Goal: Task Accomplishment & Management: Use online tool/utility

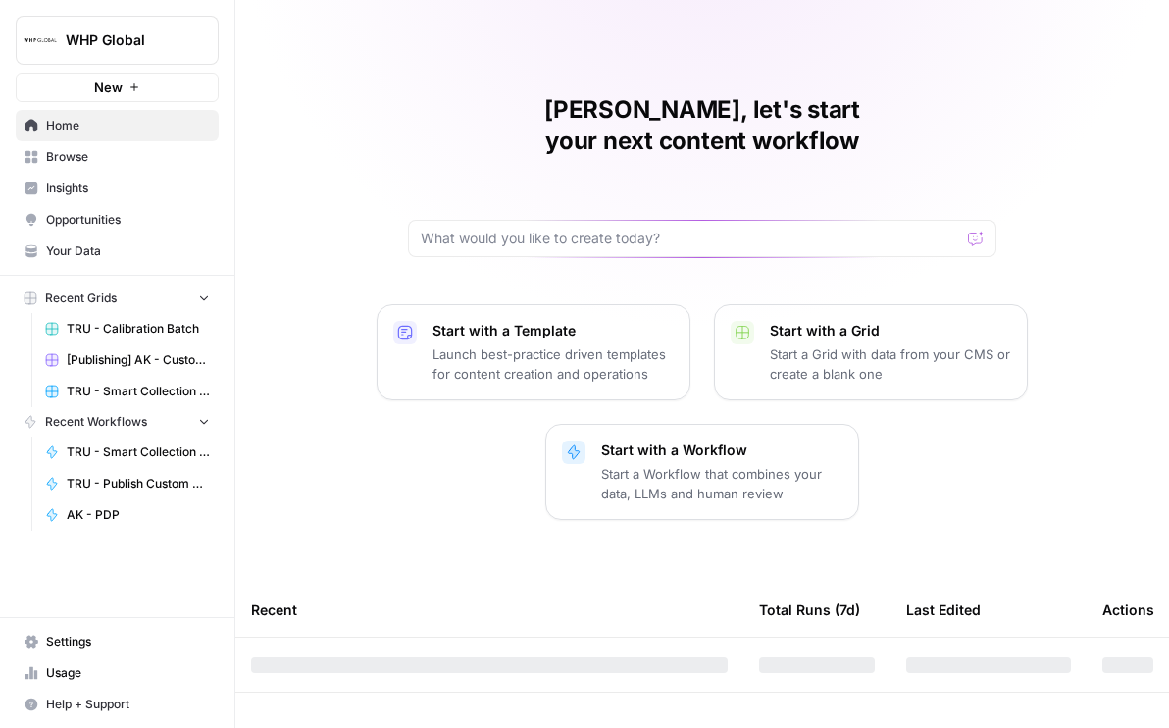
click at [180, 13] on div "WHP Global New" at bounding box center [117, 51] width 234 height 102
click at [164, 44] on span "WHP Global" at bounding box center [125, 40] width 119 height 20
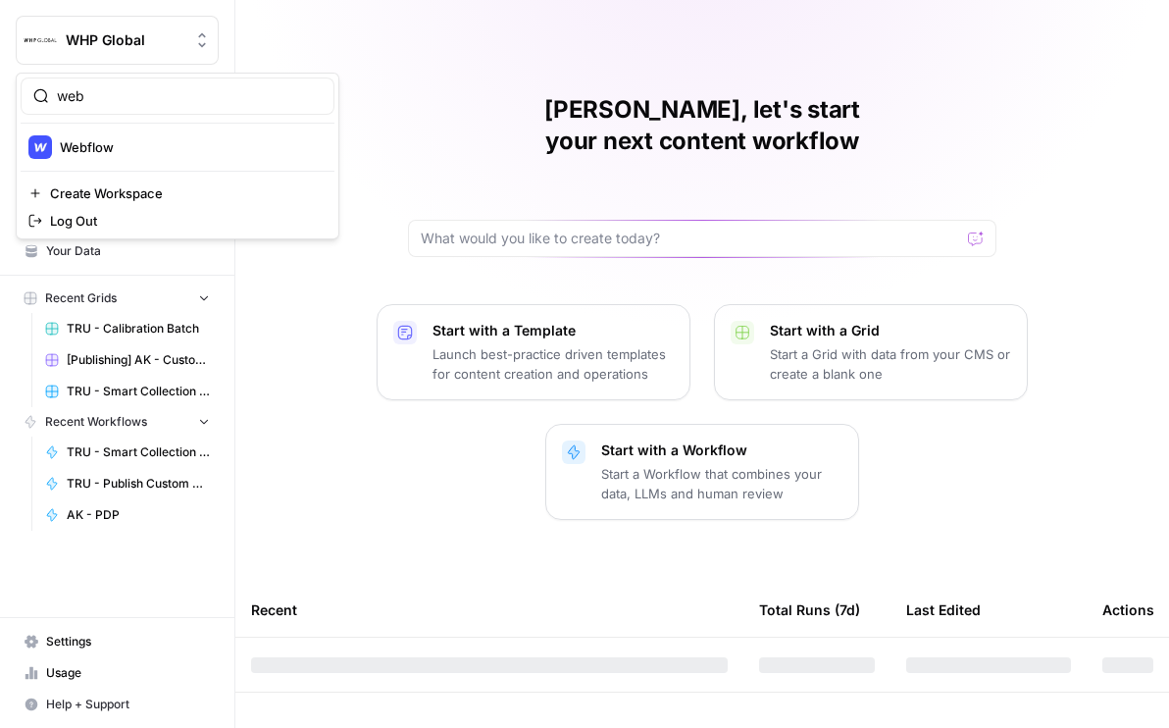
type input "web"
click at [119, 147] on span "Webflow" at bounding box center [189, 147] width 259 height 20
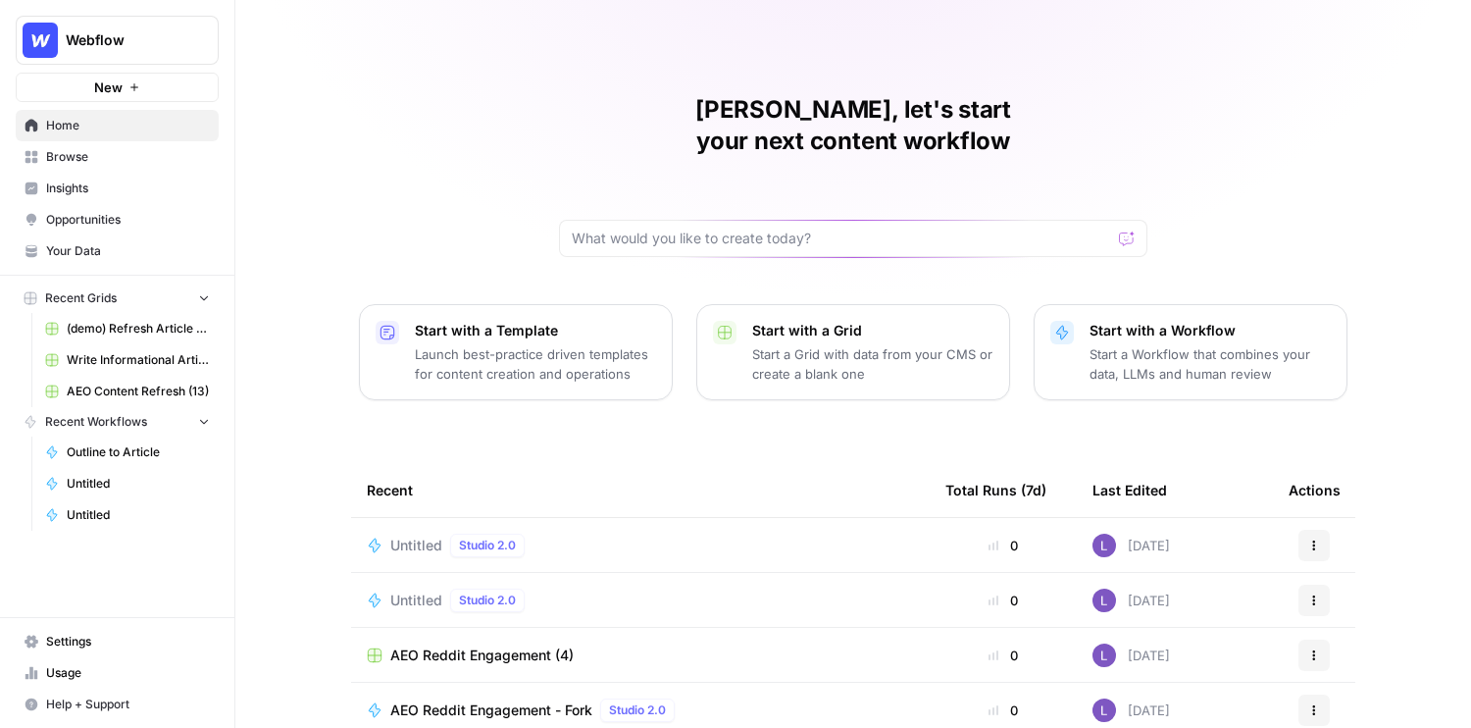
click at [105, 255] on span "Your Data" at bounding box center [128, 251] width 164 height 18
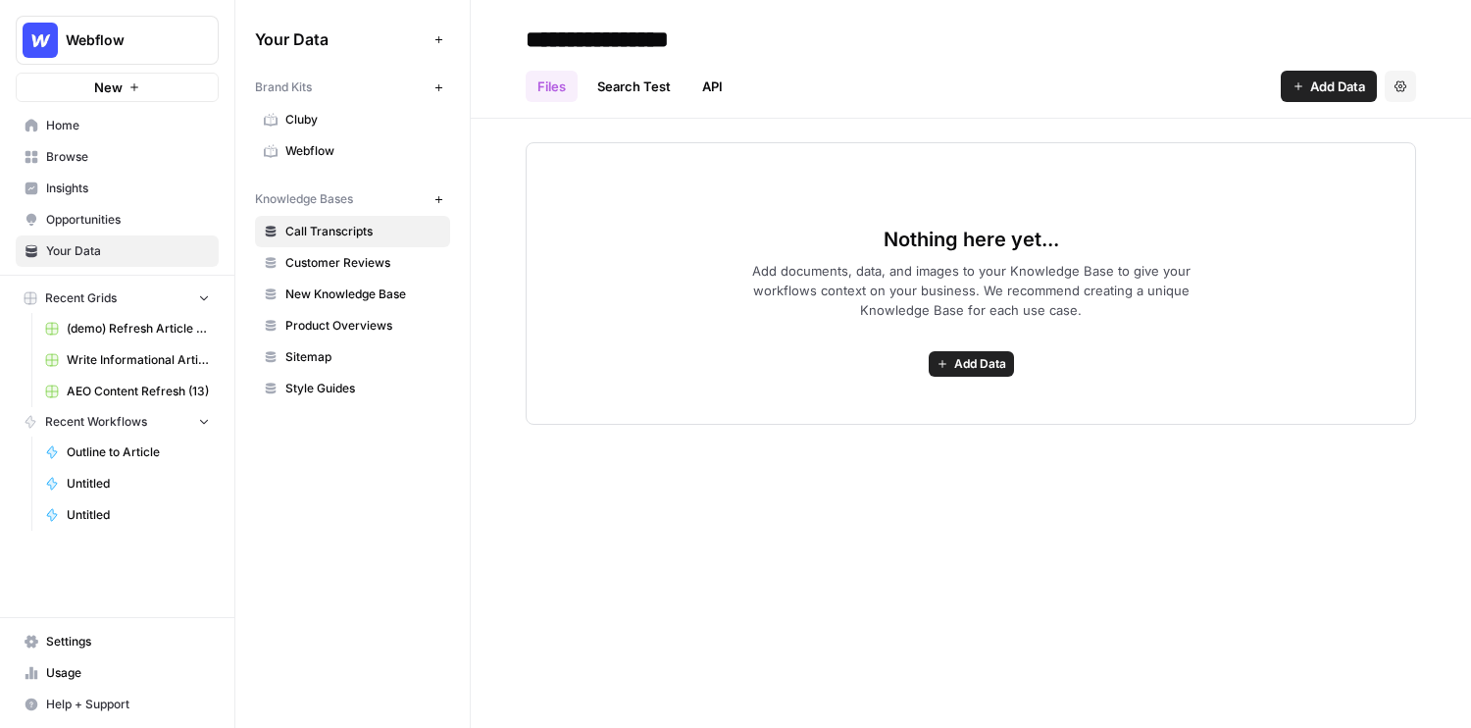
click at [300, 122] on span "Cluby" at bounding box center [363, 120] width 156 height 18
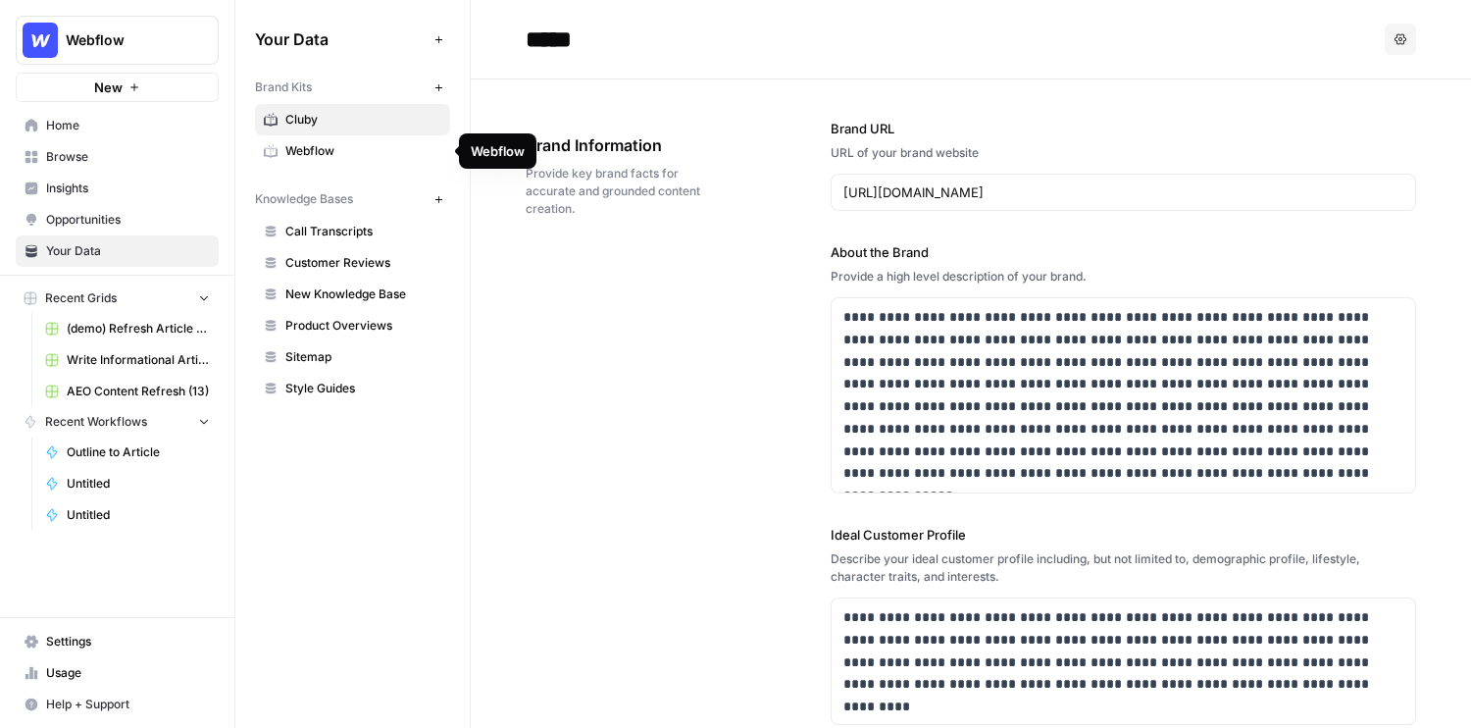
click at [362, 145] on span "Webflow" at bounding box center [363, 151] width 156 height 18
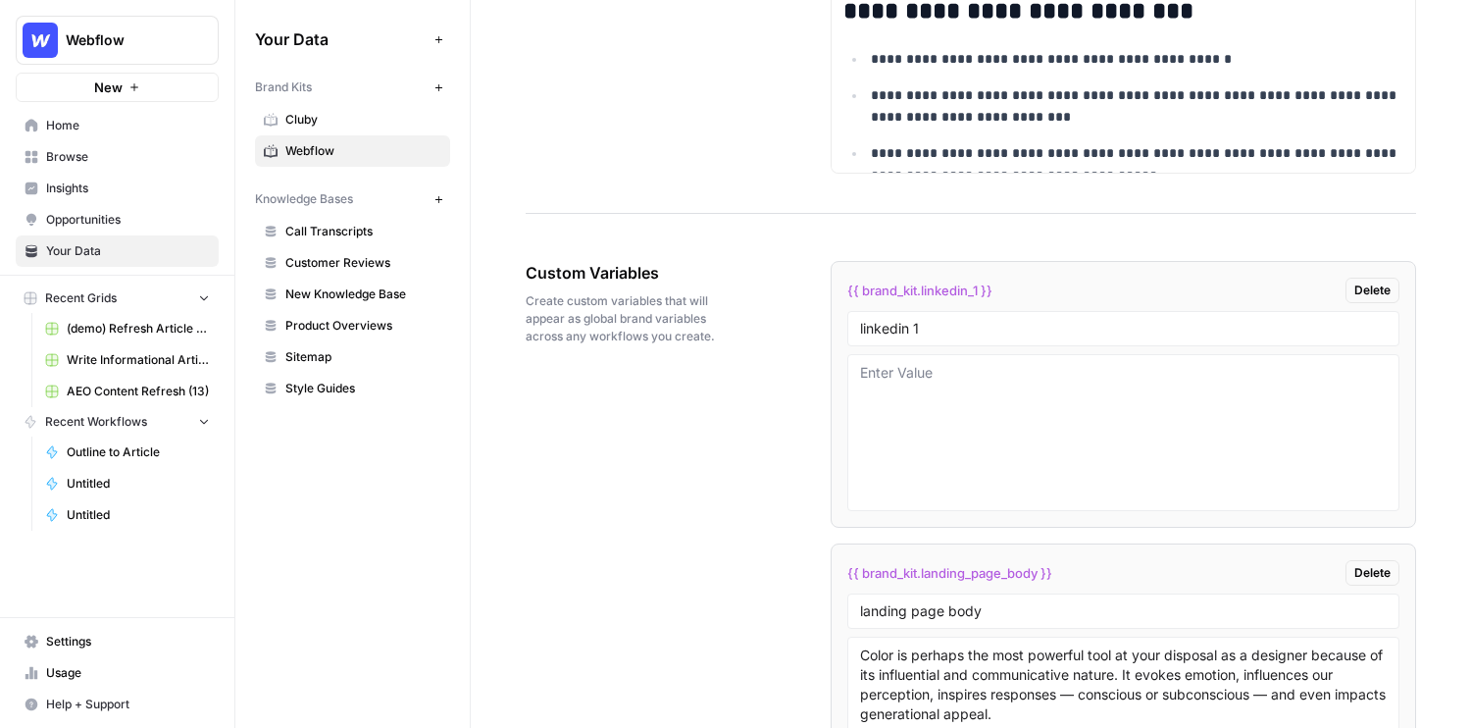
scroll to position [3031, 0]
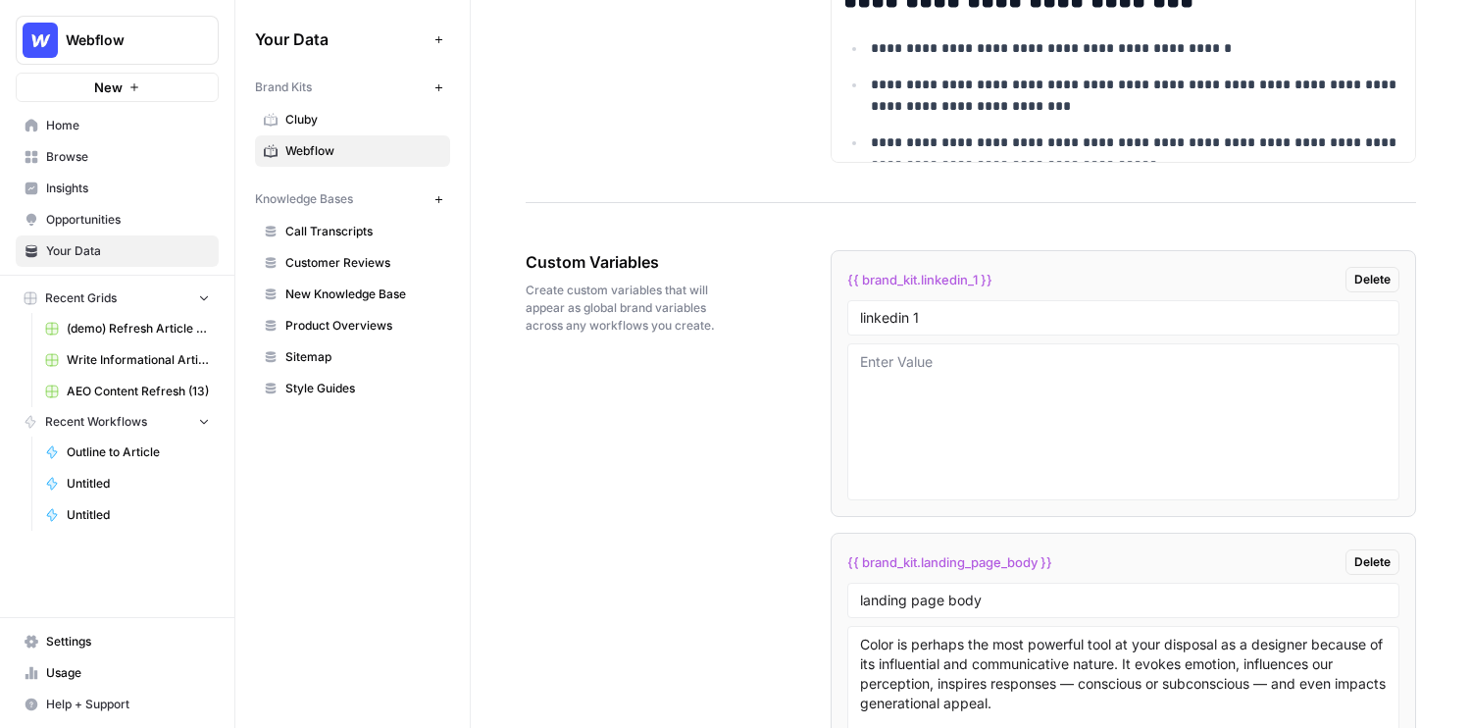
click at [439, 200] on icon "button" at bounding box center [438, 199] width 11 height 11
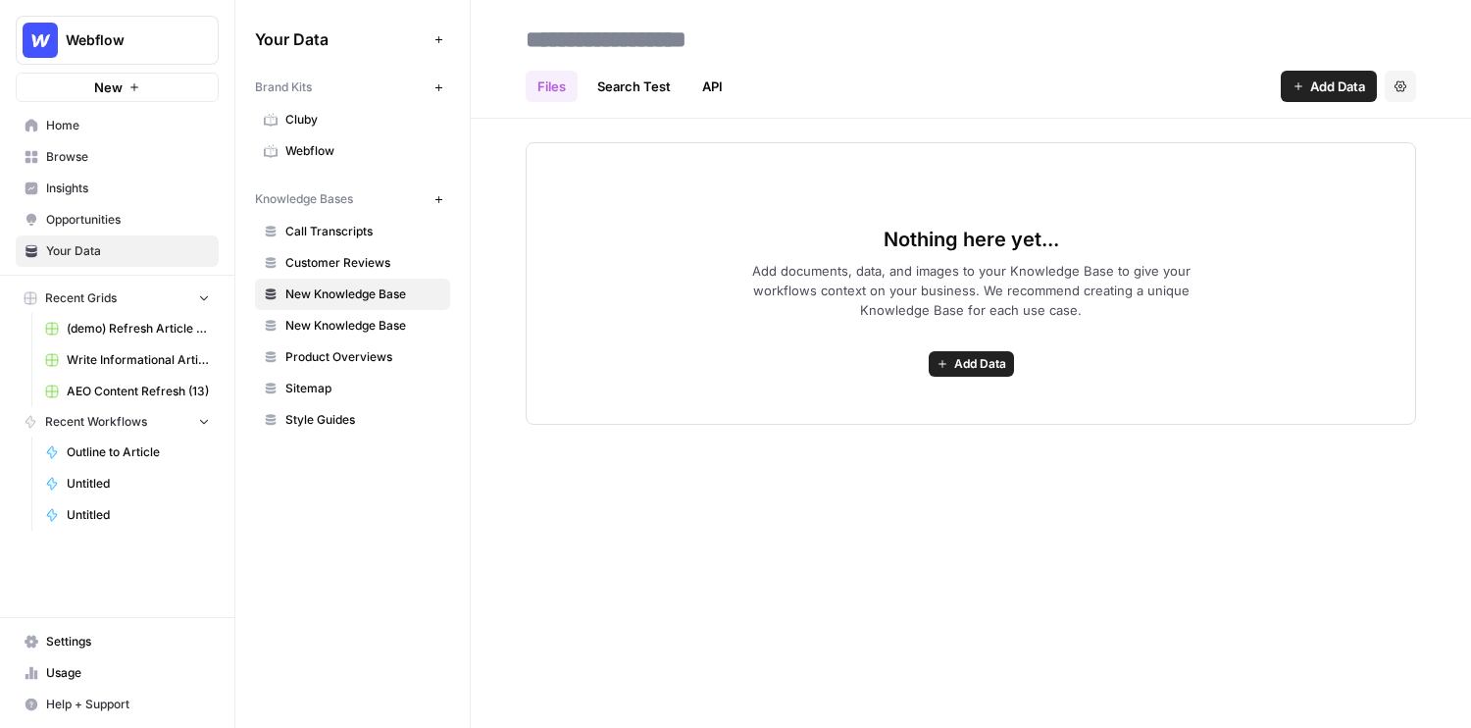
click at [937, 364] on icon "button" at bounding box center [942, 364] width 12 height 12
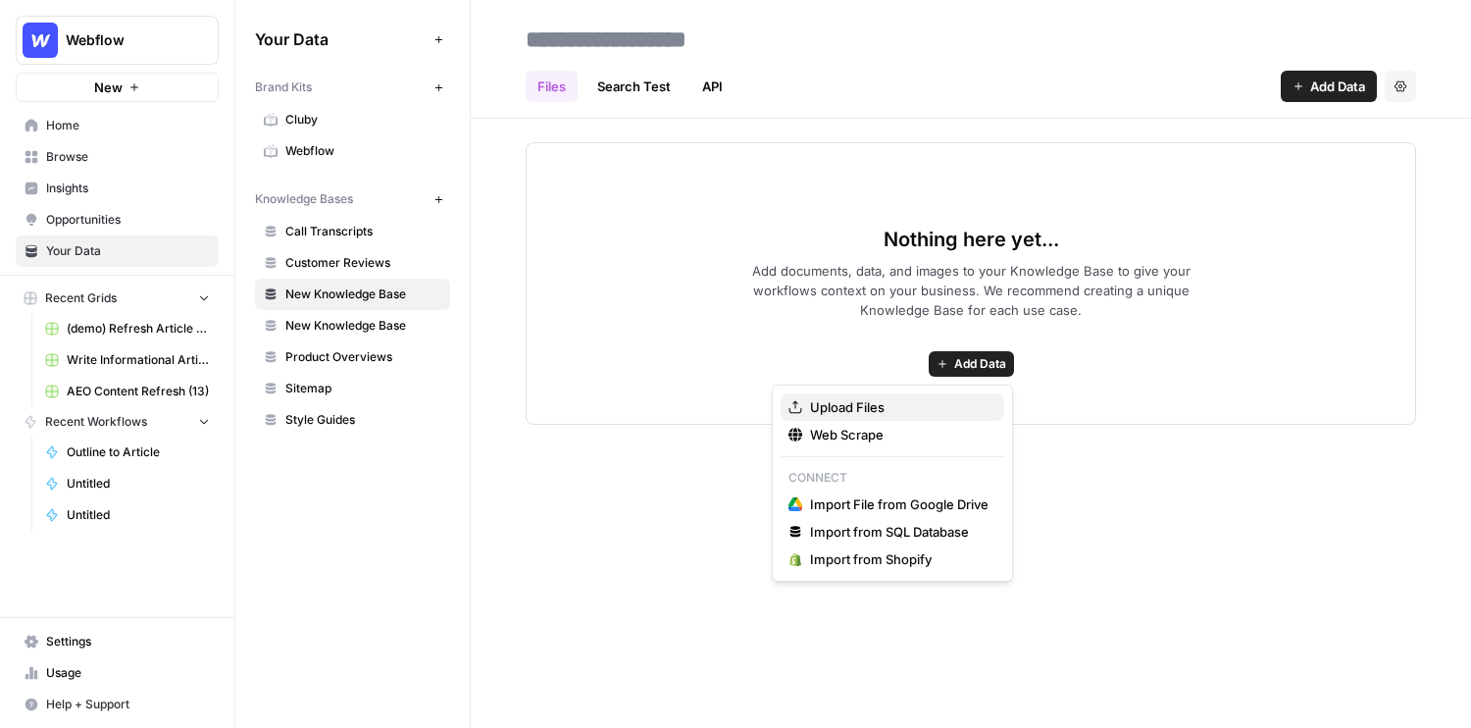
click at [852, 395] on button "Upload Files" at bounding box center [893, 406] width 224 height 27
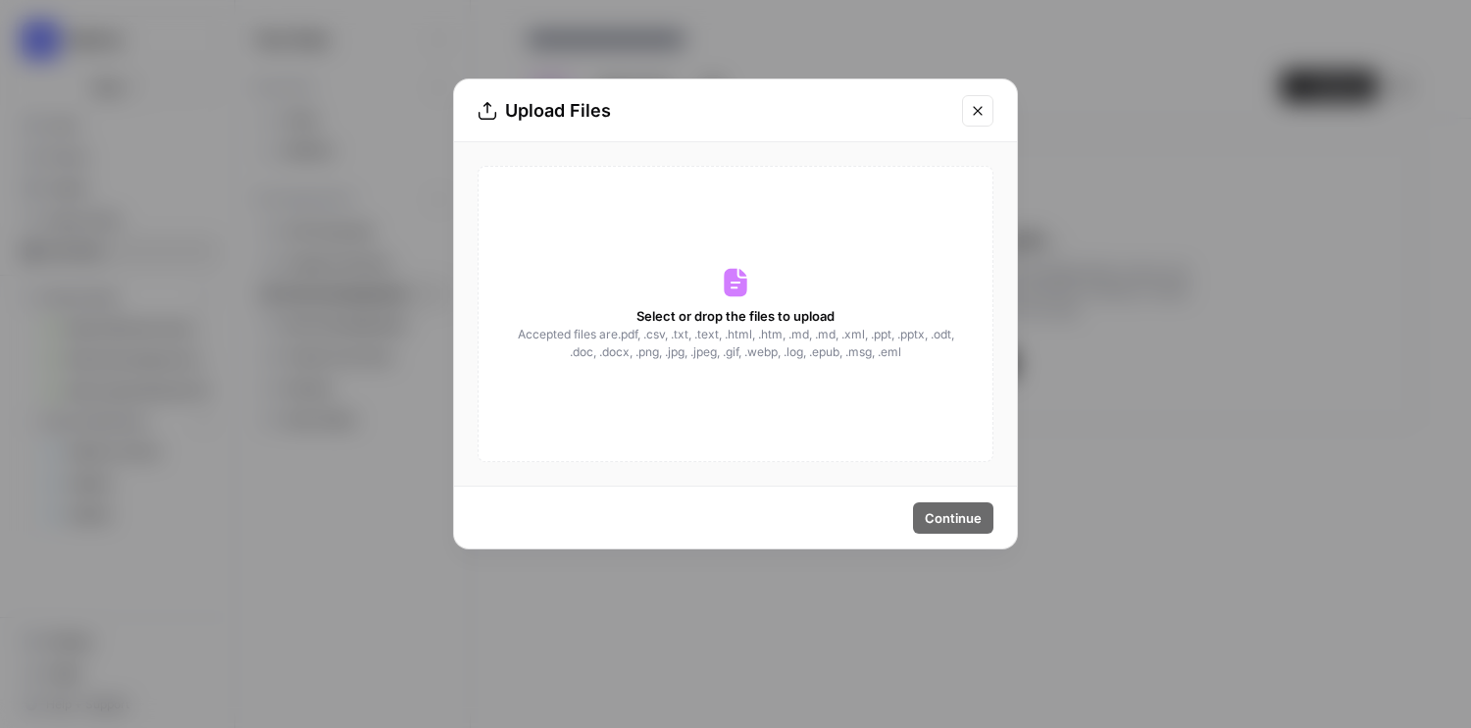
click at [979, 111] on icon "Close modal" at bounding box center [977, 110] width 9 height 9
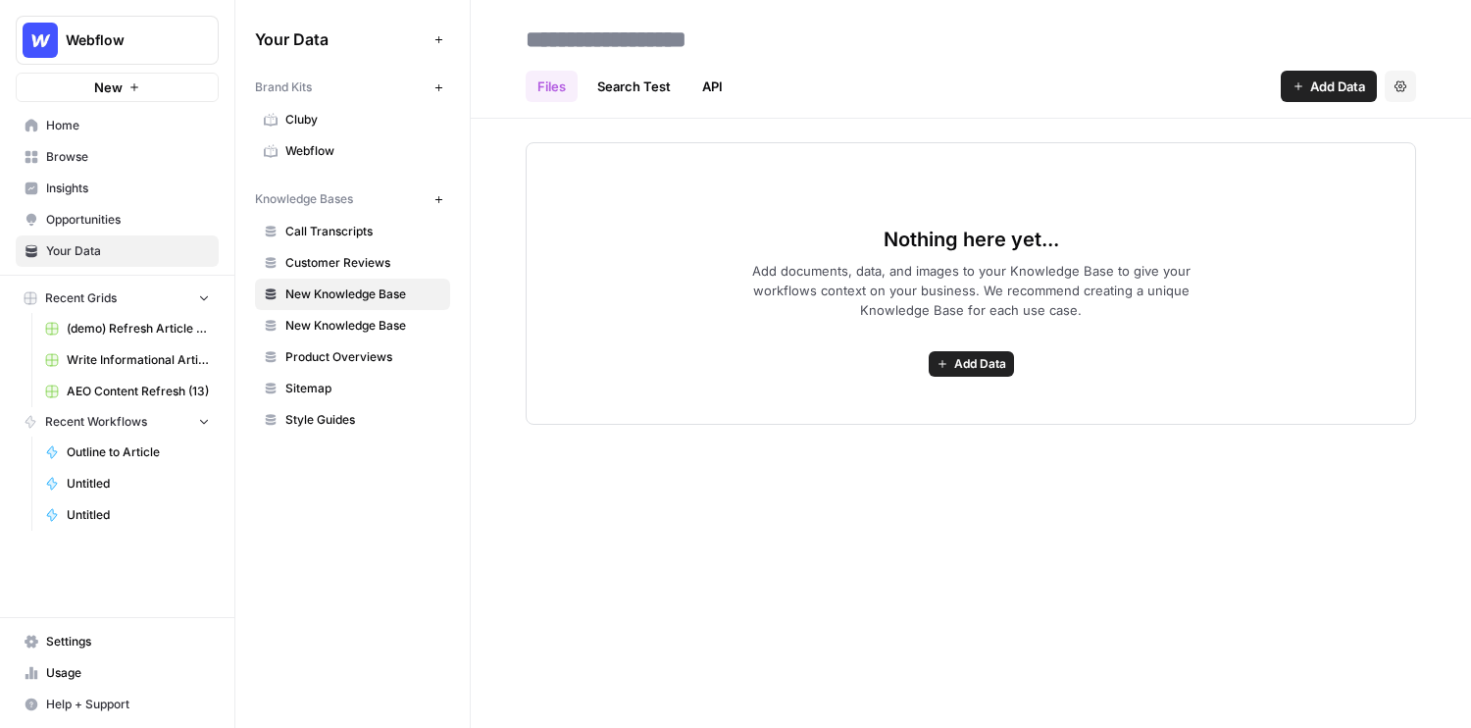
click at [1168, 76] on button "Add Data" at bounding box center [1329, 86] width 96 height 31
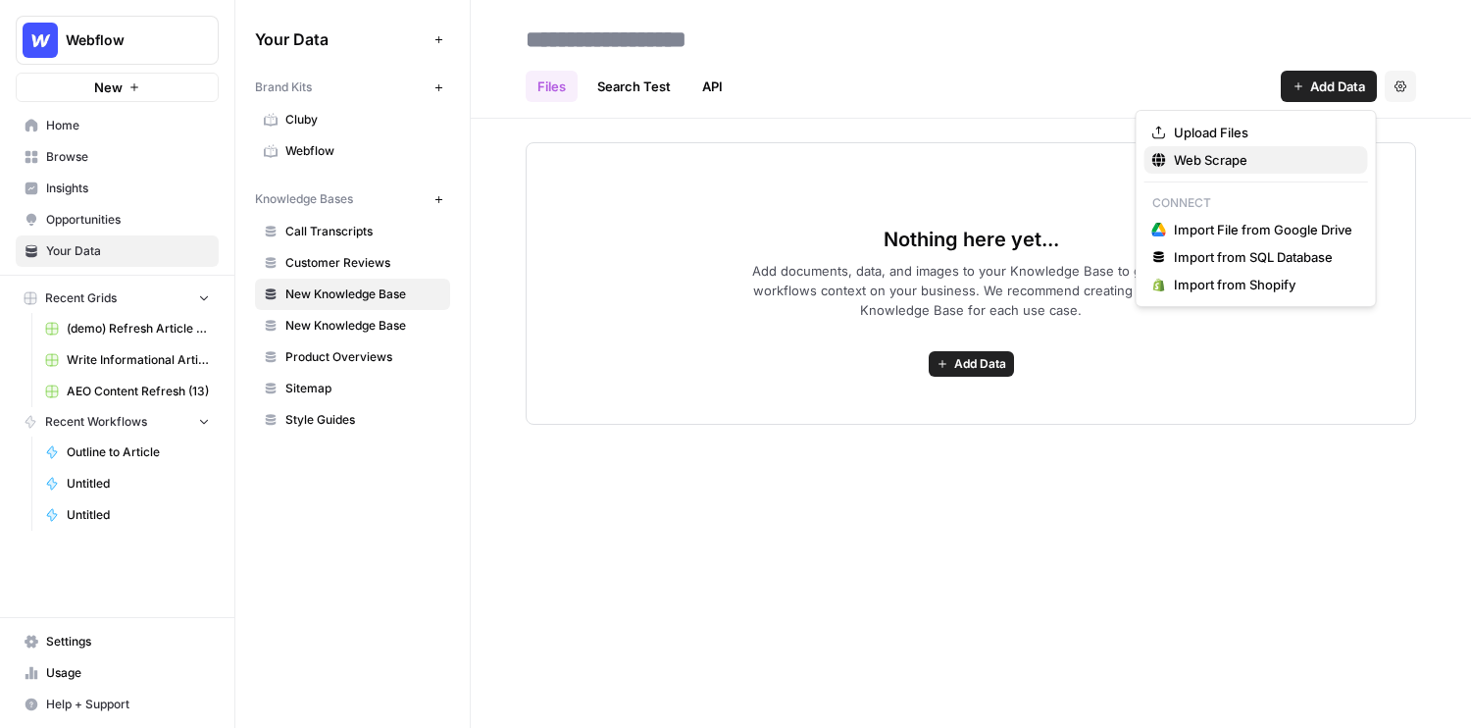
click at [1168, 165] on span "Web Scrape" at bounding box center [1263, 160] width 178 height 20
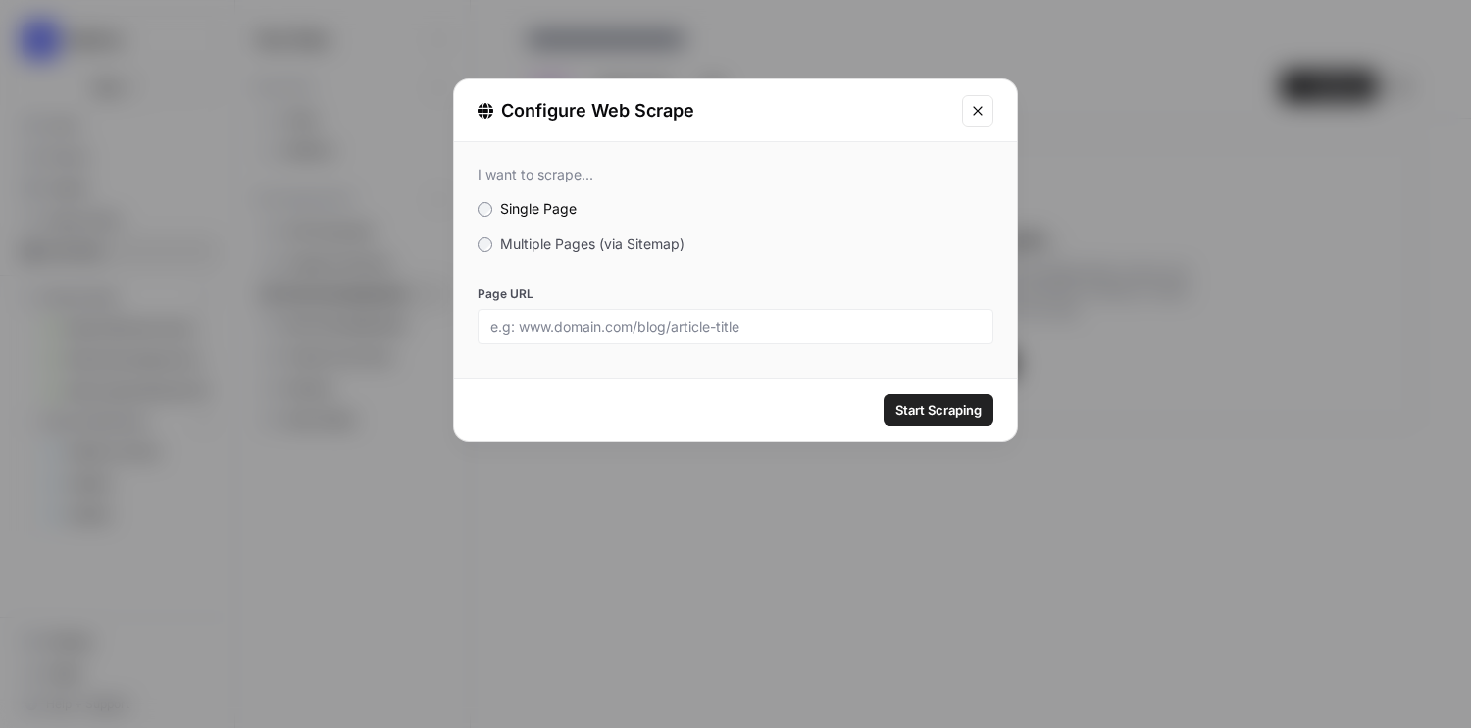
click at [516, 248] on span "Multiple Pages (via Sitemap)" at bounding box center [592, 243] width 184 height 17
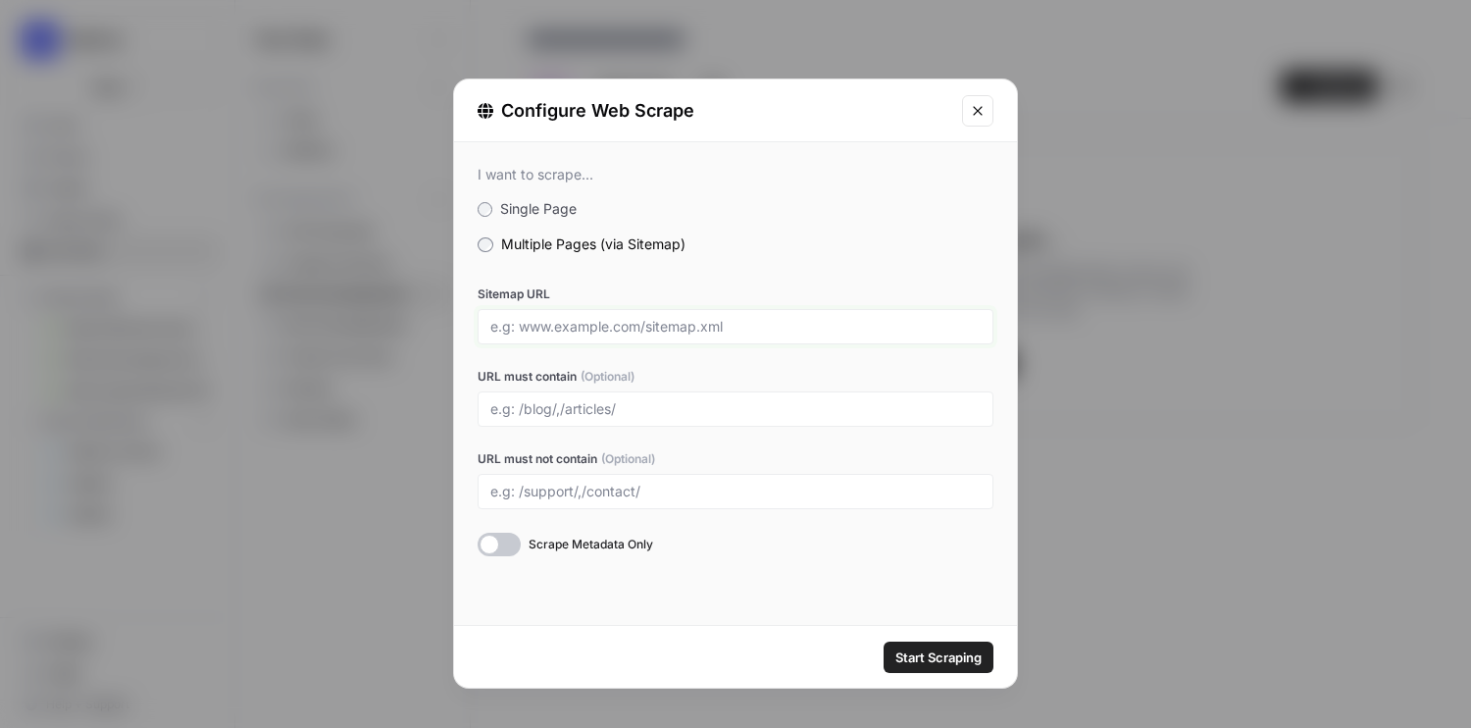
click at [599, 328] on input "Sitemap URL" at bounding box center [735, 327] width 490 height 18
click at [565, 325] on input "Sitemap URL" at bounding box center [735, 327] width 490 height 18
paste input "https://parallel.ai/"
type input "https://parallel.ai/sitemap.xml"
click at [716, 417] on div at bounding box center [736, 408] width 516 height 35
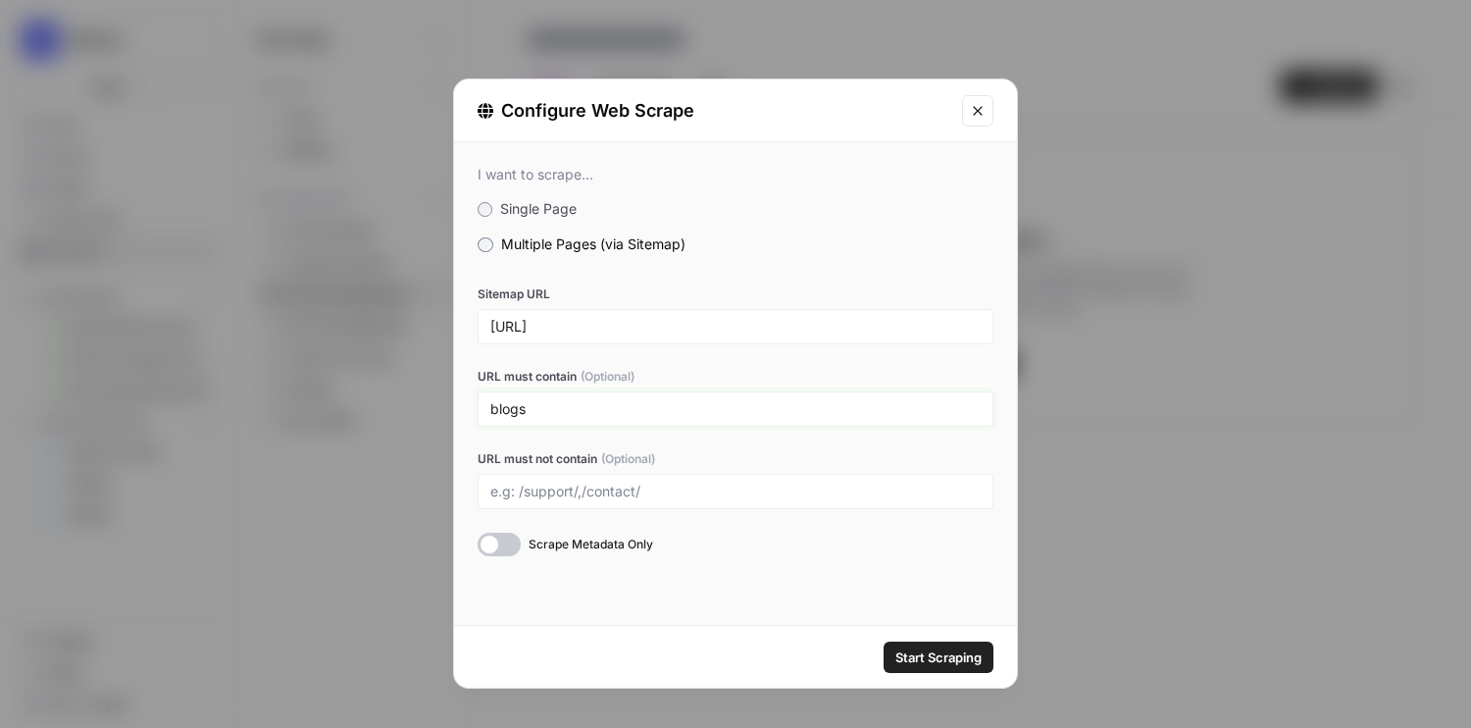
type input "blogs"
click at [908, 652] on span "Start Scraping" at bounding box center [938, 657] width 86 height 20
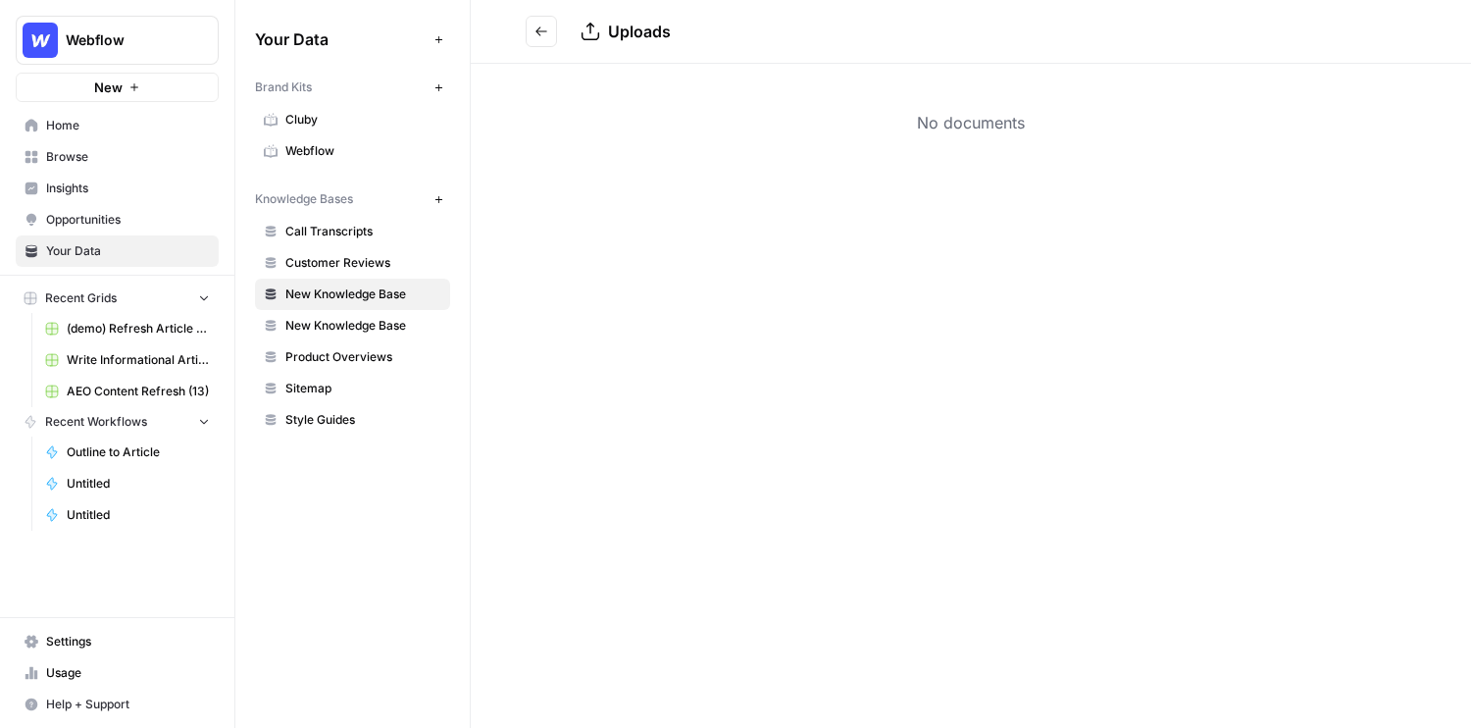
click at [384, 286] on span "New Knowledge Base" at bounding box center [363, 294] width 156 height 18
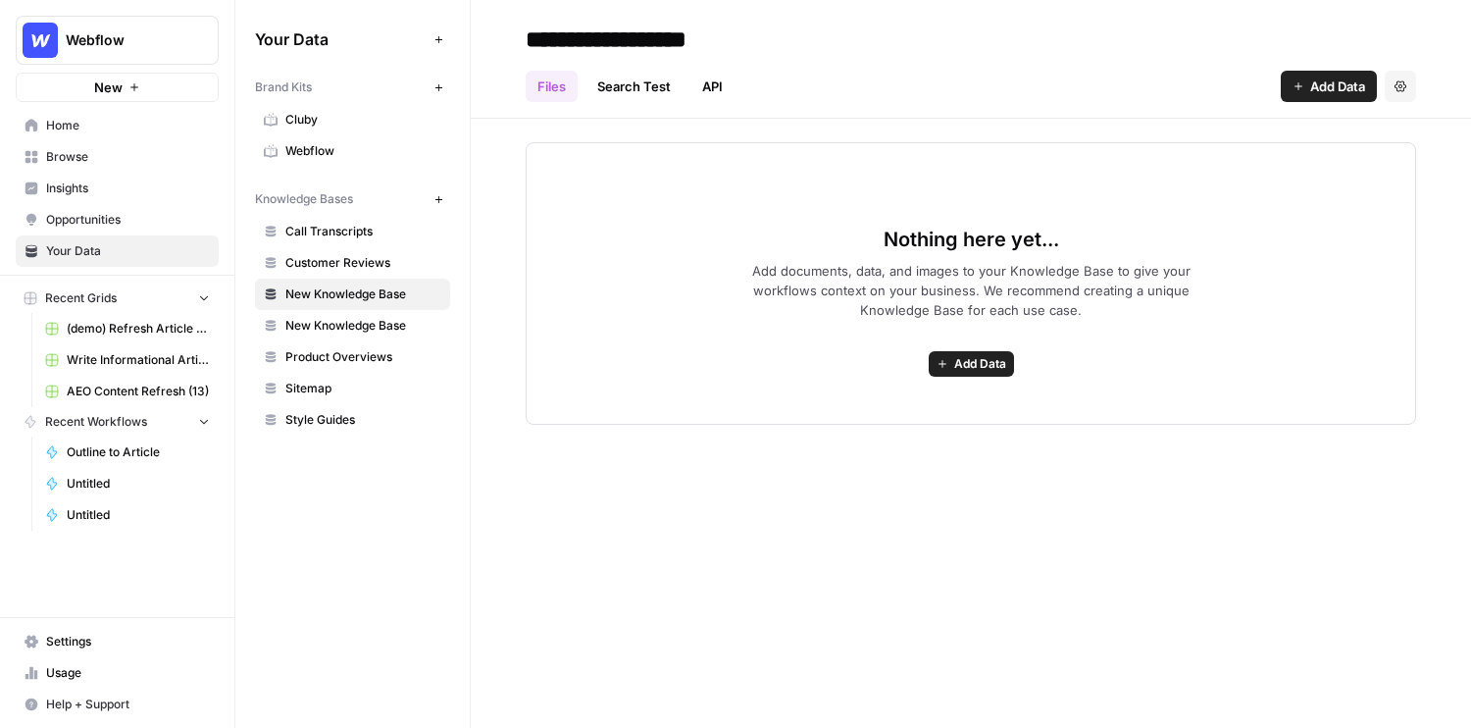
click at [1168, 92] on button "Add Data" at bounding box center [1329, 86] width 96 height 31
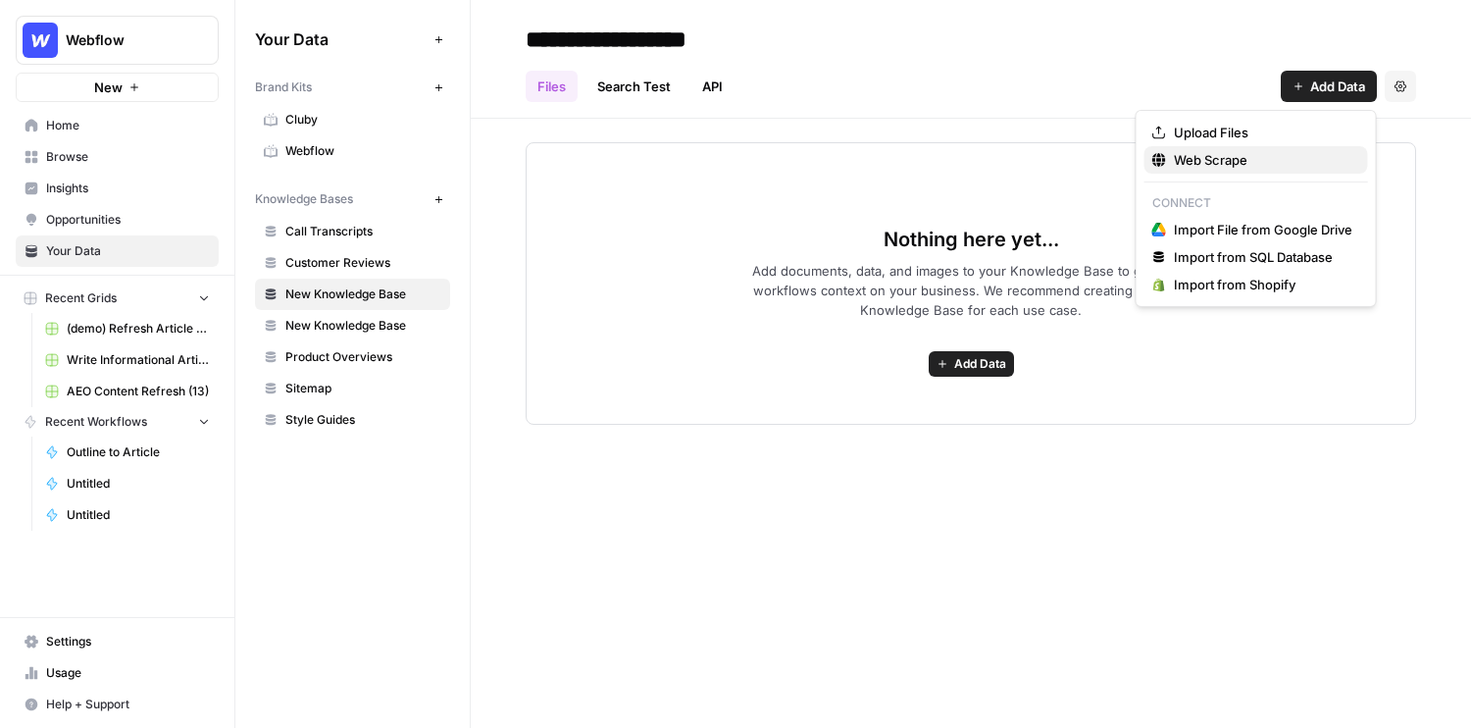
click at [1168, 156] on span "Web Scrape" at bounding box center [1263, 160] width 178 height 20
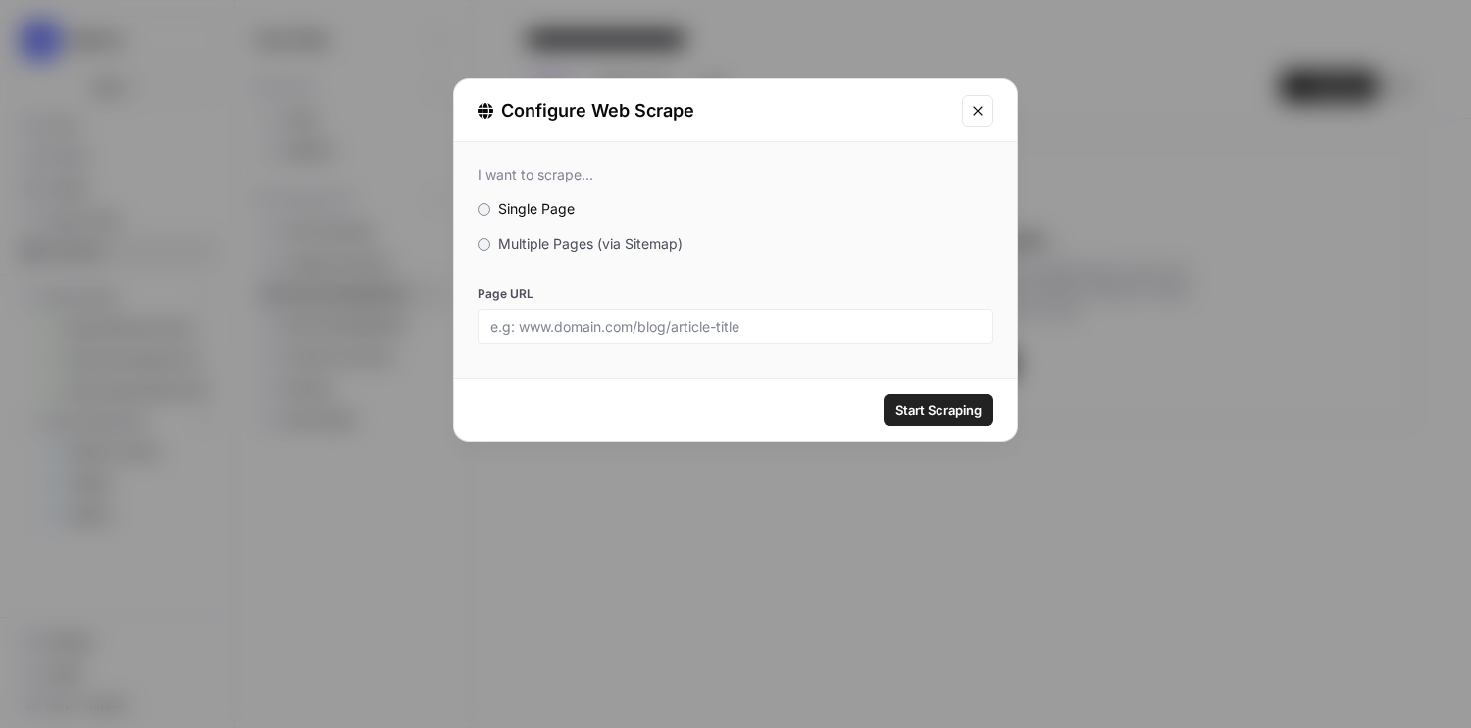
click at [550, 242] on span "Multiple Pages (via Sitemap)" at bounding box center [590, 243] width 184 height 17
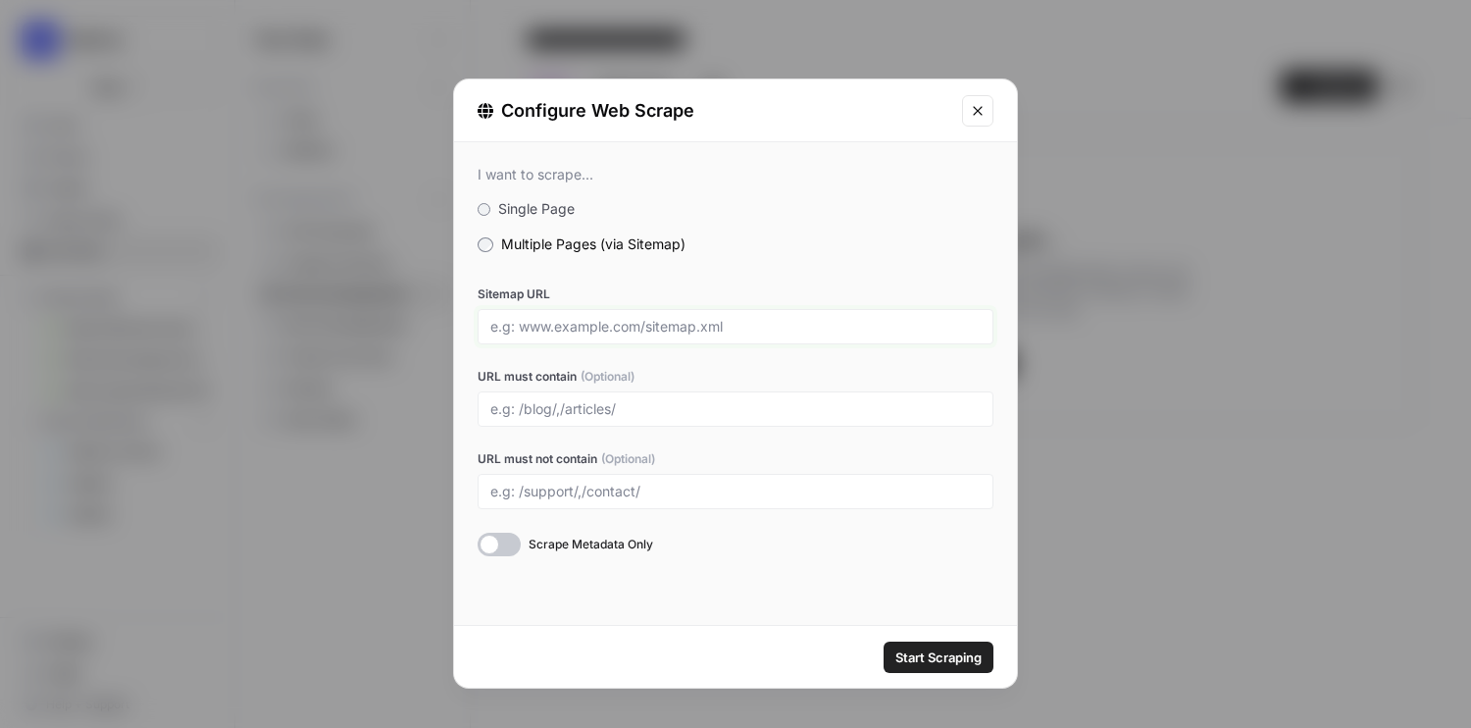
click at [589, 332] on input "Sitemap URL" at bounding box center [735, 327] width 490 height 18
paste input "https://parallel.ai/"
type input "https://parallel.ai/sitemap.xml"
click at [561, 404] on input "URL must contain (Optional)" at bounding box center [735, 409] width 490 height 18
type input "blog"
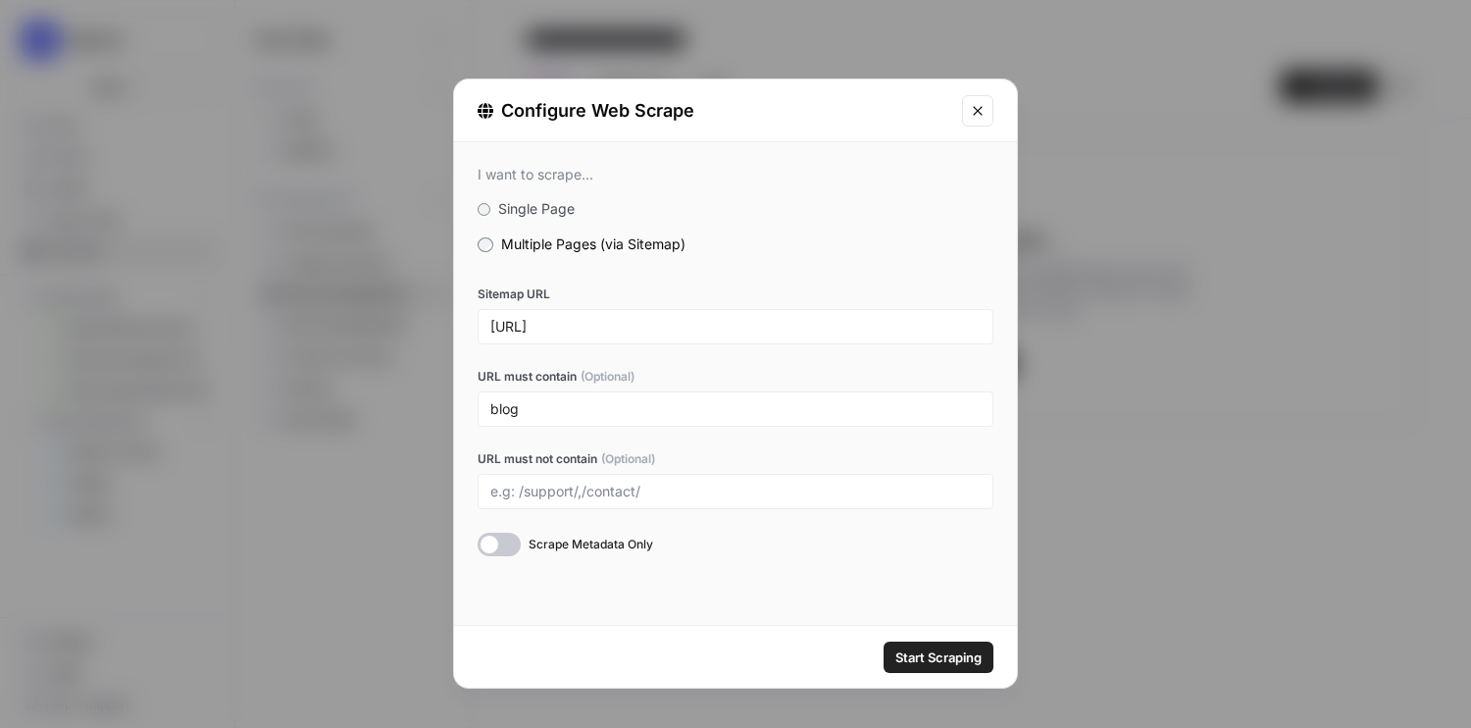
click at [959, 657] on span "Start Scraping" at bounding box center [938, 657] width 86 height 20
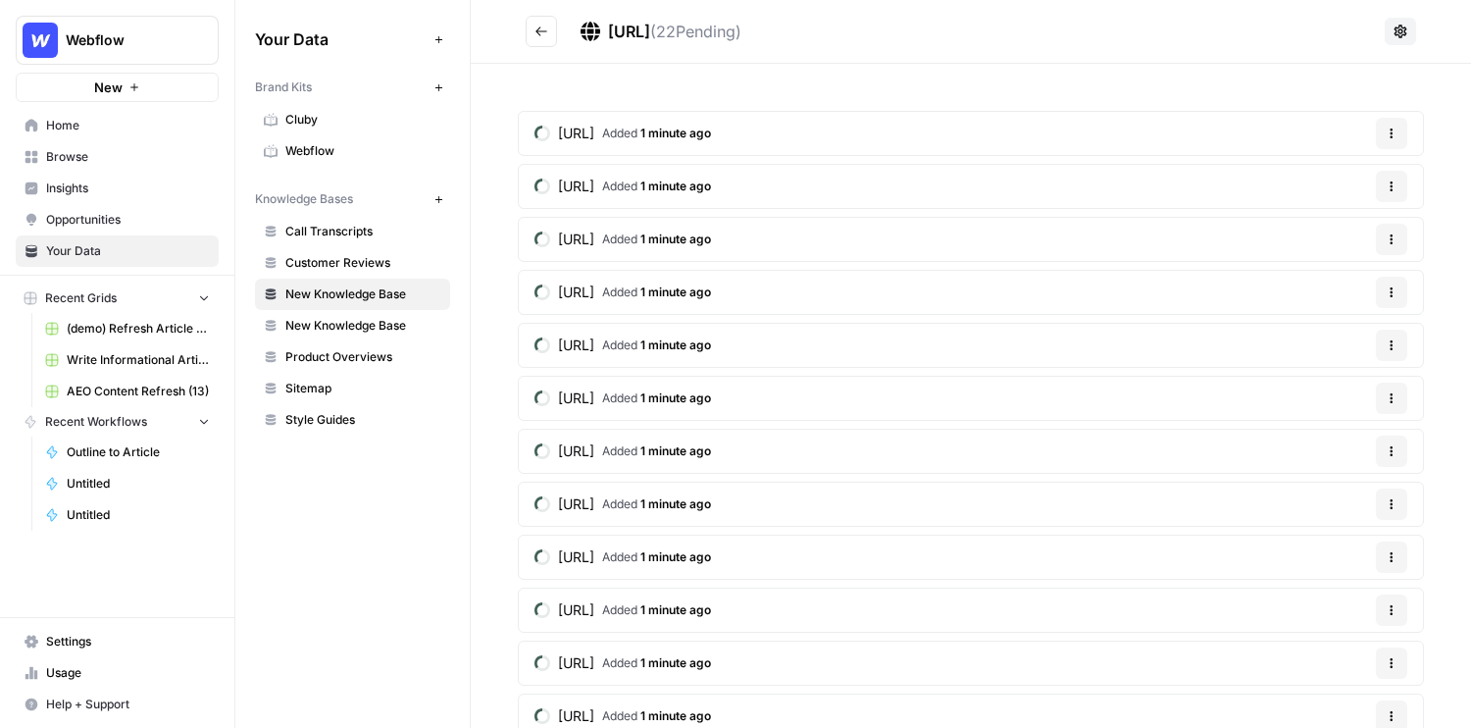
click at [540, 34] on icon "Go back" at bounding box center [541, 30] width 12 height 9
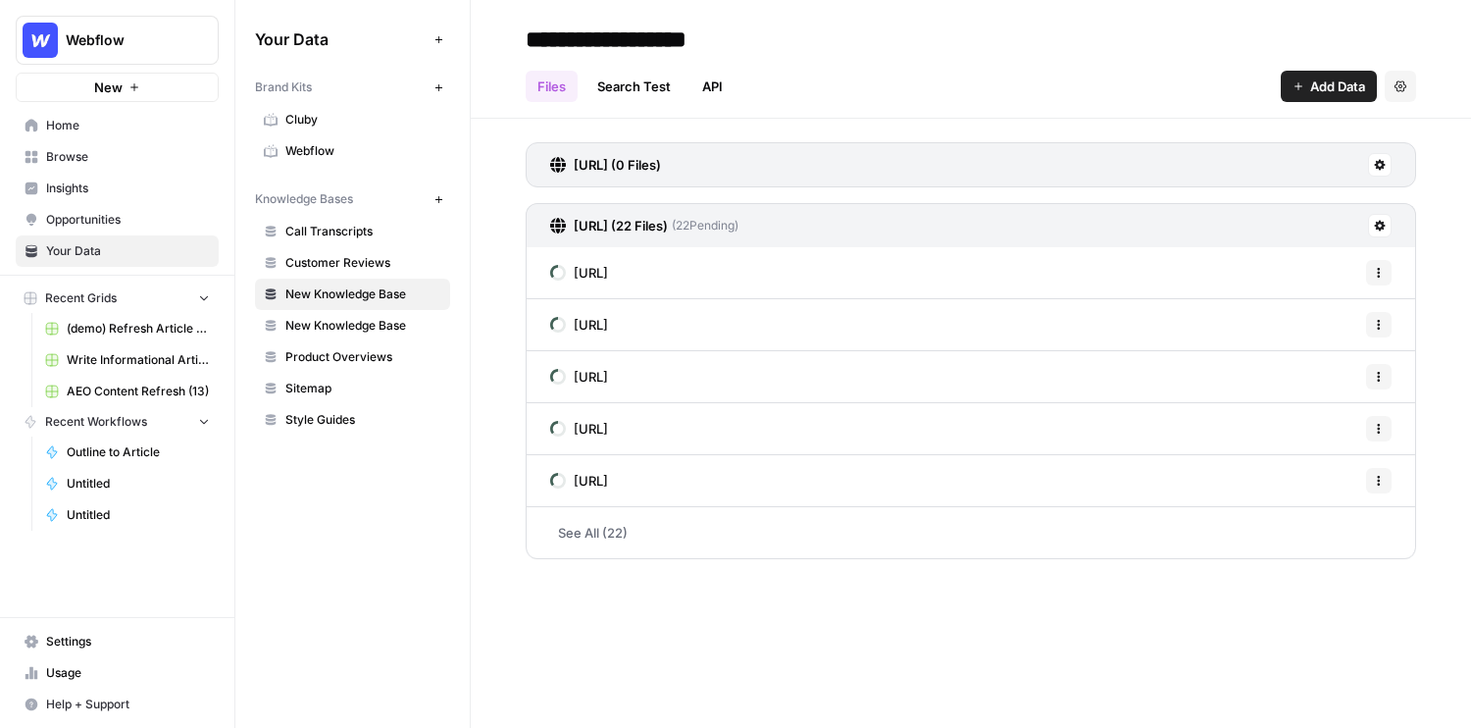
click at [126, 151] on span "Browse" at bounding box center [128, 157] width 164 height 18
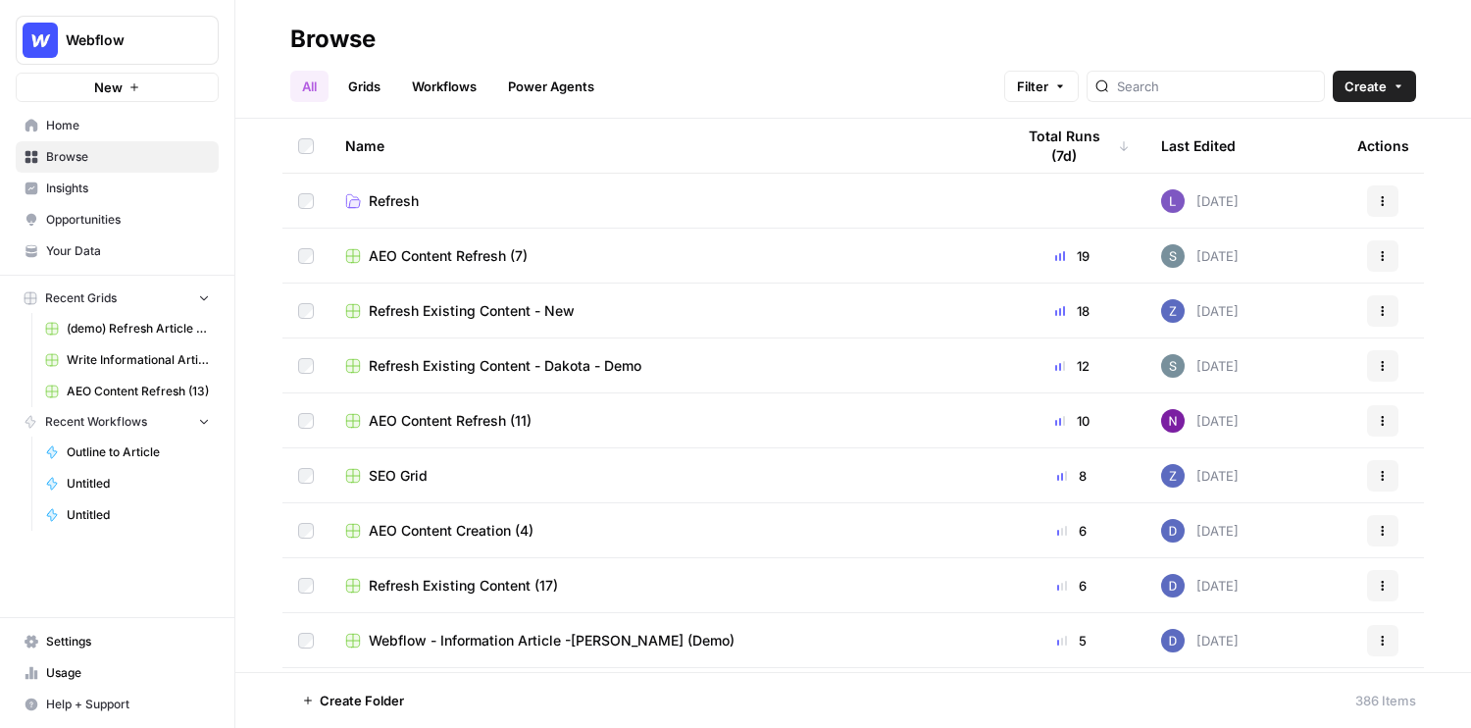
click at [436, 86] on link "Workflows" at bounding box center [444, 86] width 88 height 31
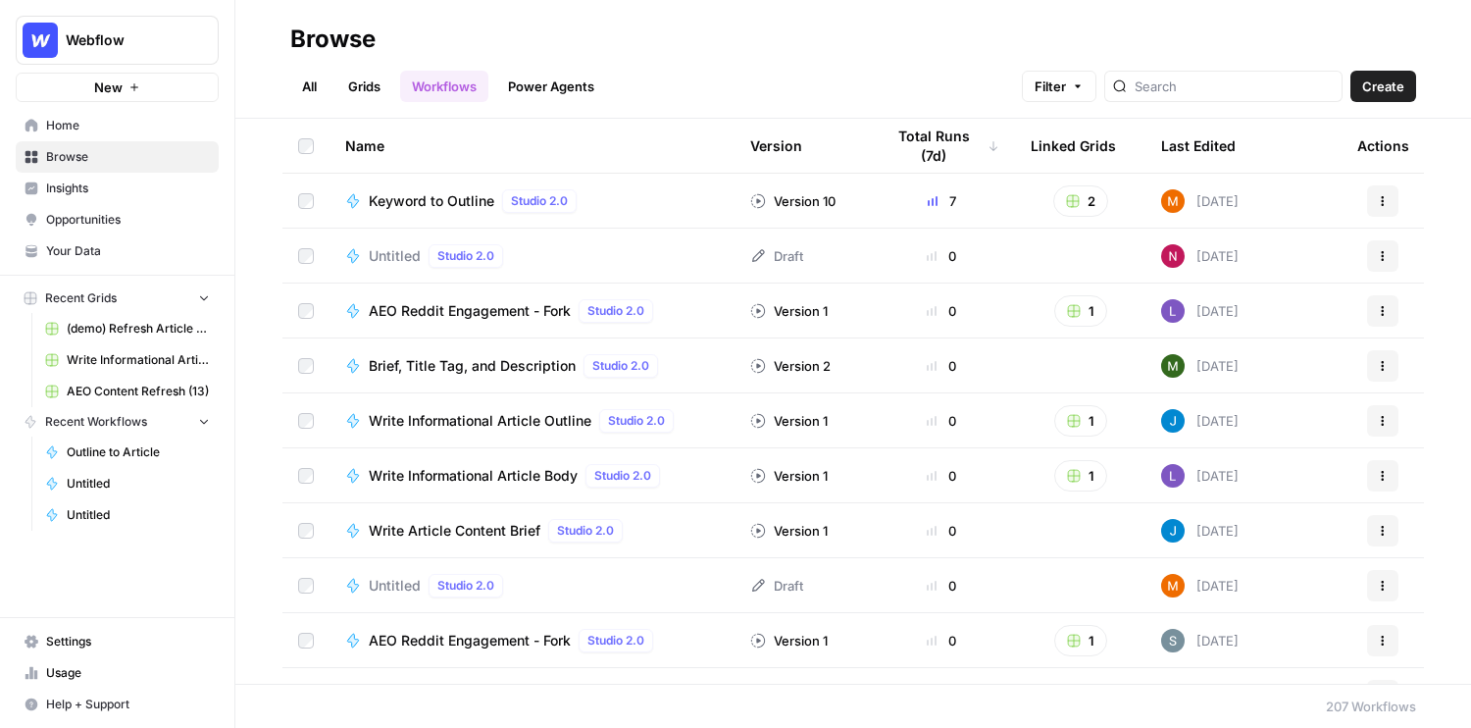
click at [1168, 83] on span "Create" at bounding box center [1383, 86] width 42 height 20
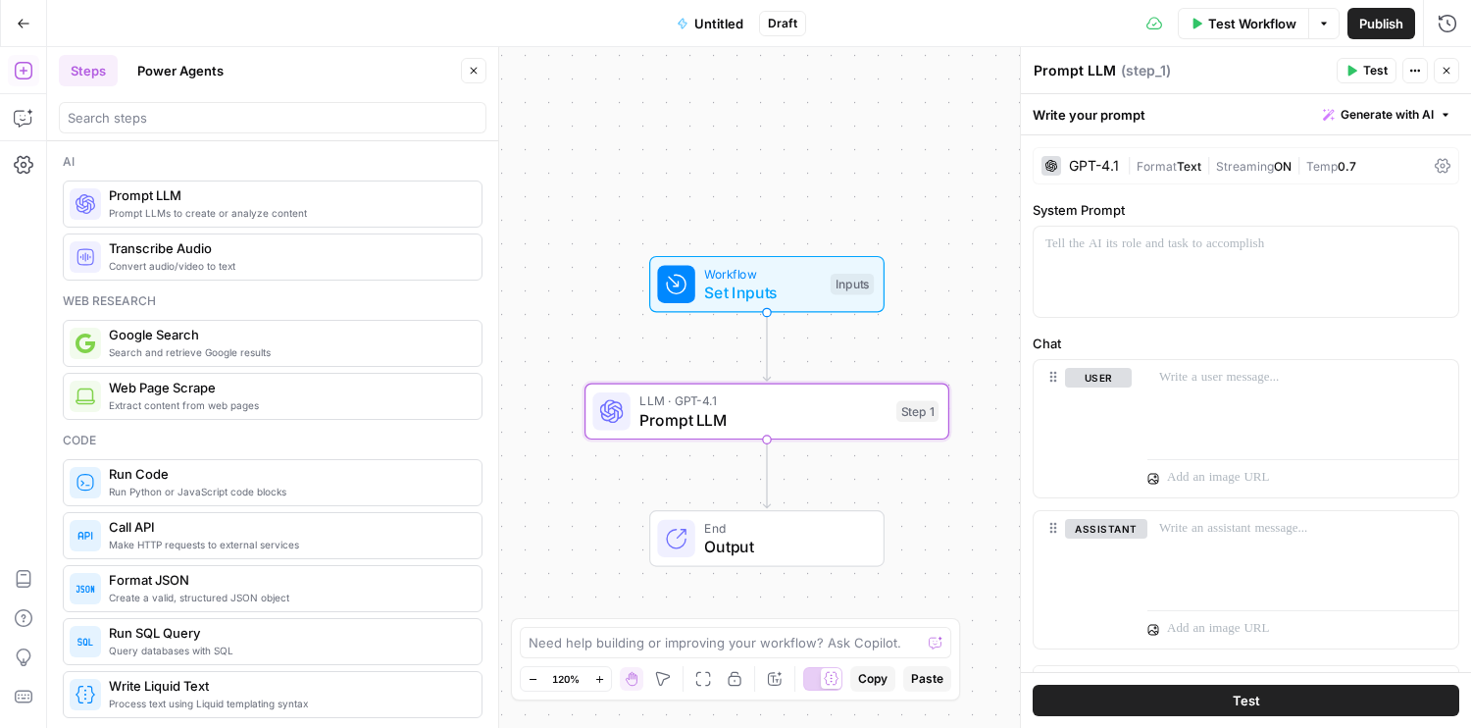
click at [1109, 172] on div "GPT-4.1" at bounding box center [1094, 166] width 50 height 14
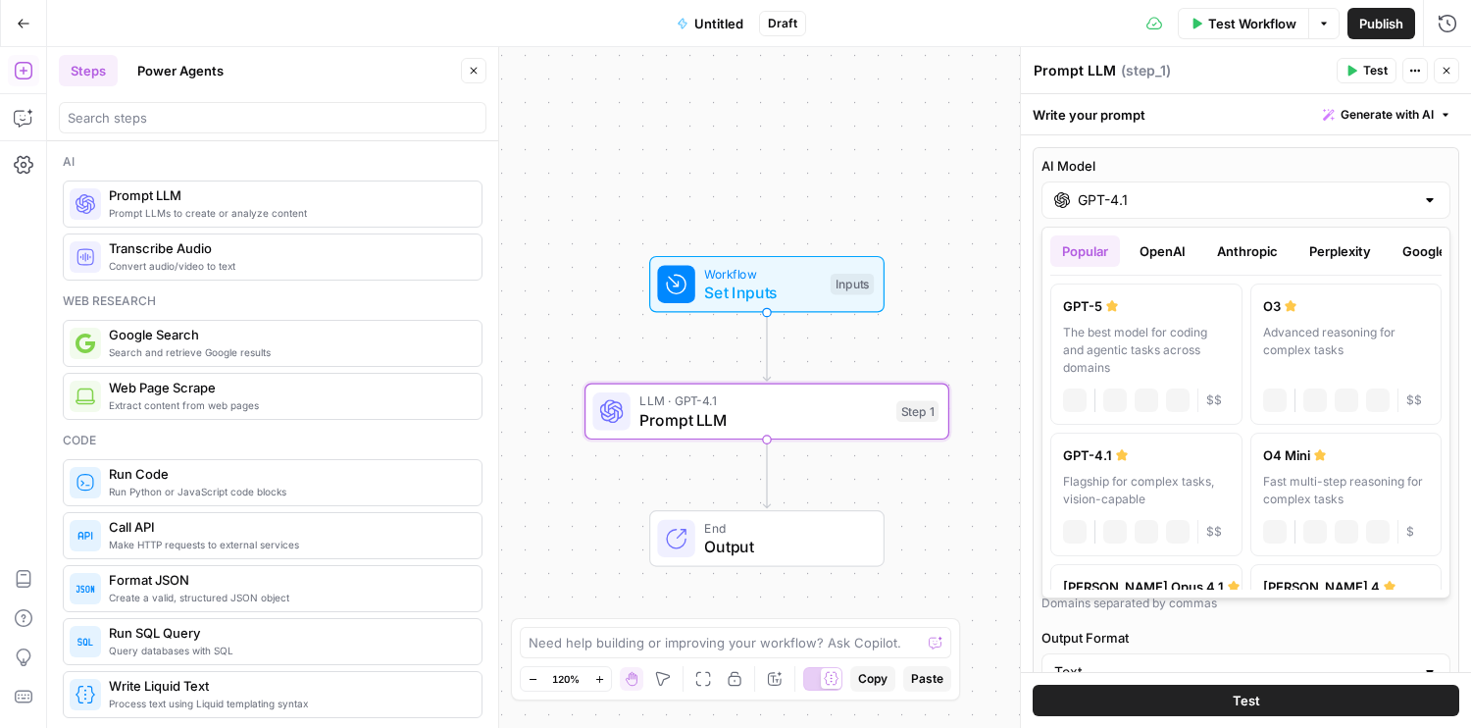
click at [1154, 205] on input "GPT-4.1" at bounding box center [1246, 200] width 336 height 20
click at [1162, 195] on input "GPT-4.1" at bounding box center [1246, 200] width 336 height 20
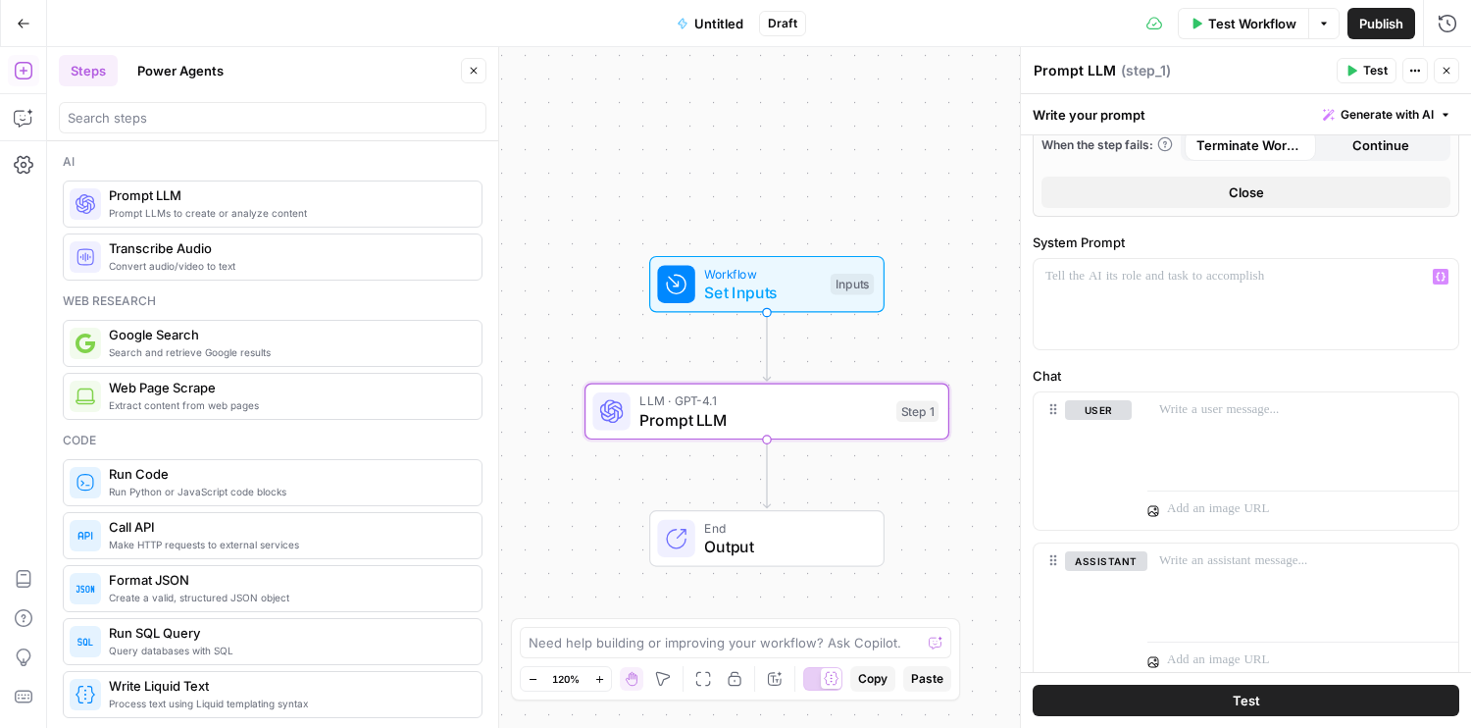
scroll to position [807, 0]
click at [1168, 116] on span "Generate with AI" at bounding box center [1386, 115] width 93 height 18
click at [1168, 174] on div "Use AI to build your prompt" at bounding box center [1364, 177] width 151 height 18
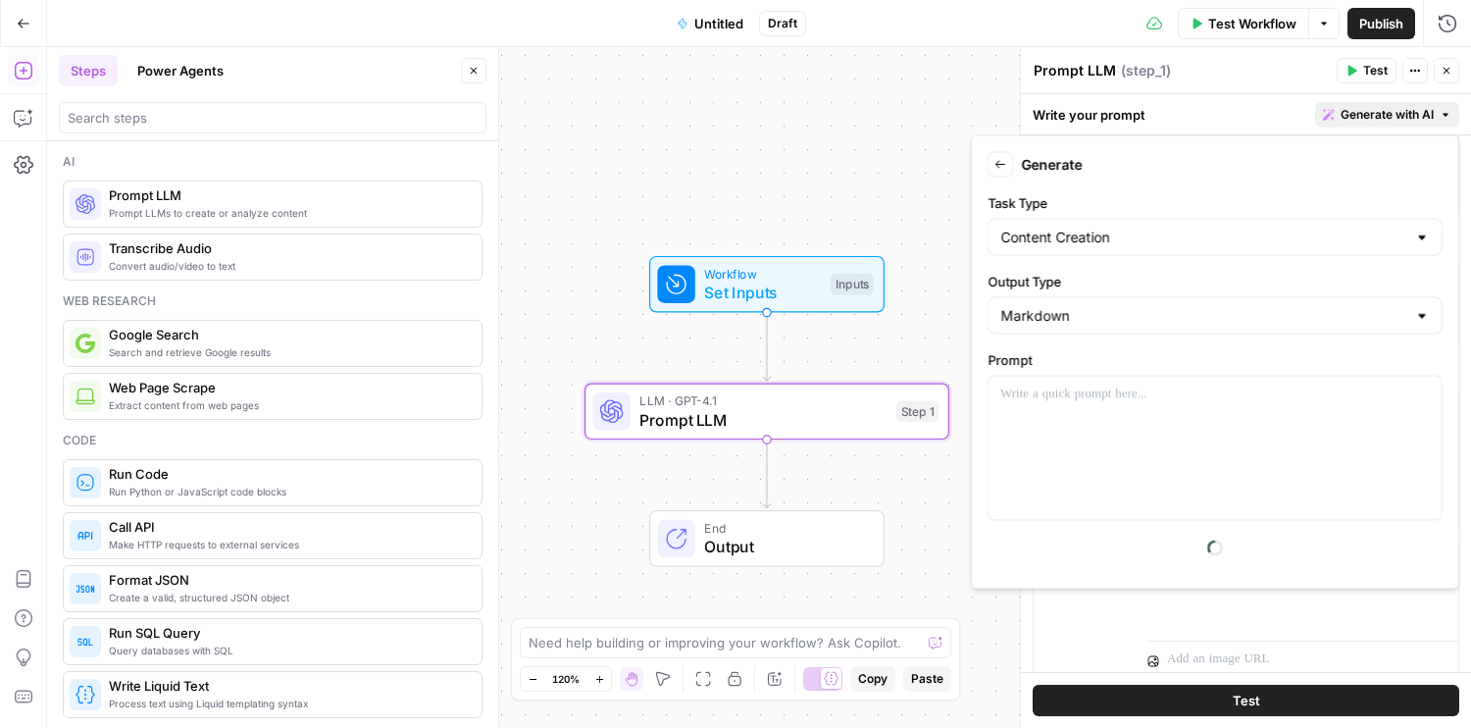
click at [906, 124] on div "Workflow Set Inputs Inputs LLM · GPT-4.1 Prompt LLM Step 1 End Output" at bounding box center [759, 387] width 1424 height 681
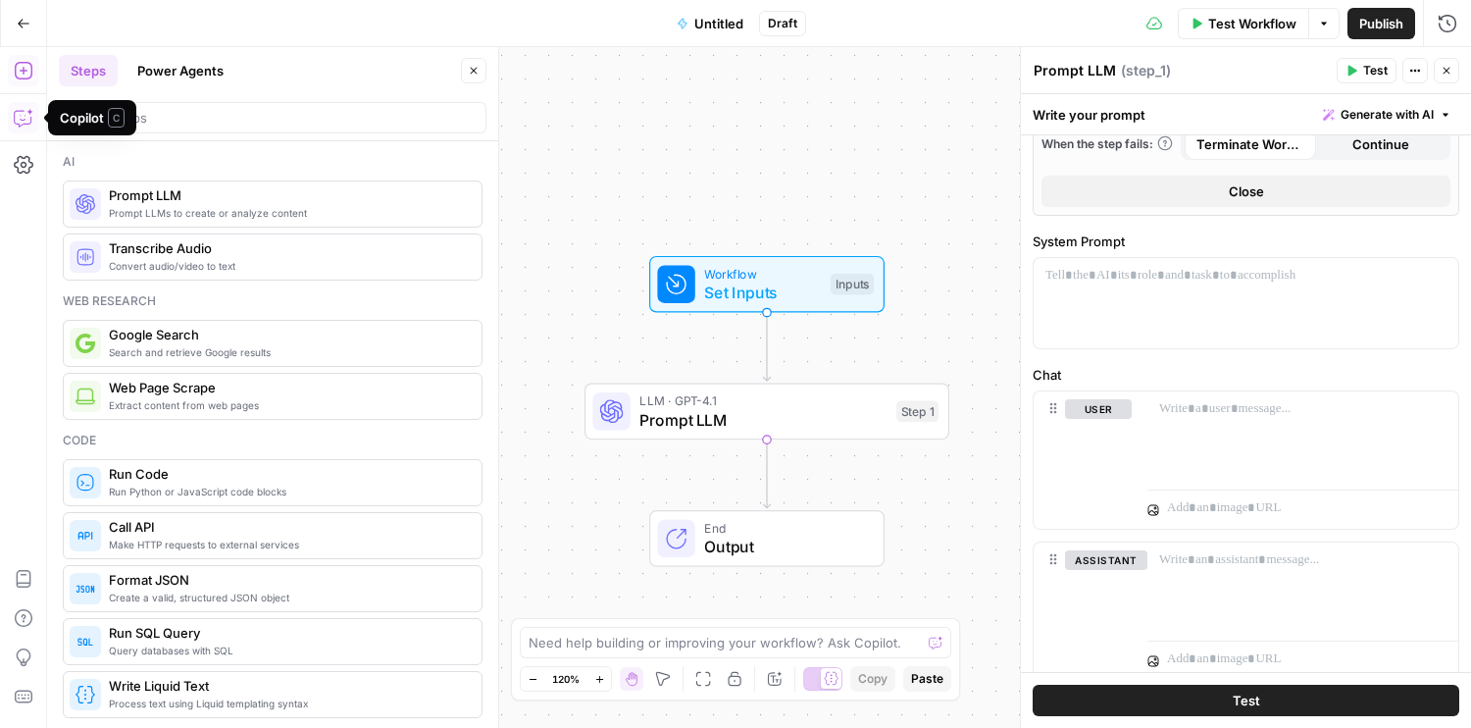
click at [23, 115] on icon "button" at bounding box center [24, 118] width 20 height 20
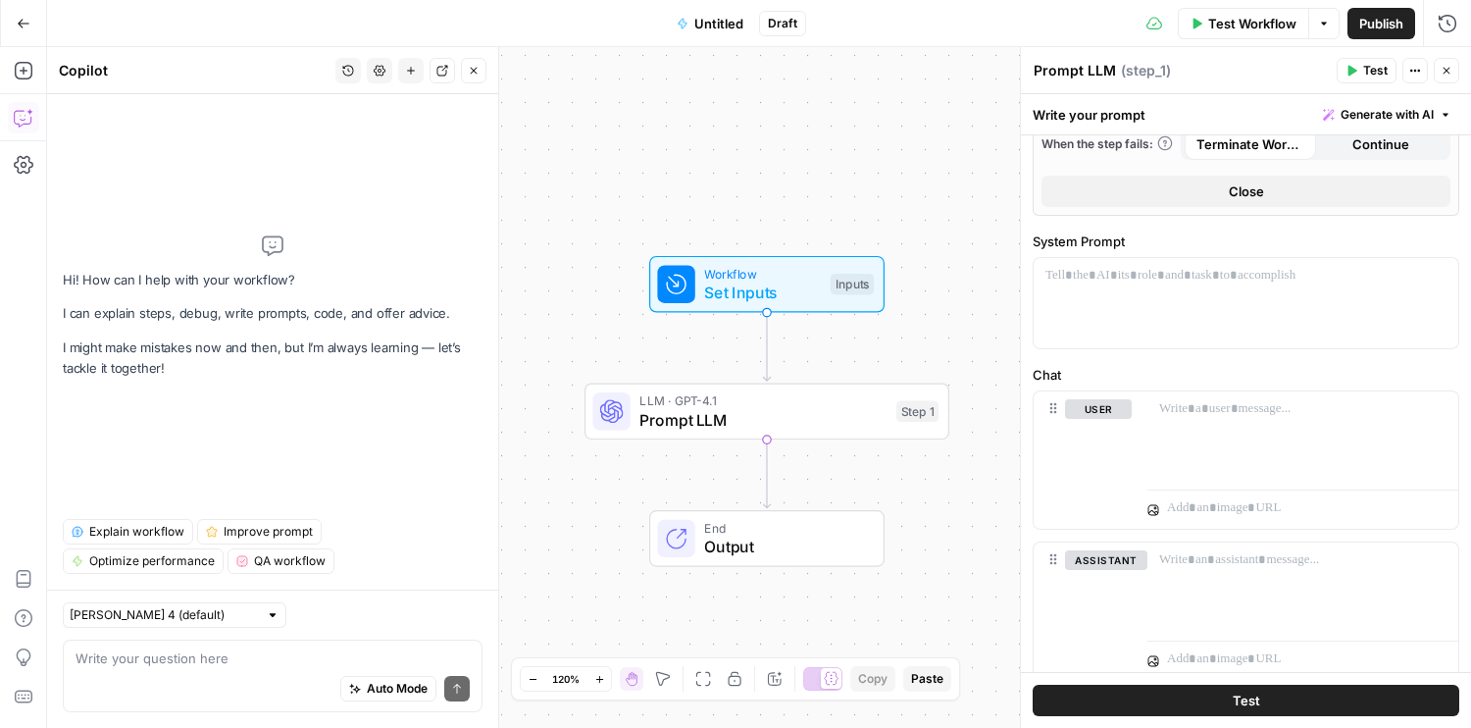
click at [85, 670] on div "Auto Mode Send" at bounding box center [273, 689] width 394 height 43
click at [18, 49] on div "Add Steps Copilot Settings AirOps Academy Help Give Feedback Shortcuts" at bounding box center [23, 387] width 47 height 681
click at [37, 91] on div "Add Steps Copilot Settings AirOps Academy Help Give Feedback Shortcuts" at bounding box center [23, 387] width 47 height 681
click at [34, 78] on button "Add Steps" at bounding box center [23, 70] width 31 height 31
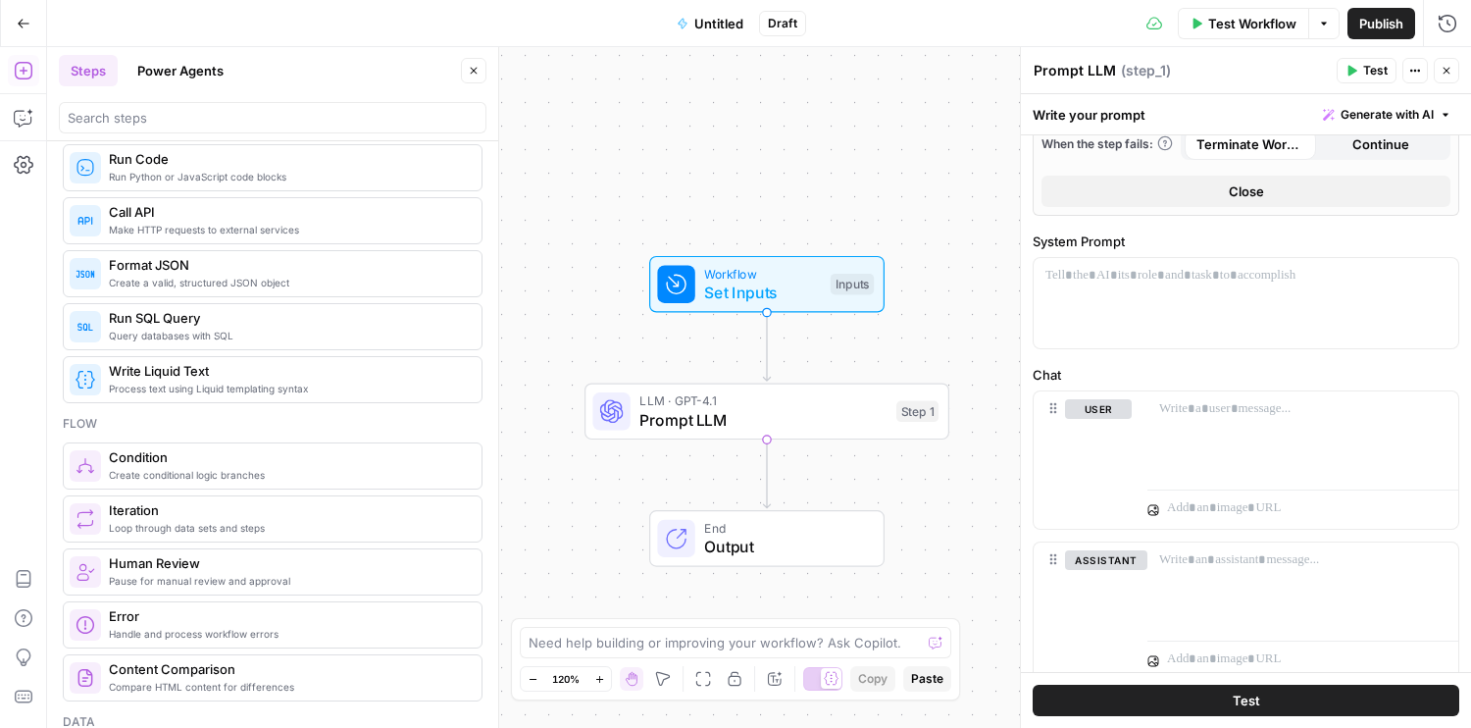
scroll to position [311, 0]
click at [653, 420] on span "Prompt LLM" at bounding box center [762, 420] width 247 height 24
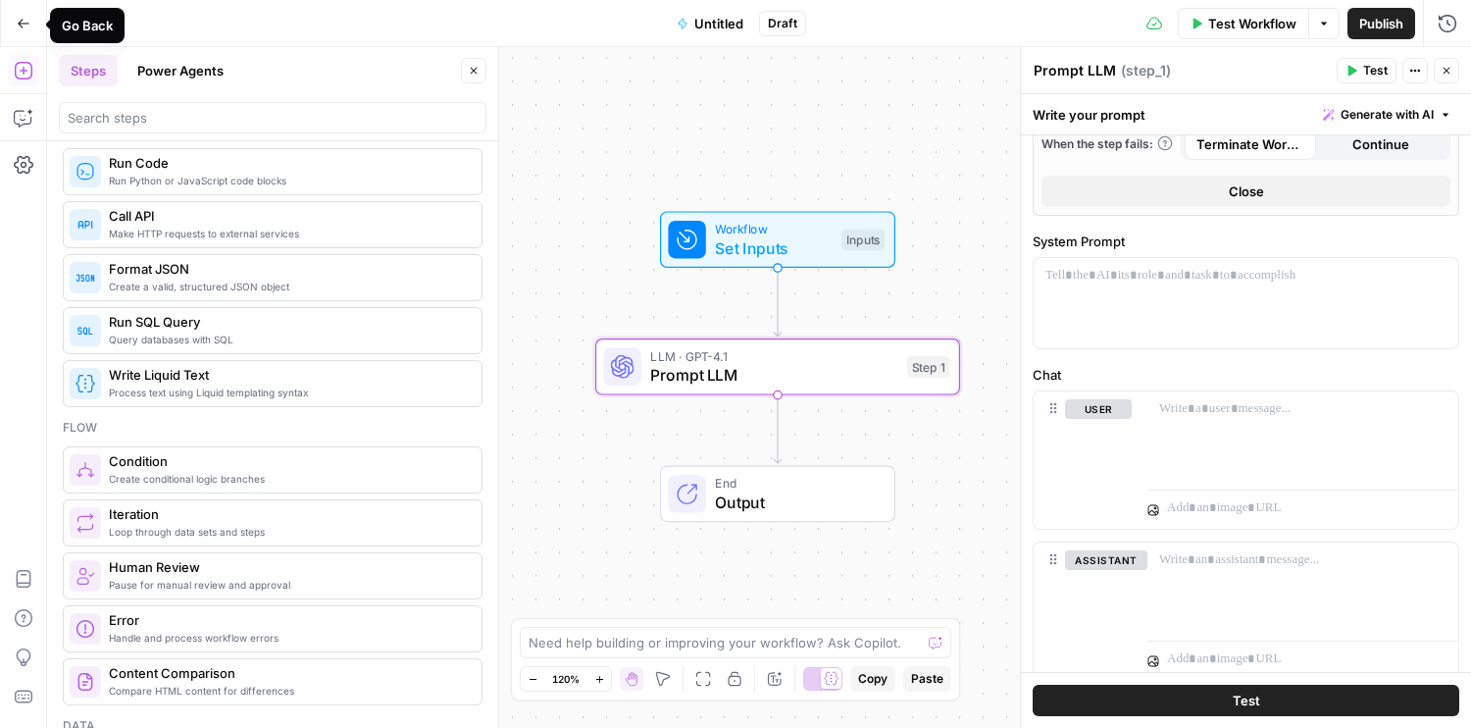
click at [26, 31] on button "Go Back" at bounding box center [23, 23] width 35 height 35
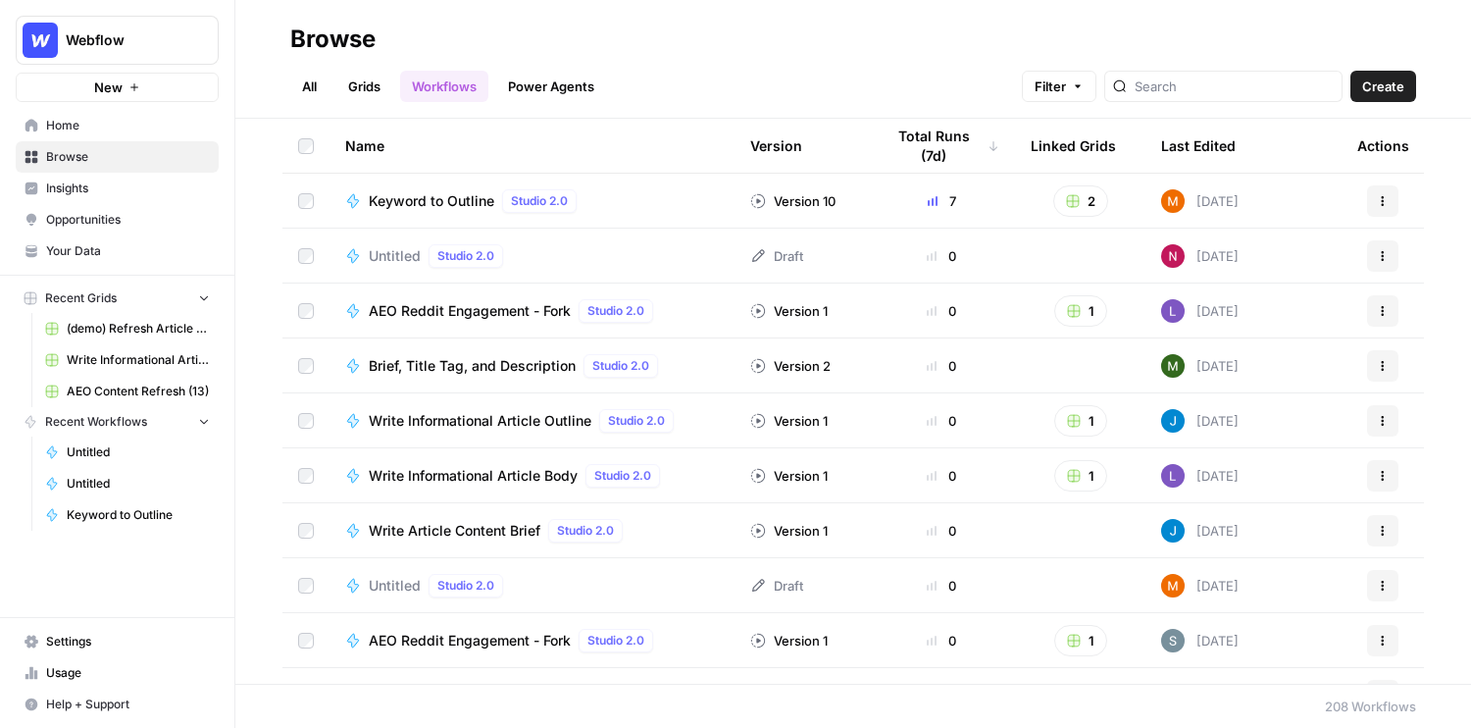
click at [365, 98] on link "Grids" at bounding box center [364, 86] width 56 height 31
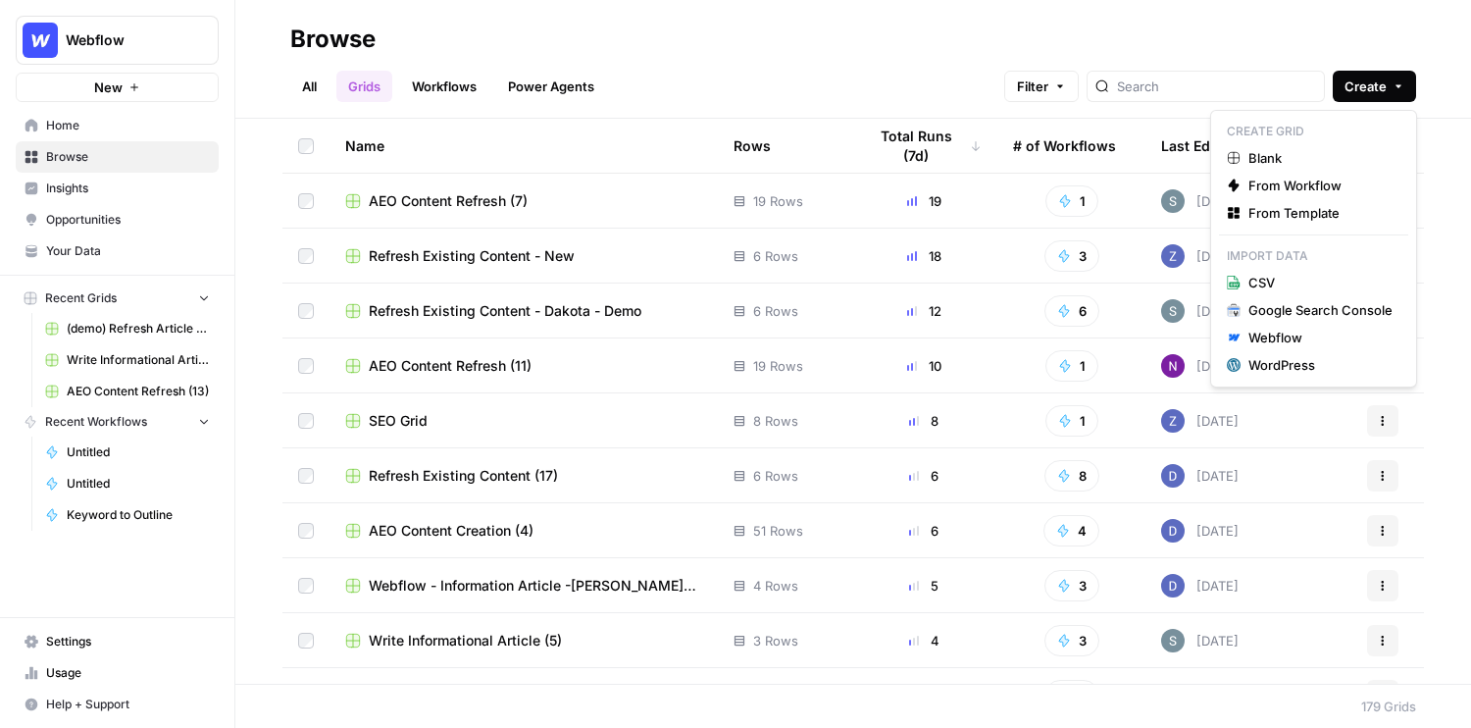
click at [1168, 87] on button "Create" at bounding box center [1374, 86] width 83 height 31
click at [1168, 213] on icon "button" at bounding box center [1234, 213] width 14 height 14
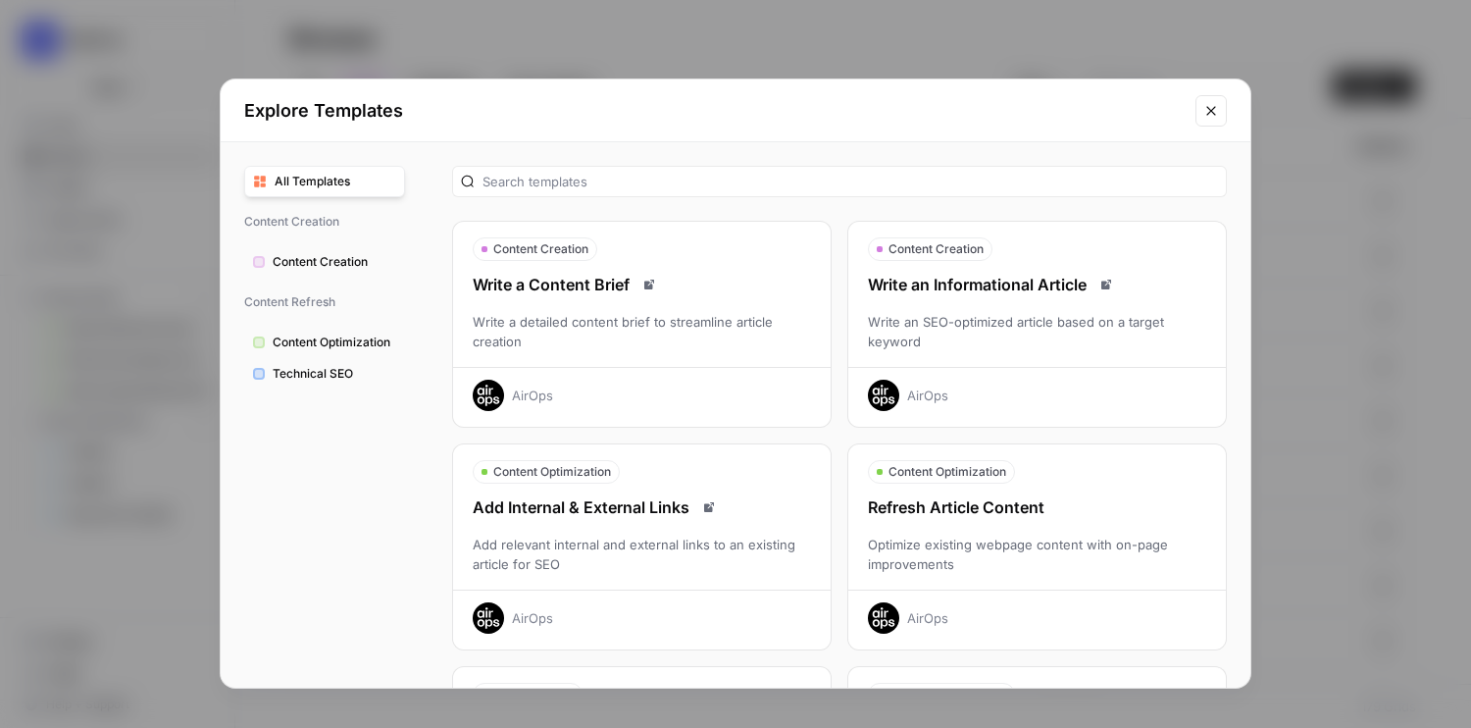
click at [1043, 349] on div "Write an SEO-optimized article based on a target keyword" at bounding box center [1037, 331] width 378 height 39
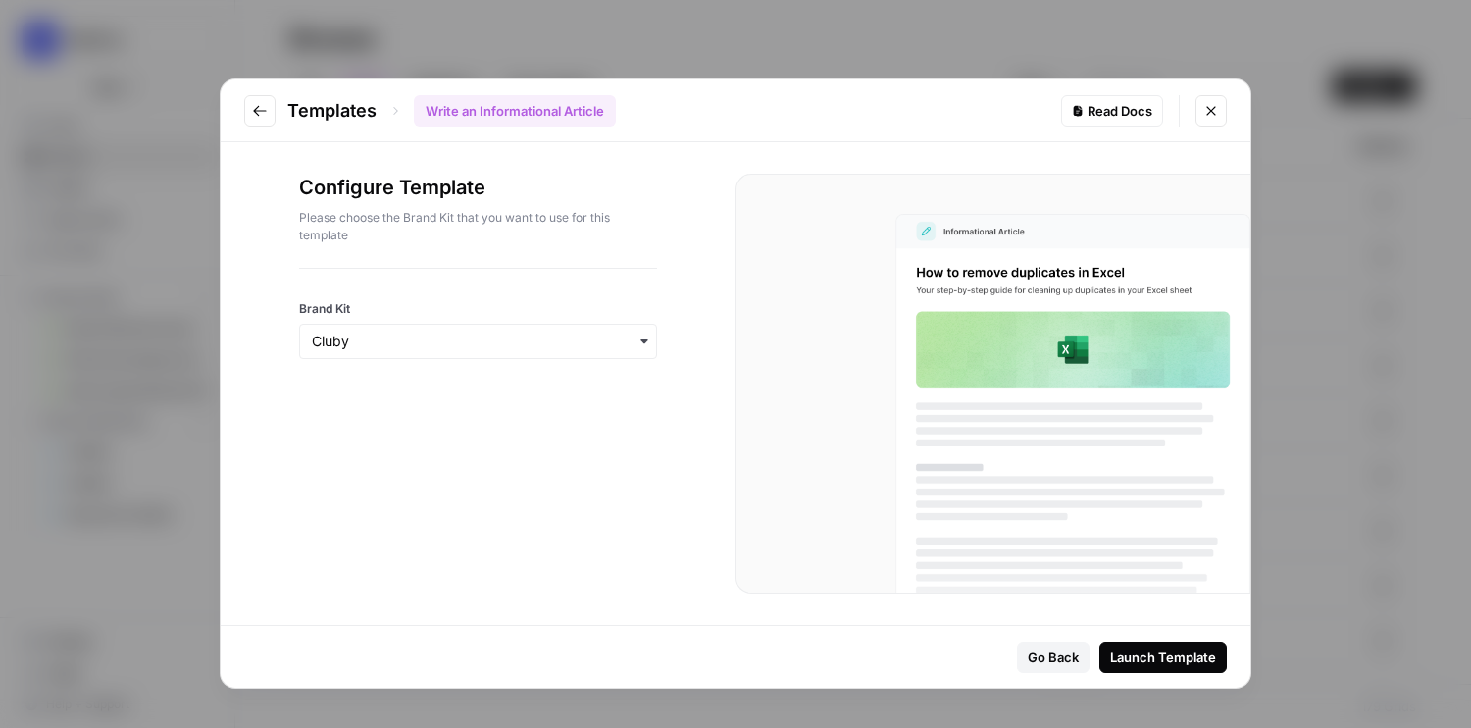
click at [1152, 653] on div "Launch Template" at bounding box center [1163, 657] width 106 height 20
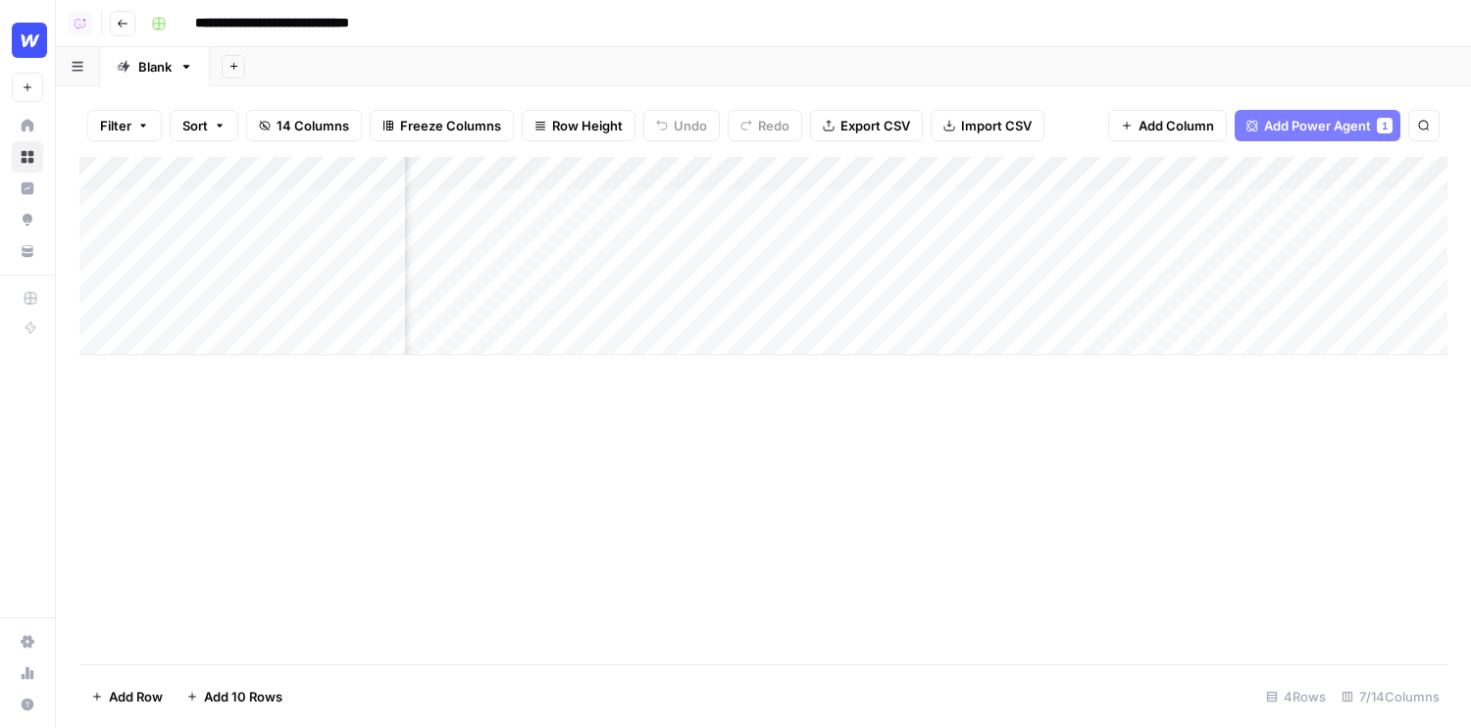
scroll to position [0, 326]
click at [1126, 125] on icon "button" at bounding box center [1127, 126] width 8 height 8
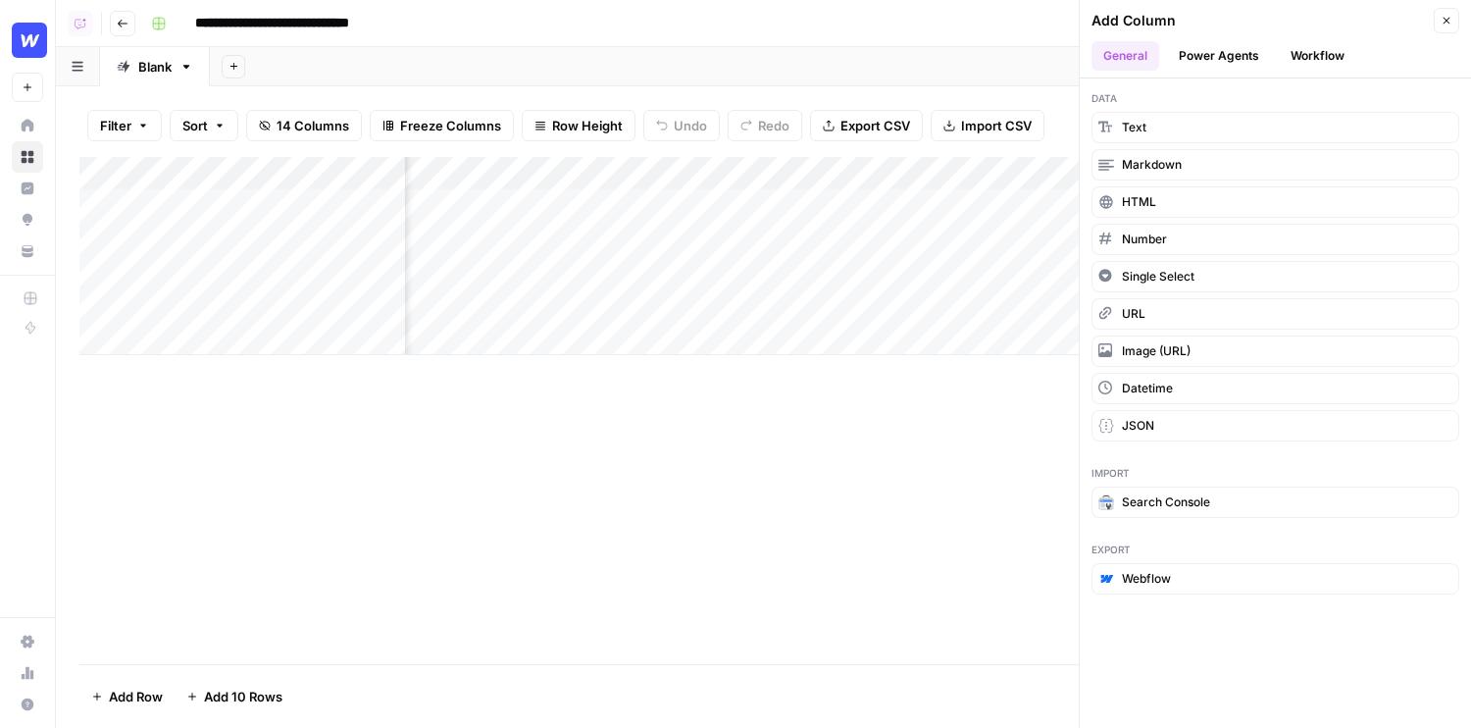
click at [1168, 55] on button "Workflow" at bounding box center [1317, 55] width 77 height 29
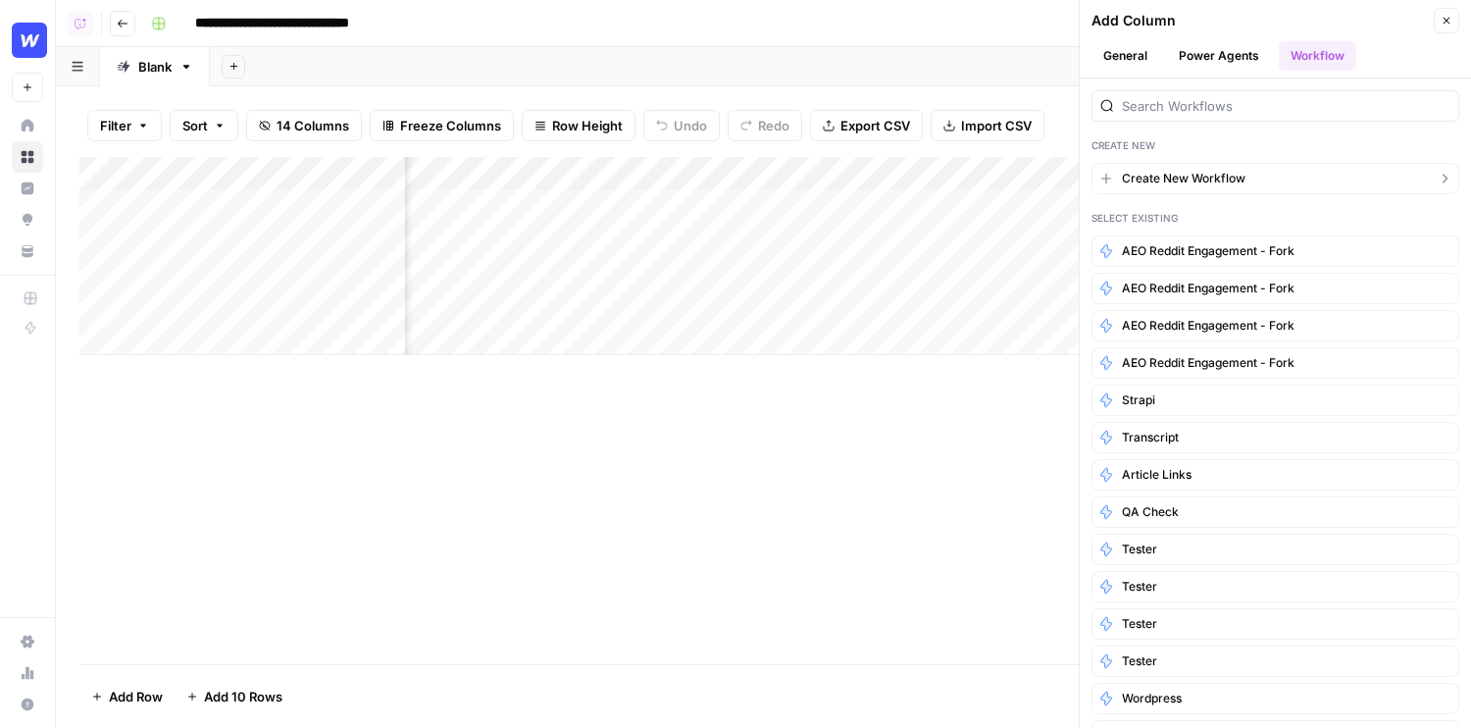
click at [1168, 189] on button "Create New Workflow" at bounding box center [1275, 178] width 368 height 31
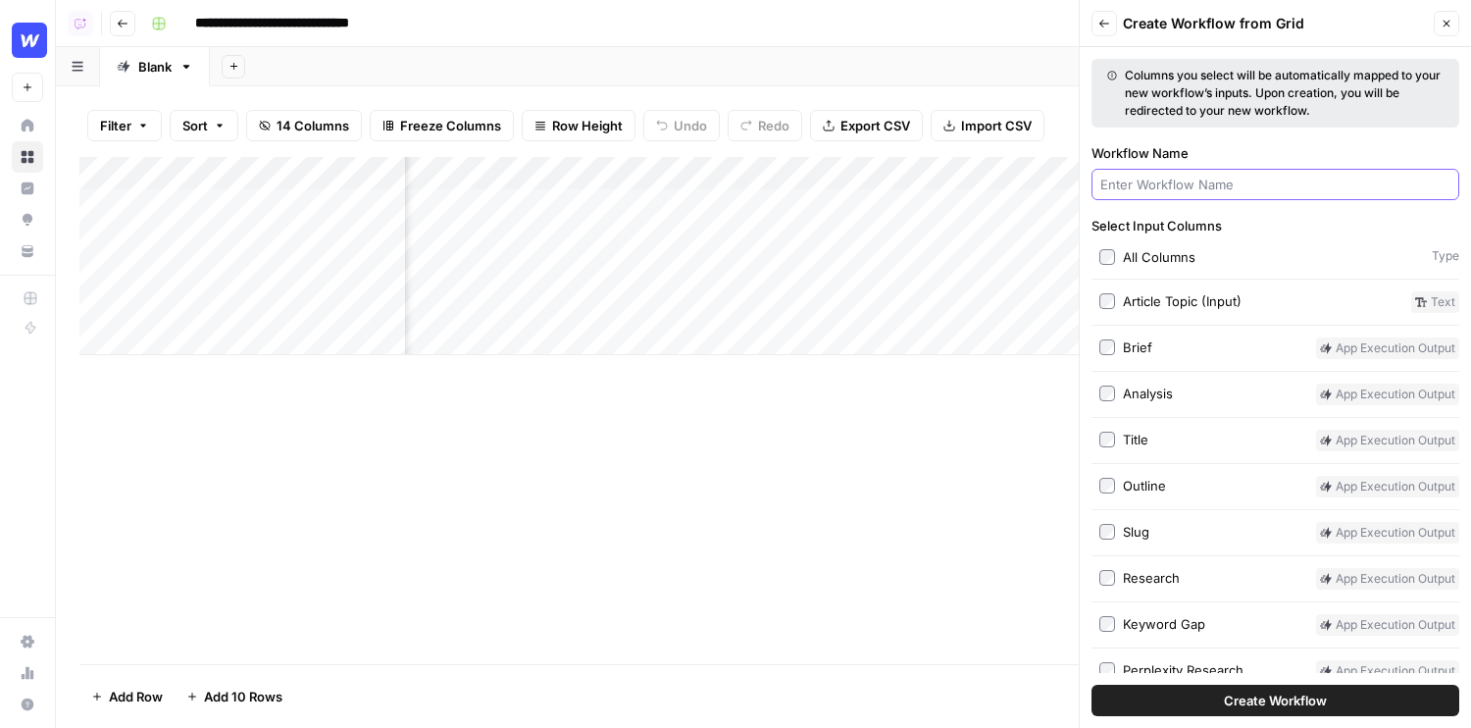
click at [1168, 186] on input "Workflow Name" at bounding box center [1275, 185] width 350 height 20
type input "linkedin"
click at [1091, 684] on button "Create Workflow" at bounding box center [1275, 699] width 368 height 31
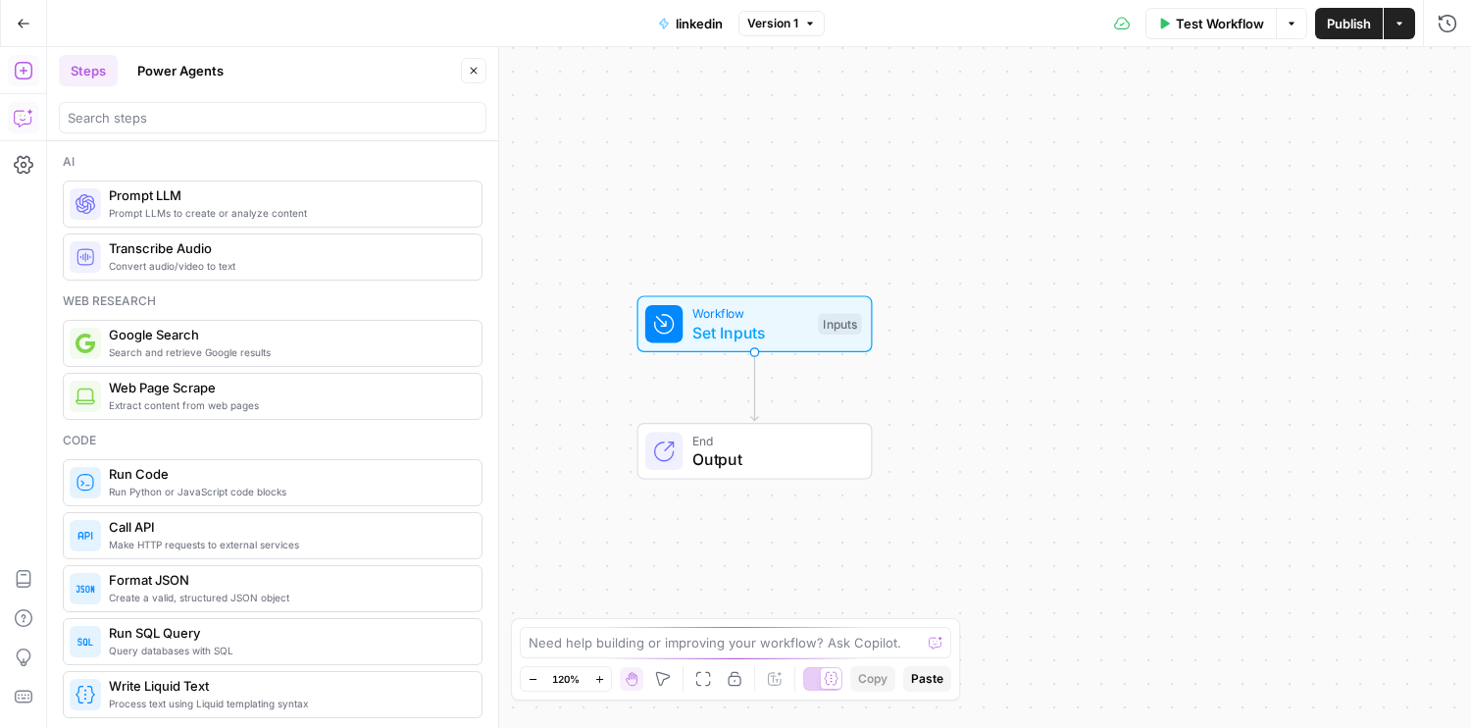
click at [20, 125] on icon "button" at bounding box center [24, 118] width 20 height 20
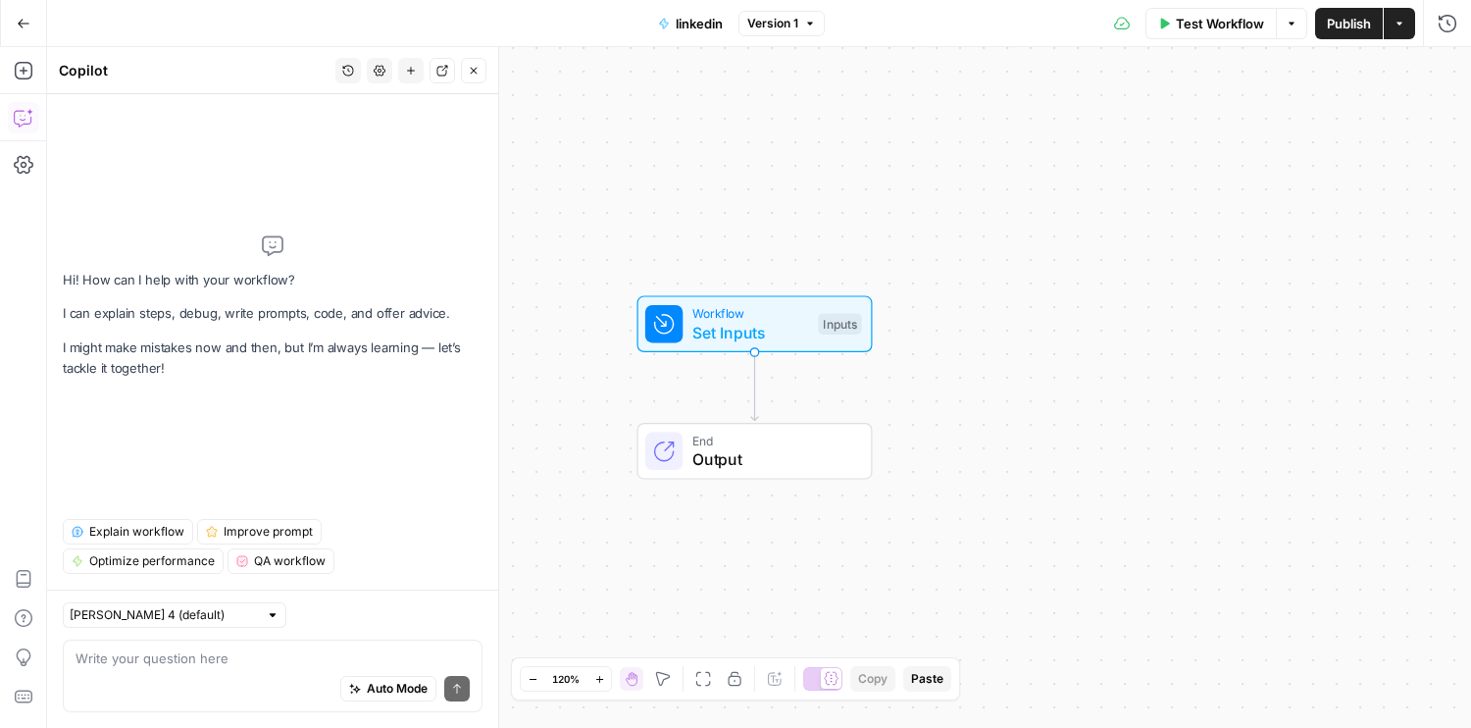
click at [275, 653] on textarea at bounding box center [273, 658] width 394 height 20
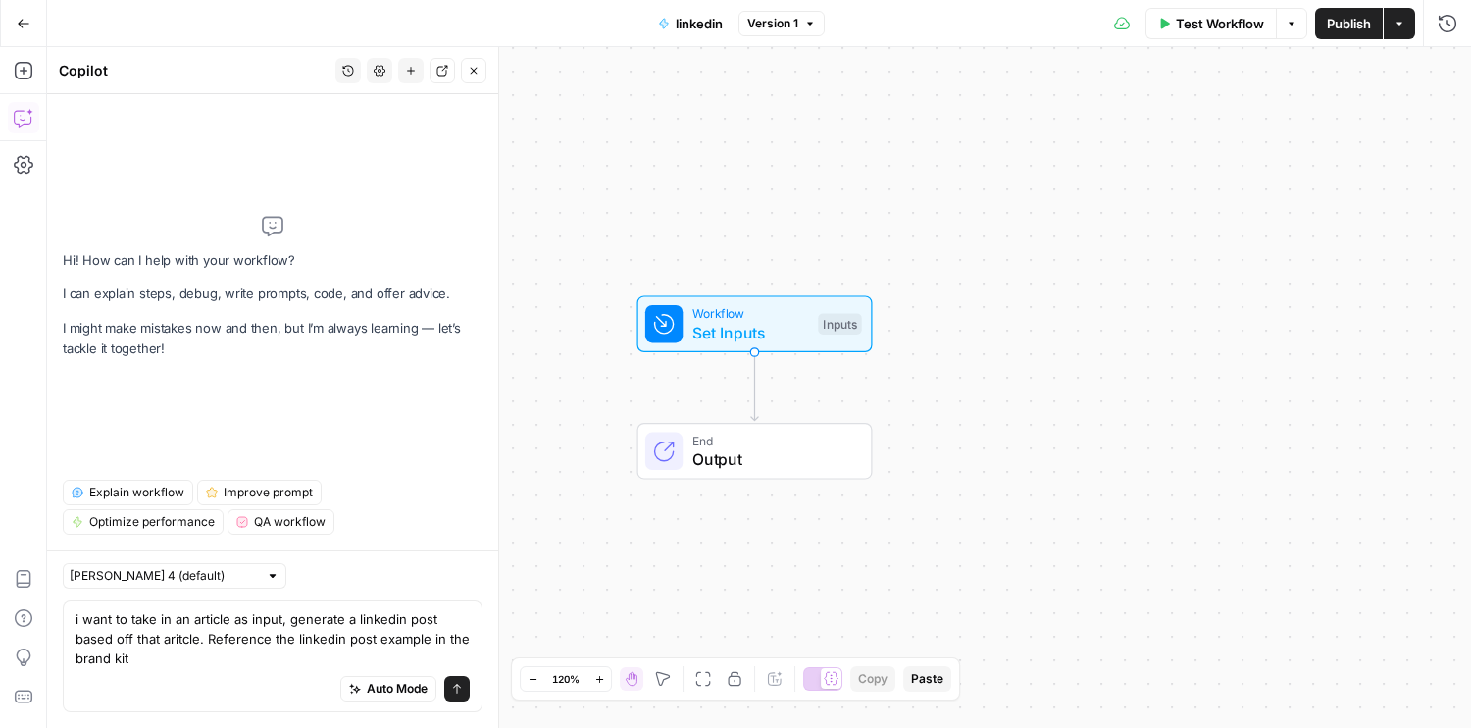
type textarea "i want to take in an article as input, generate a linkedin post based off that …"
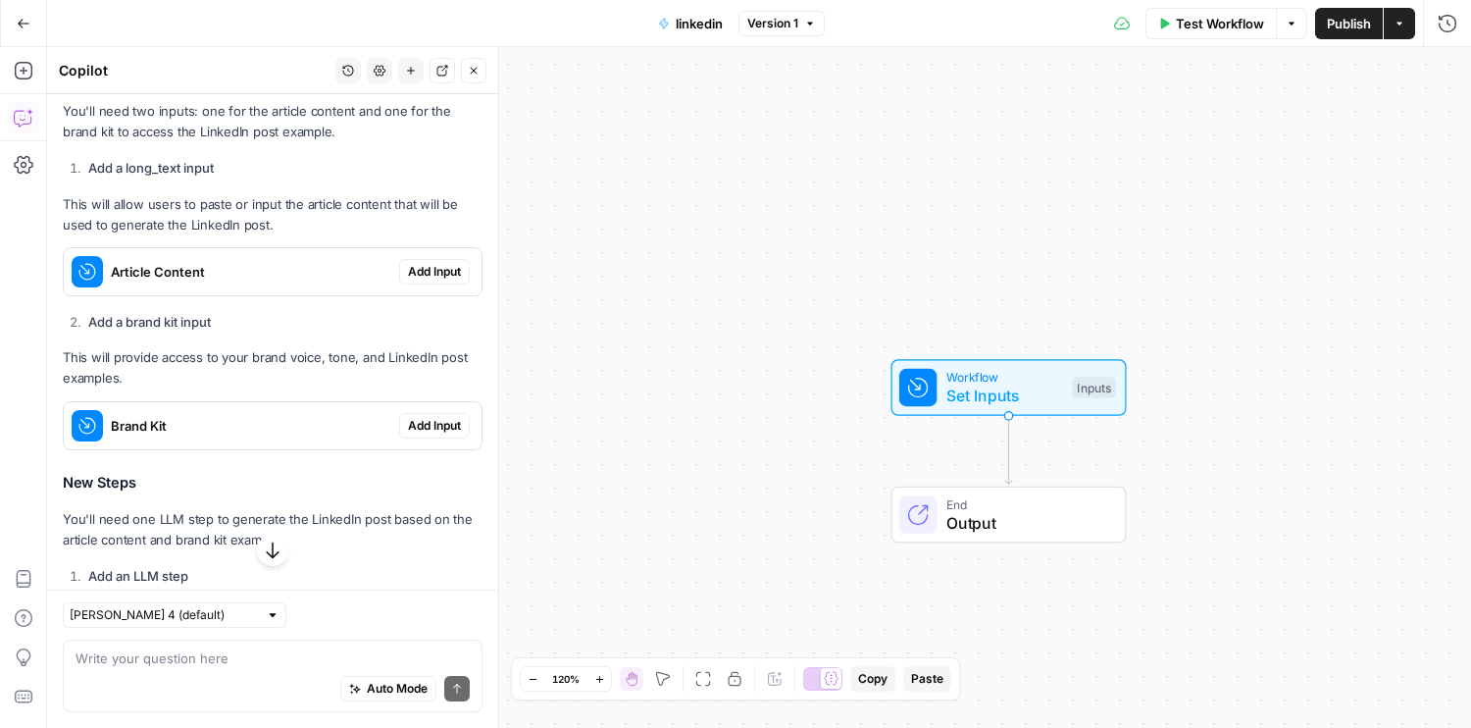
scroll to position [352, 0]
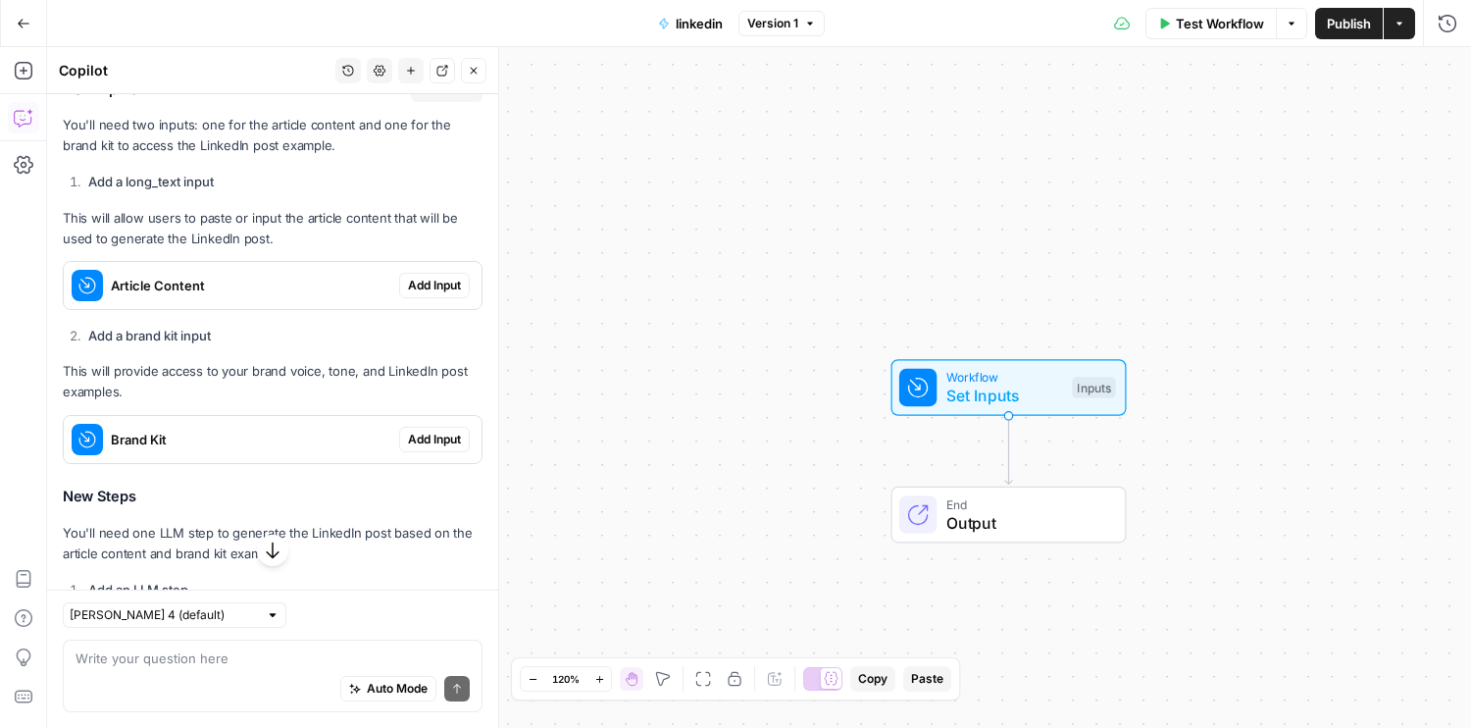
click at [445, 277] on span "Add Input" at bounding box center [434, 286] width 53 height 18
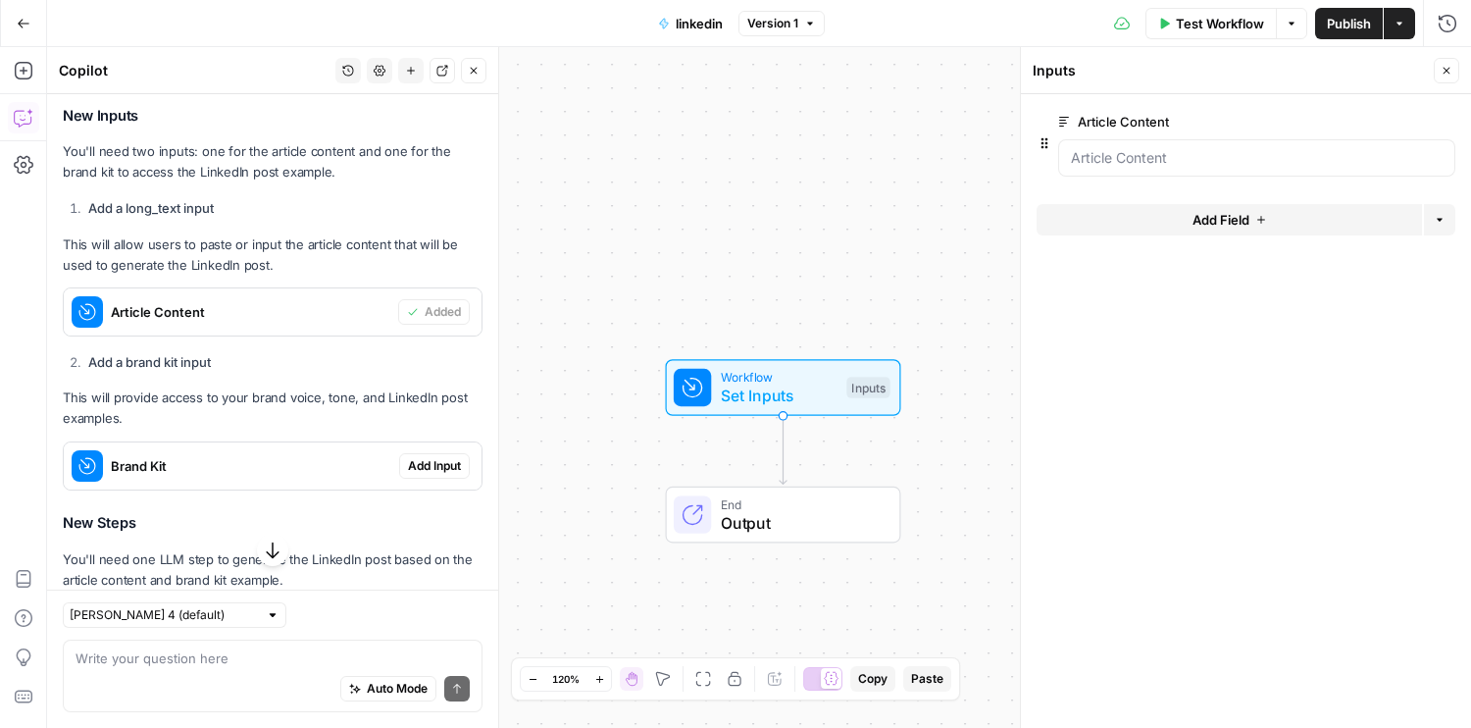
scroll to position [355, 0]
click at [440, 465] on span "Add Input" at bounding box center [434, 468] width 53 height 18
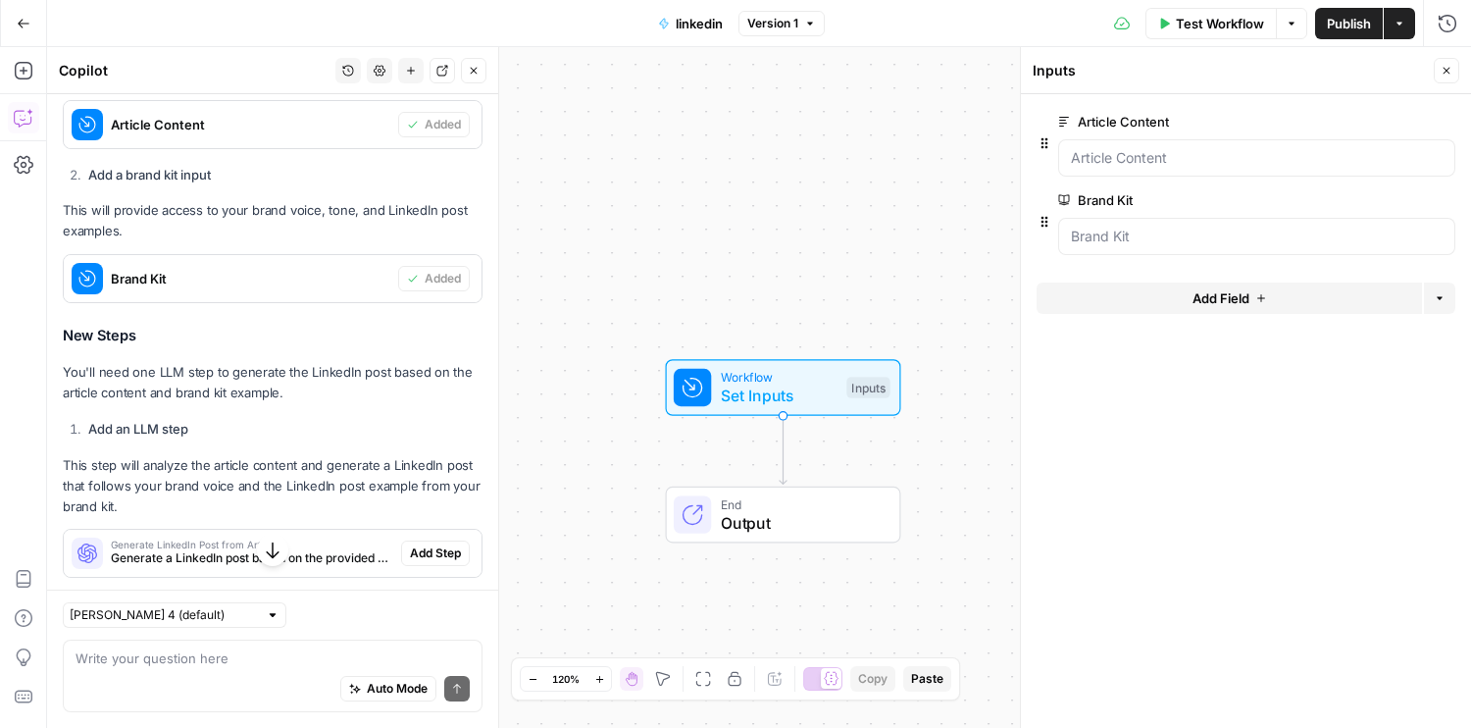
scroll to position [556, 0]
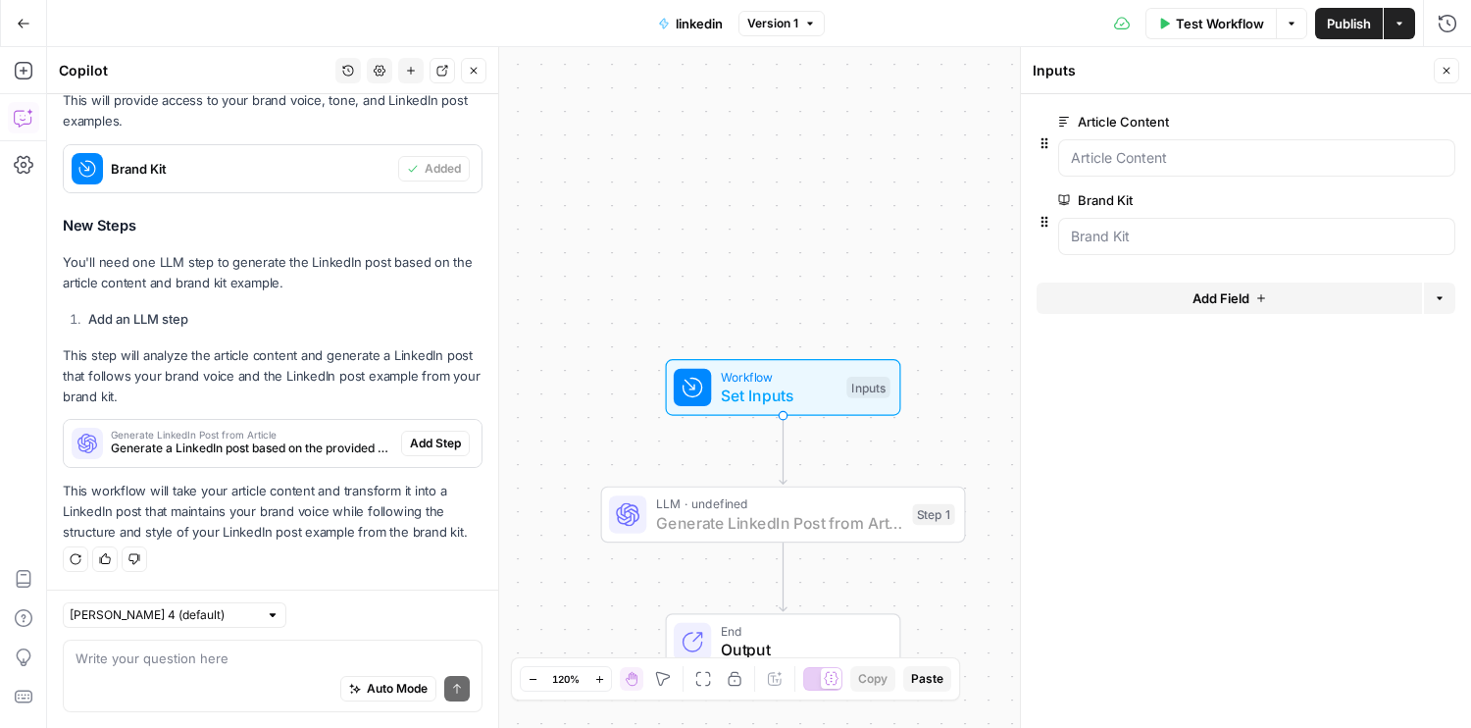
click at [433, 448] on span "Add Step" at bounding box center [435, 443] width 51 height 18
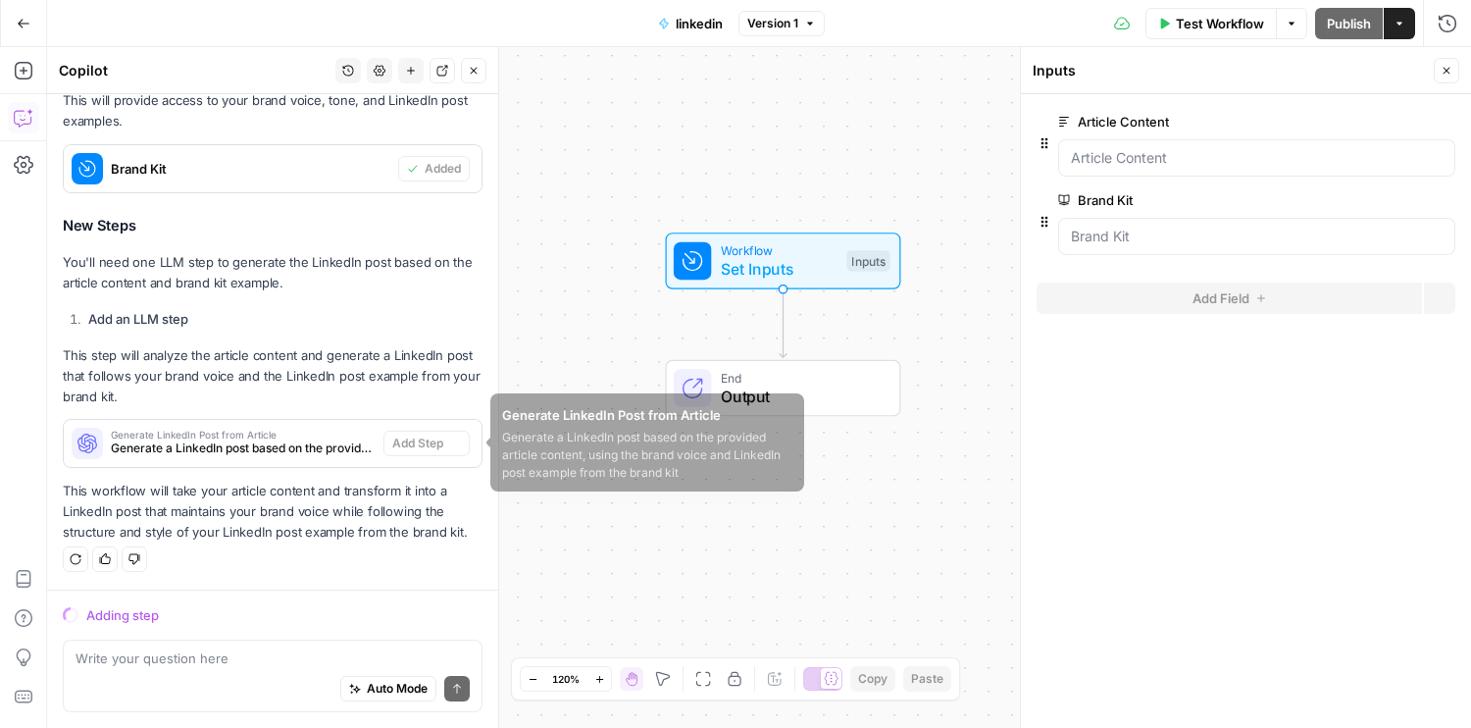
scroll to position [623, 0]
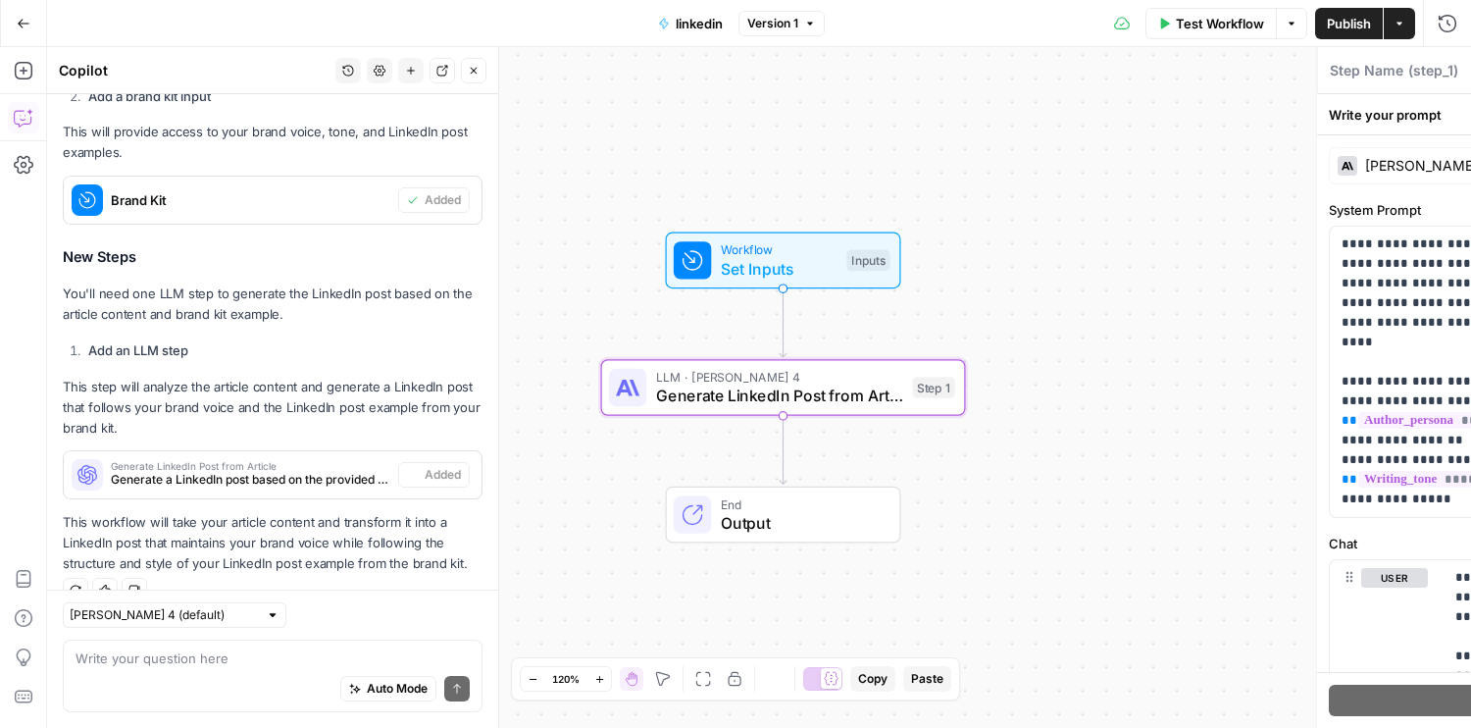
type textarea "Generate LinkedIn Post from Article"
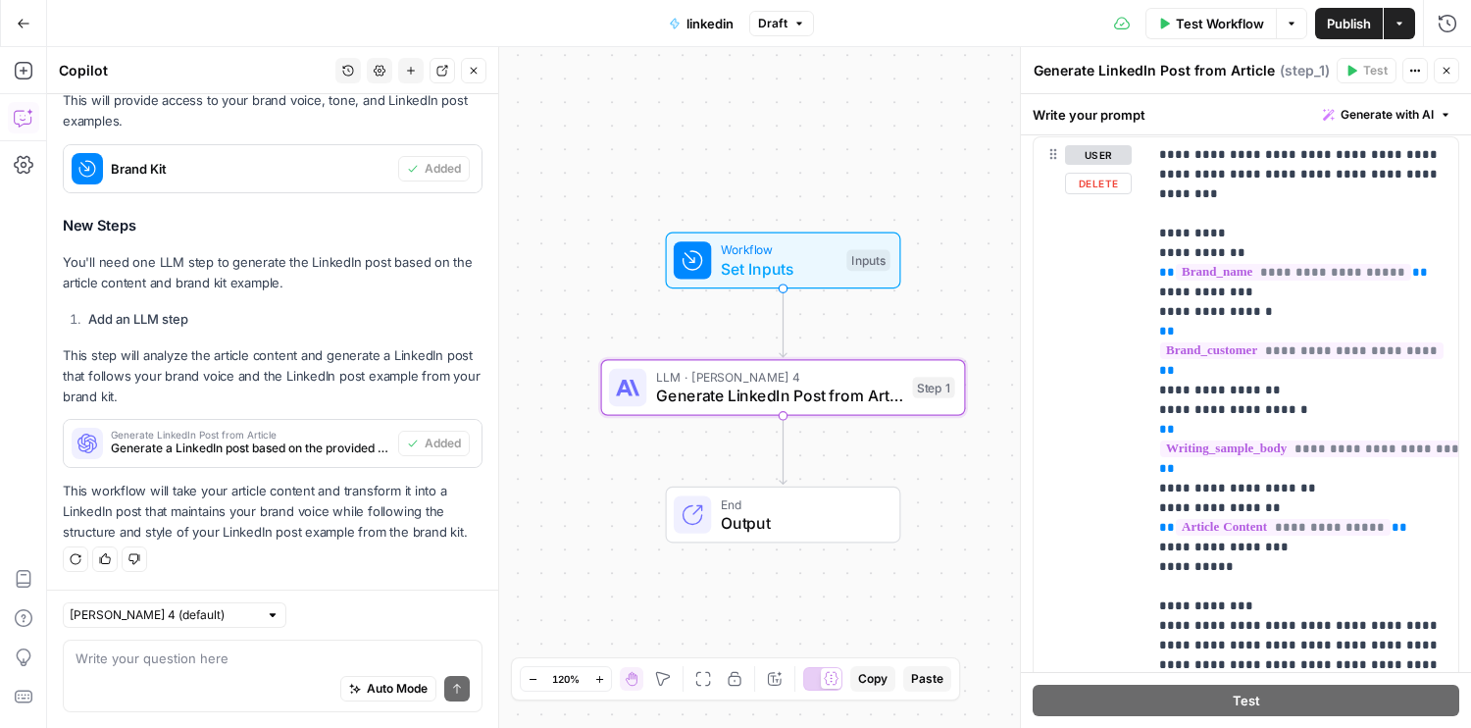
scroll to position [413, 0]
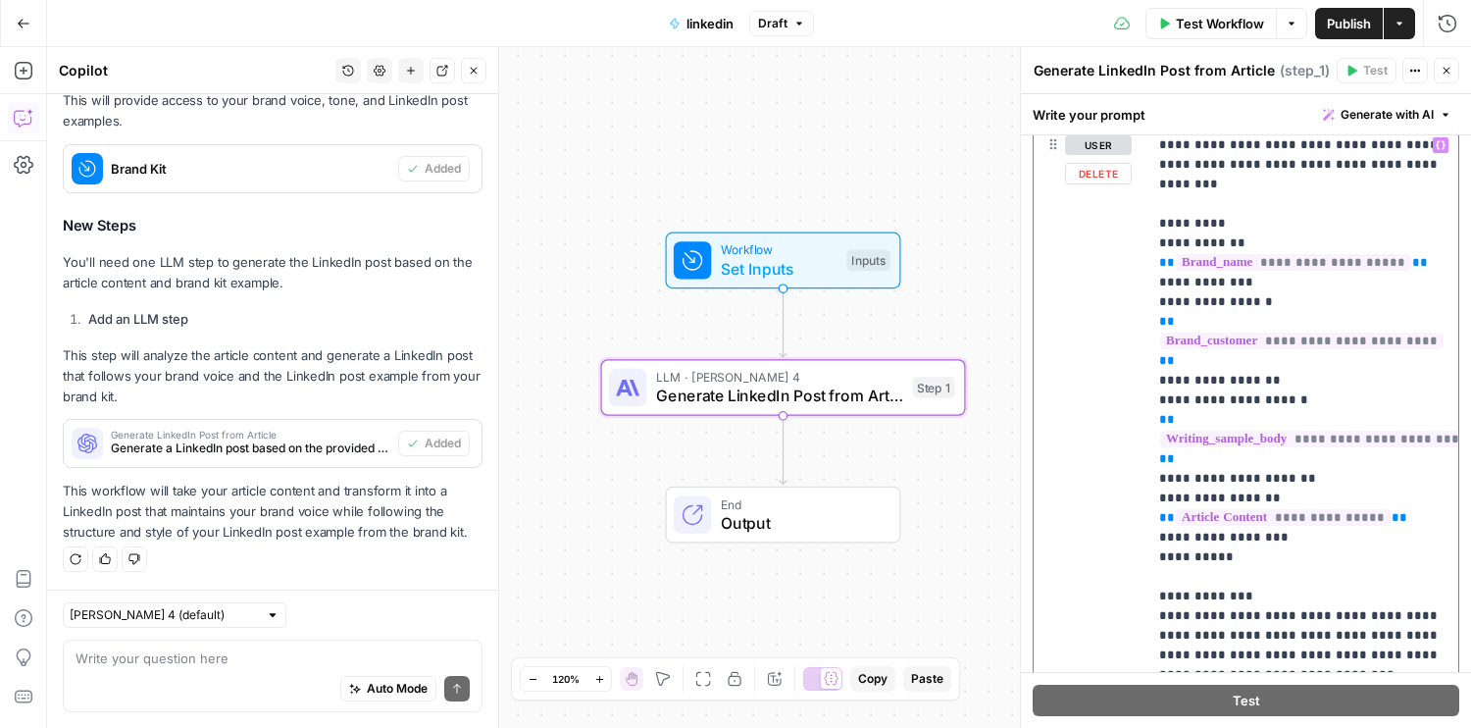
drag, startPoint x: 1151, startPoint y: 242, endPoint x: 1415, endPoint y: 245, distance: 263.8
click at [1168, 245] on div "**********" at bounding box center [1302, 526] width 311 height 799
click at [1168, 244] on p "**********" at bounding box center [1302, 674] width 287 height 1079
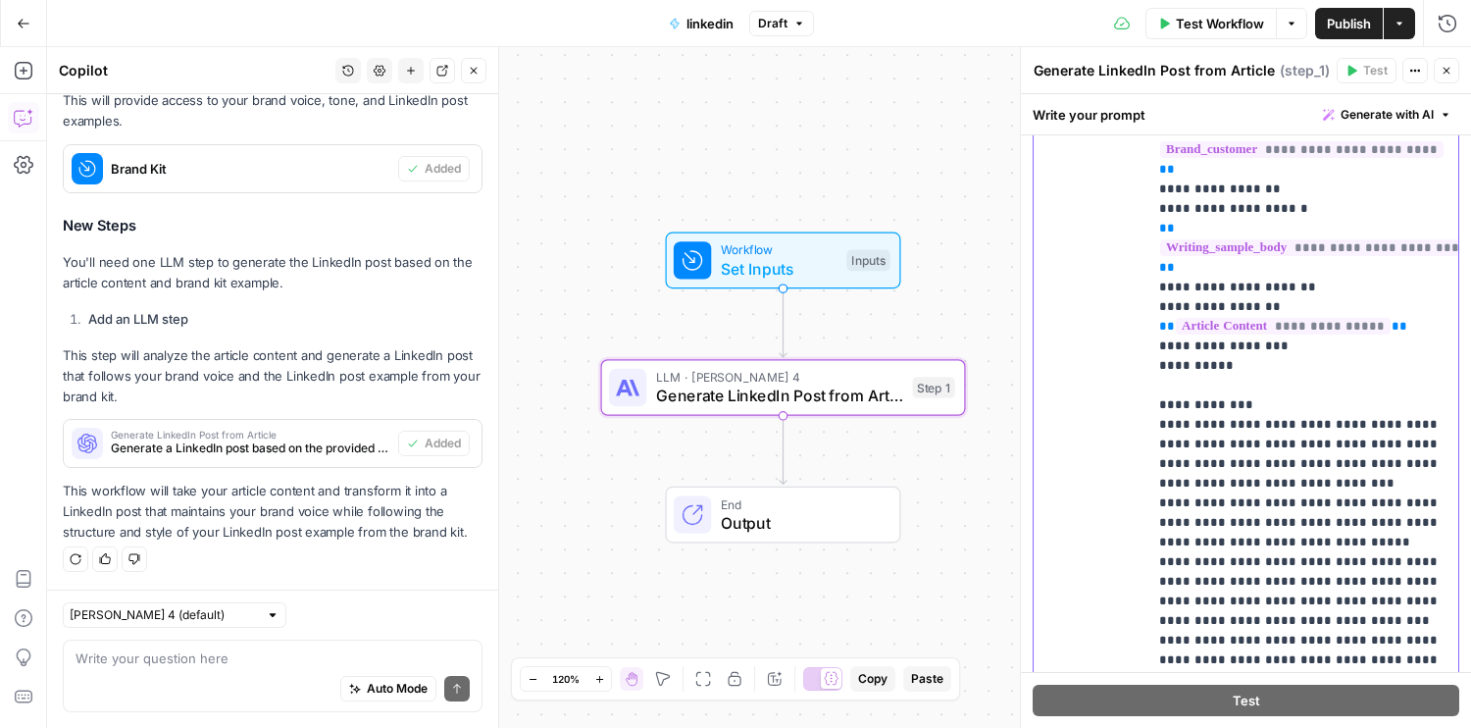
scroll to position [502, 0]
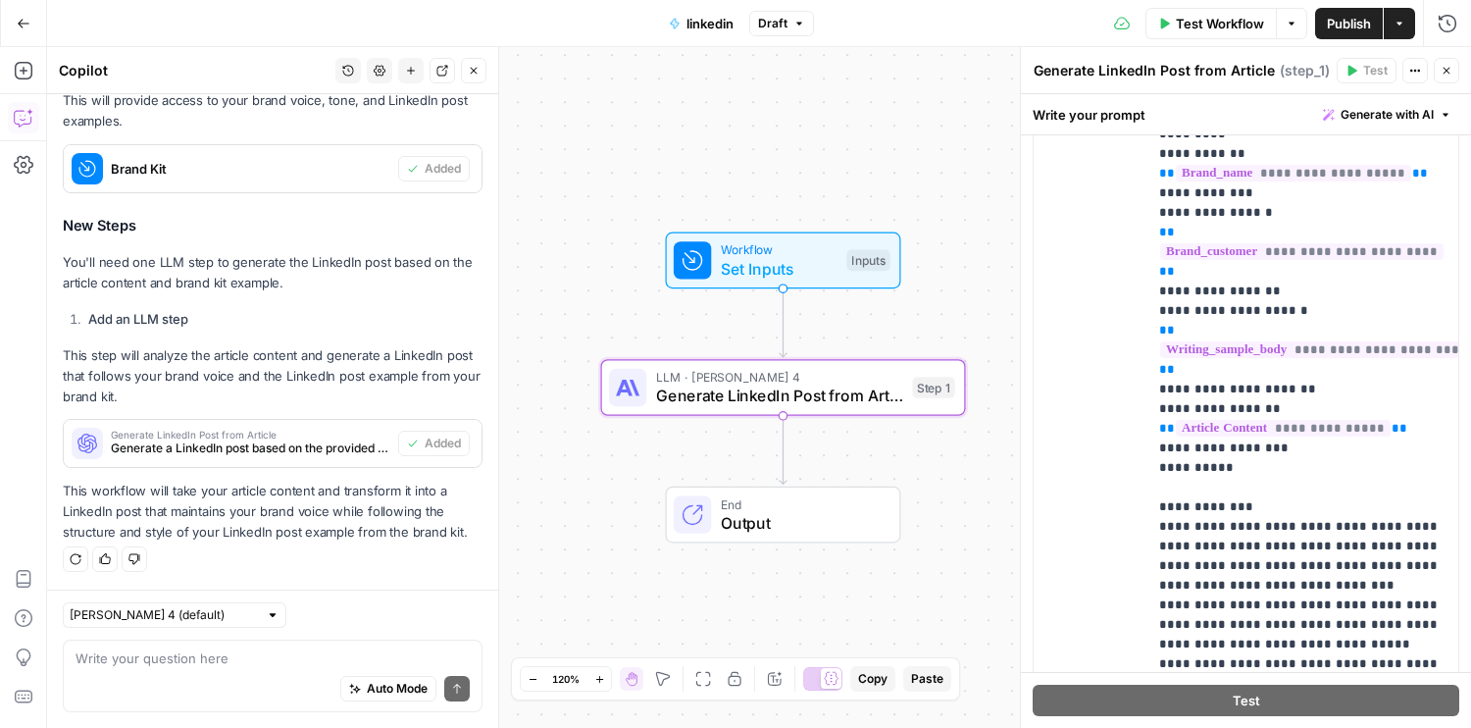
click at [1168, 26] on span "Publish" at bounding box center [1349, 24] width 44 height 20
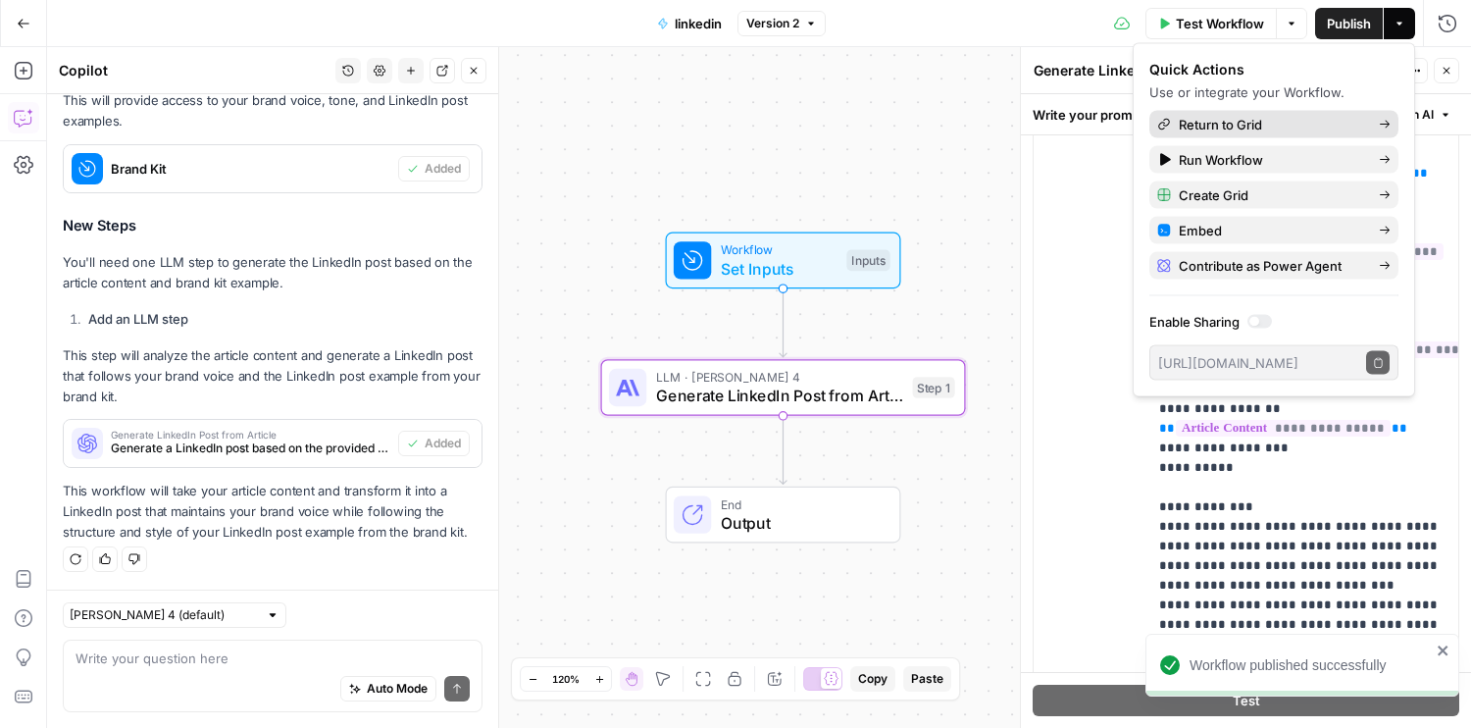
click at [1168, 123] on span "Return to Grid" at bounding box center [1271, 125] width 184 height 20
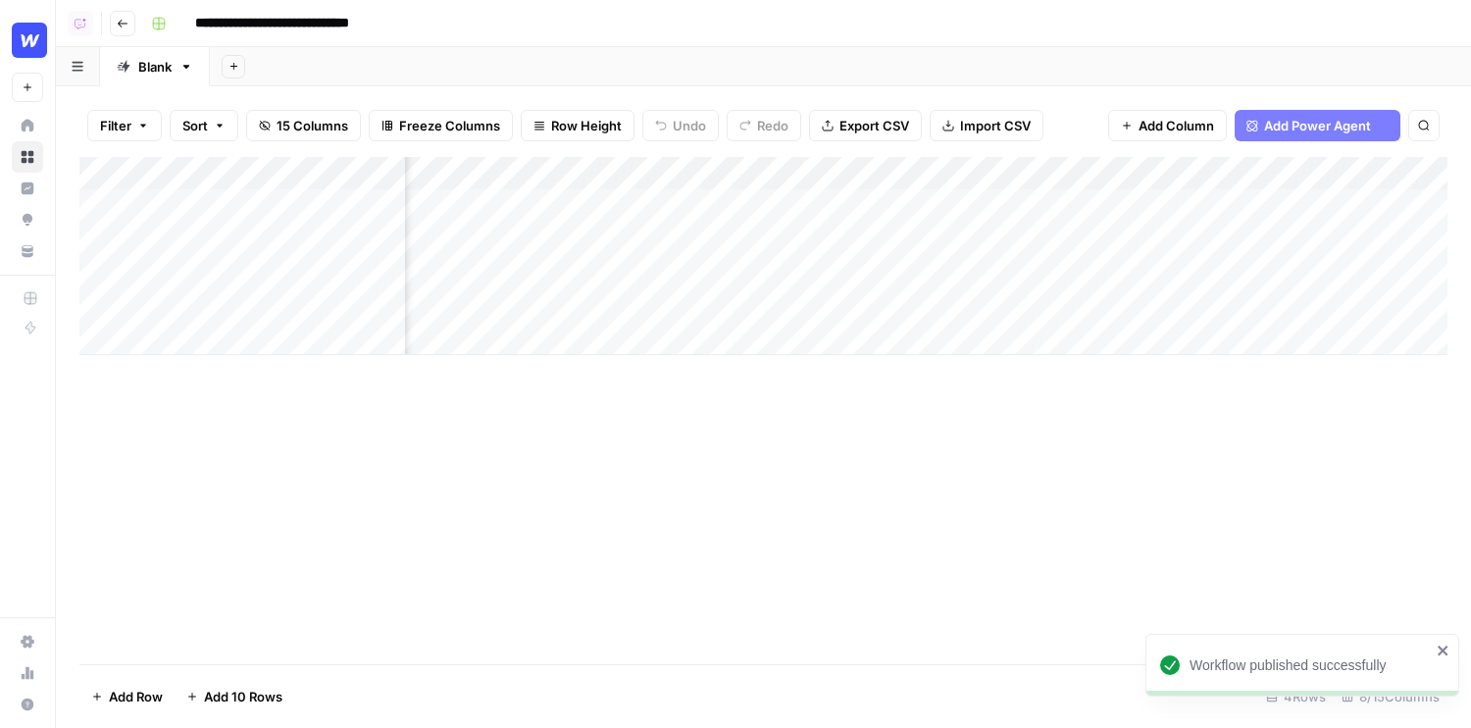
scroll to position [0, 623]
click at [1168, 174] on div "Add Column" at bounding box center [763, 256] width 1368 height 198
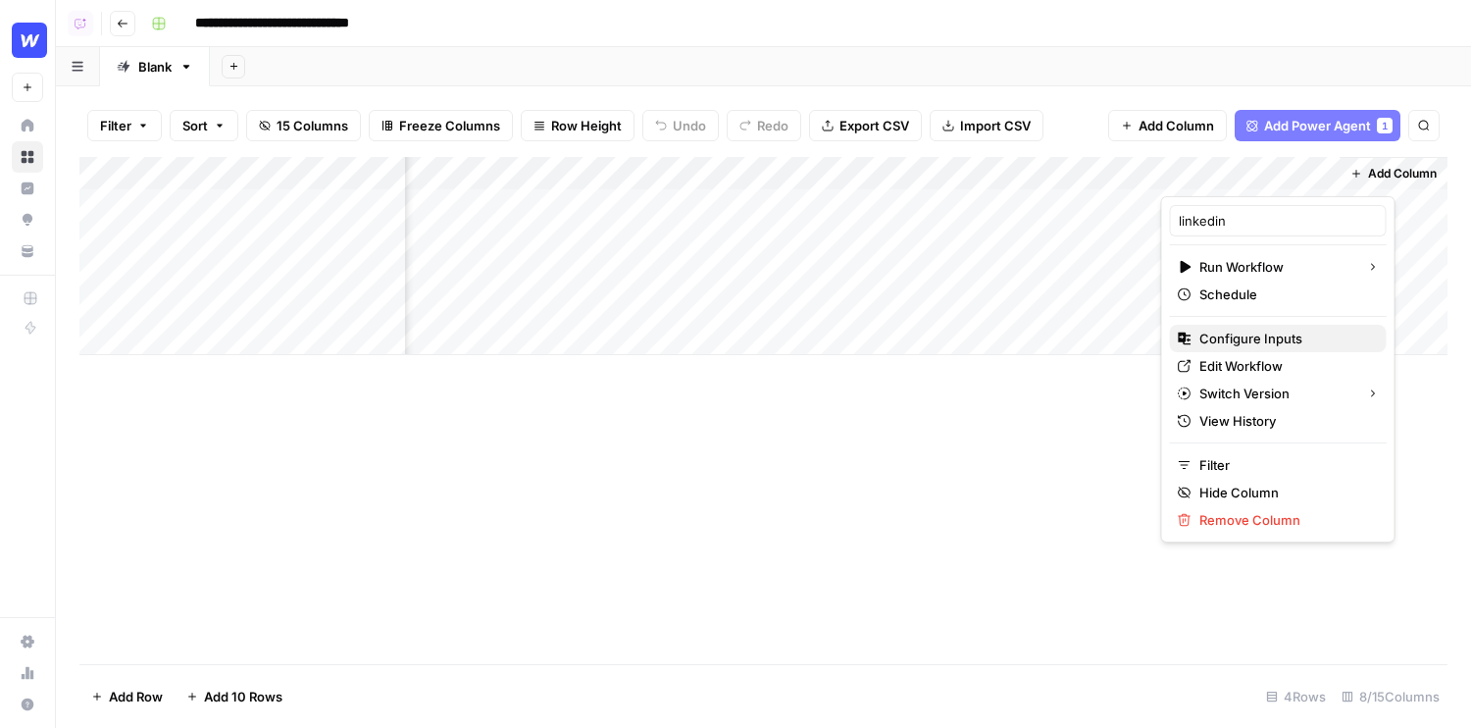
click at [1168, 338] on span "Configure Inputs" at bounding box center [1285, 338] width 172 height 20
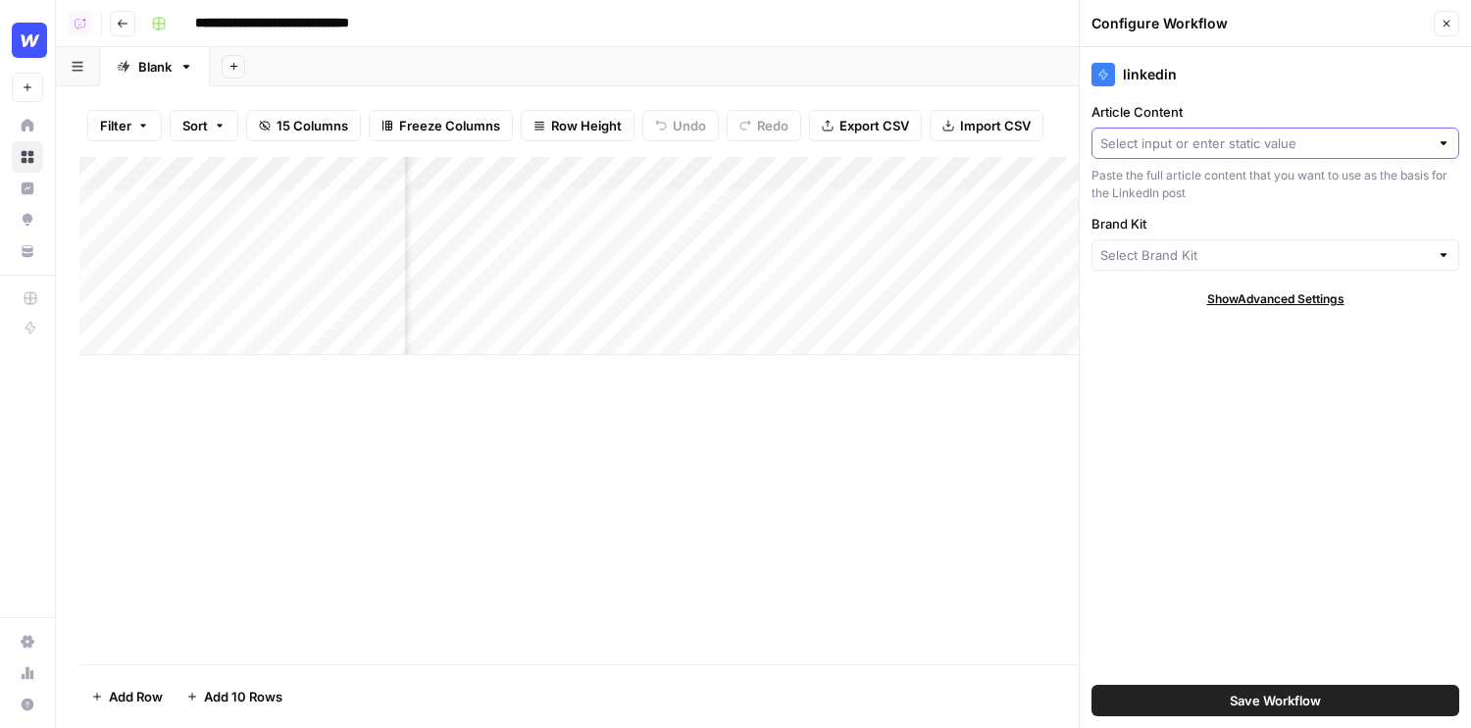
click at [1153, 138] on input "Article Content" at bounding box center [1264, 143] width 328 height 20
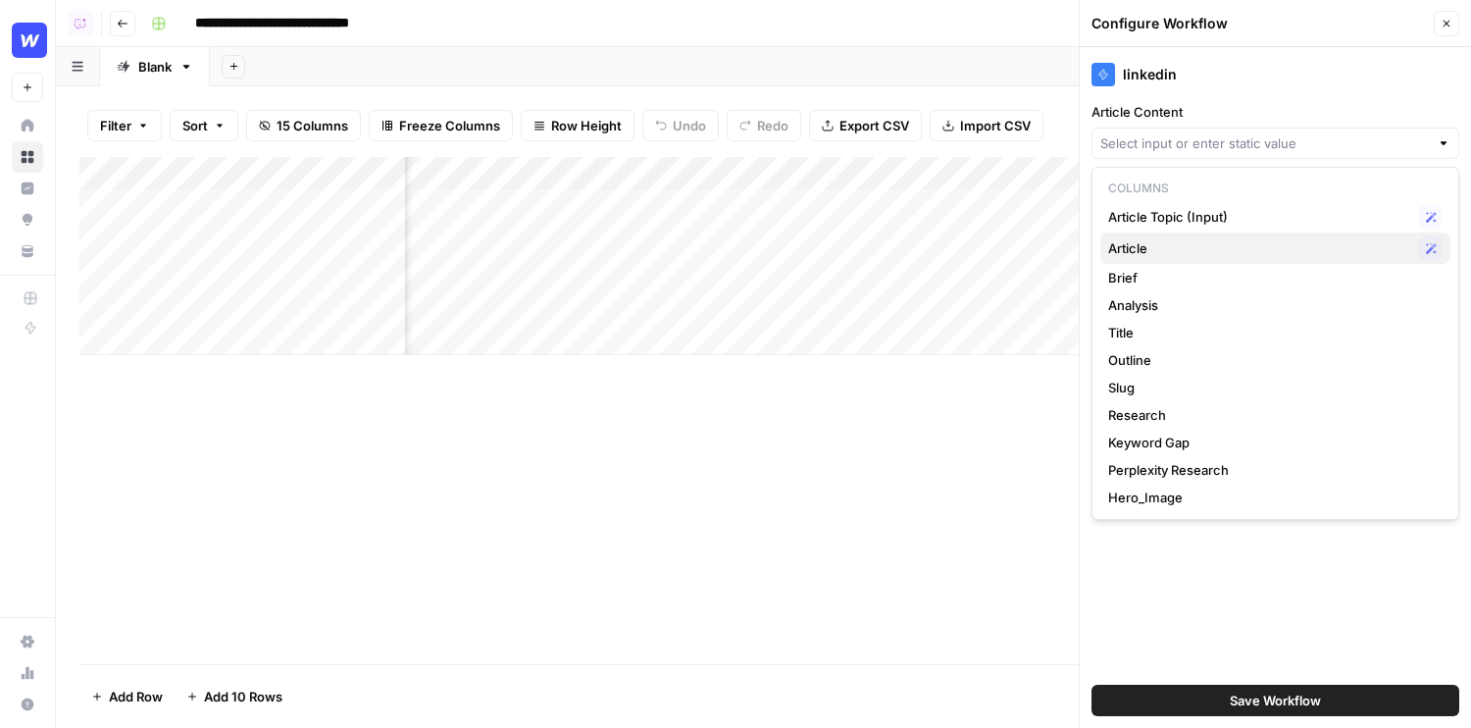
click at [1168, 249] on span "Article" at bounding box center [1259, 248] width 303 height 20
type input "Article"
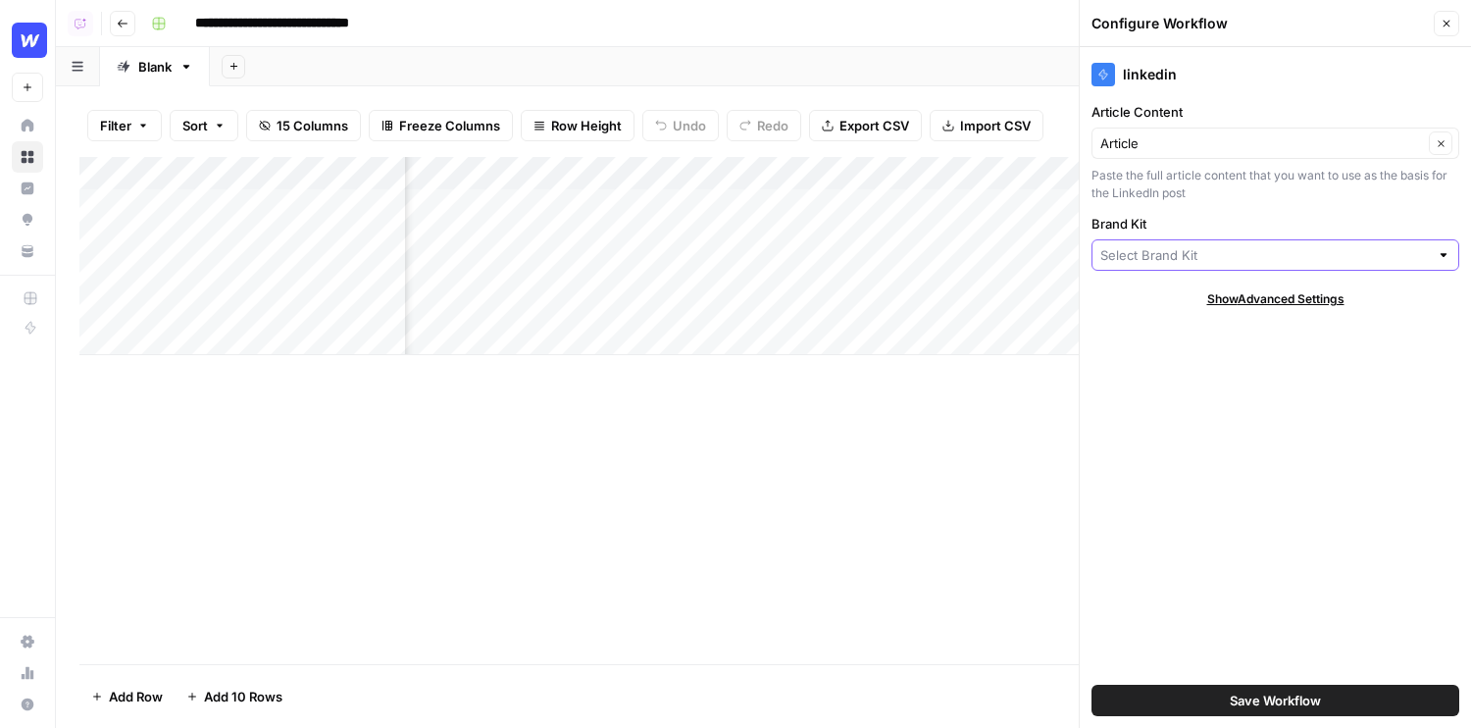
click at [1134, 256] on input "Brand Kit" at bounding box center [1264, 255] width 328 height 20
click at [1145, 328] on span "Webflow" at bounding box center [1271, 329] width 327 height 20
type input "Webflow"
click at [1168, 693] on button "Save Workflow" at bounding box center [1275, 699] width 368 height 31
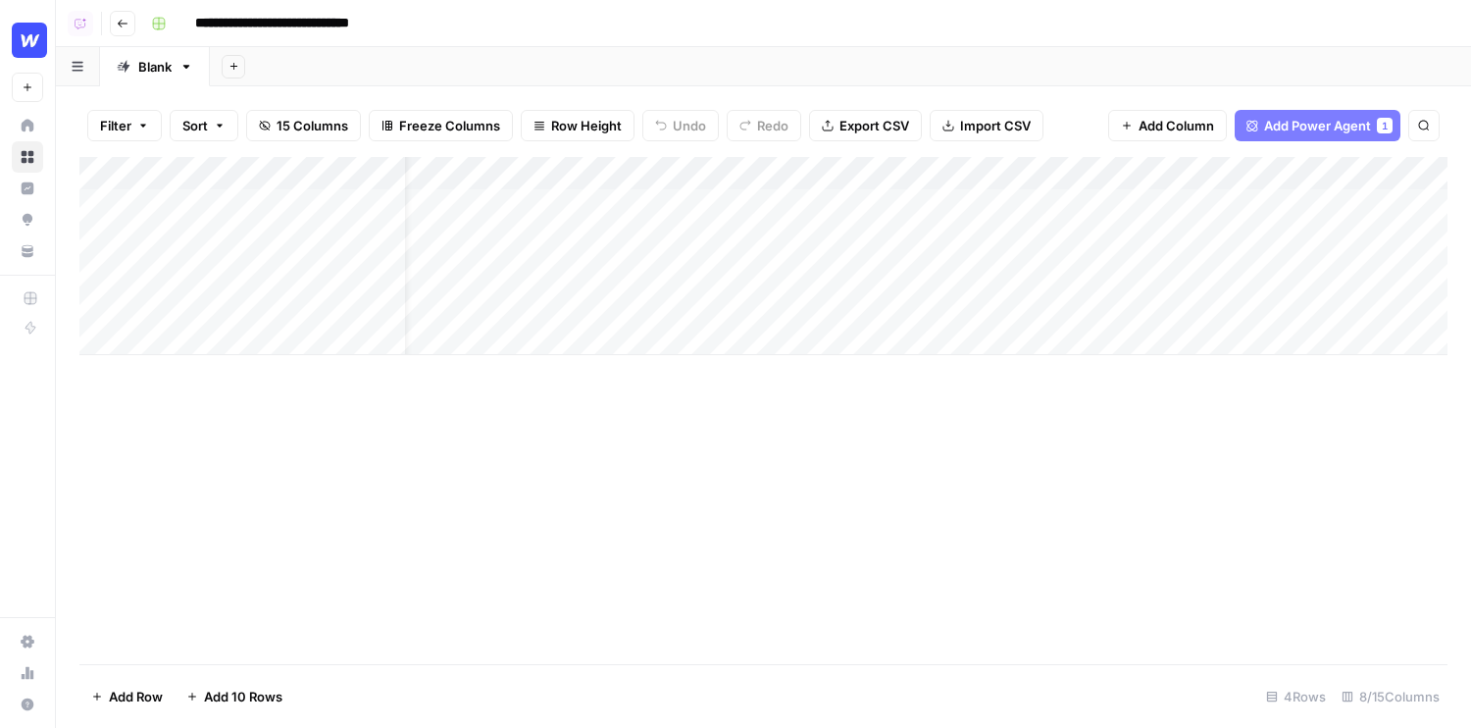
scroll to position [0, 0]
click at [233, 71] on icon "button" at bounding box center [233, 66] width 11 height 11
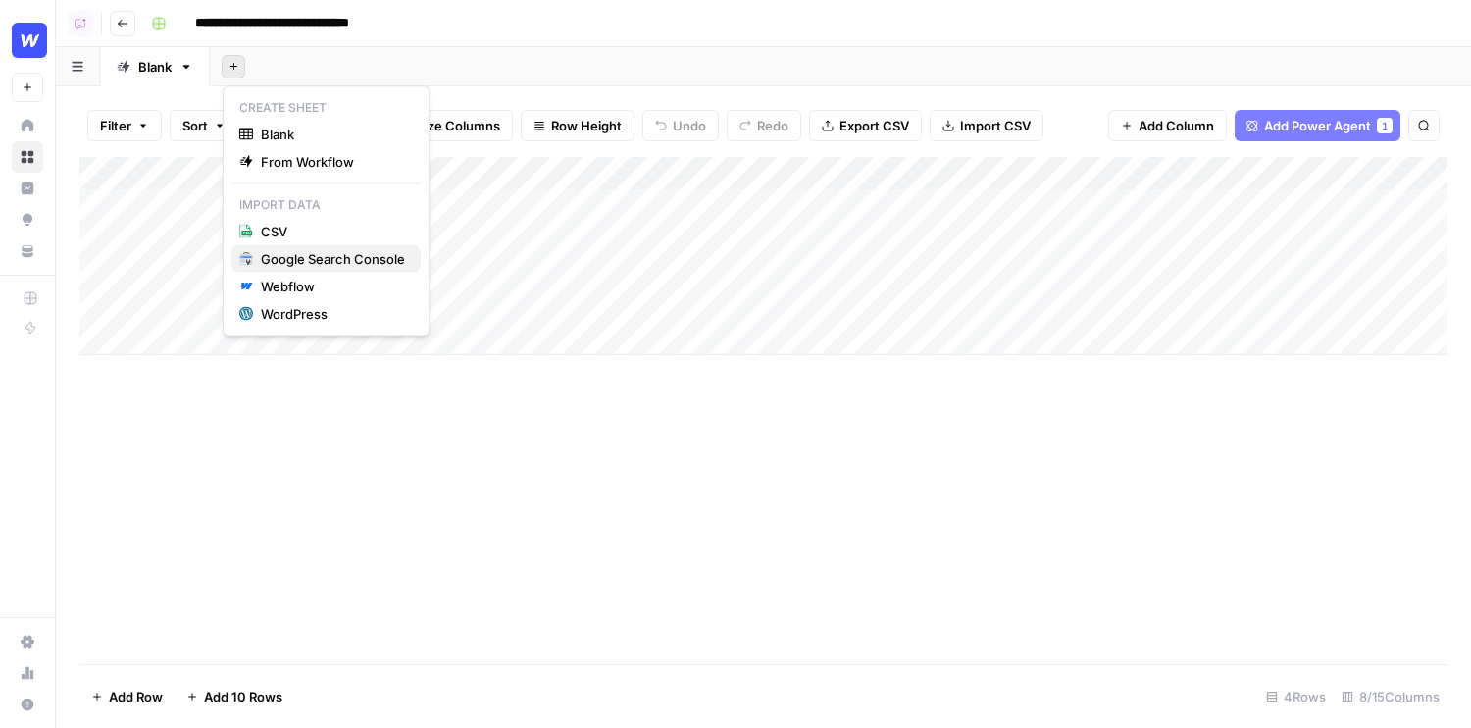
click at [307, 259] on div "Google Search Console" at bounding box center [333, 259] width 144 height 20
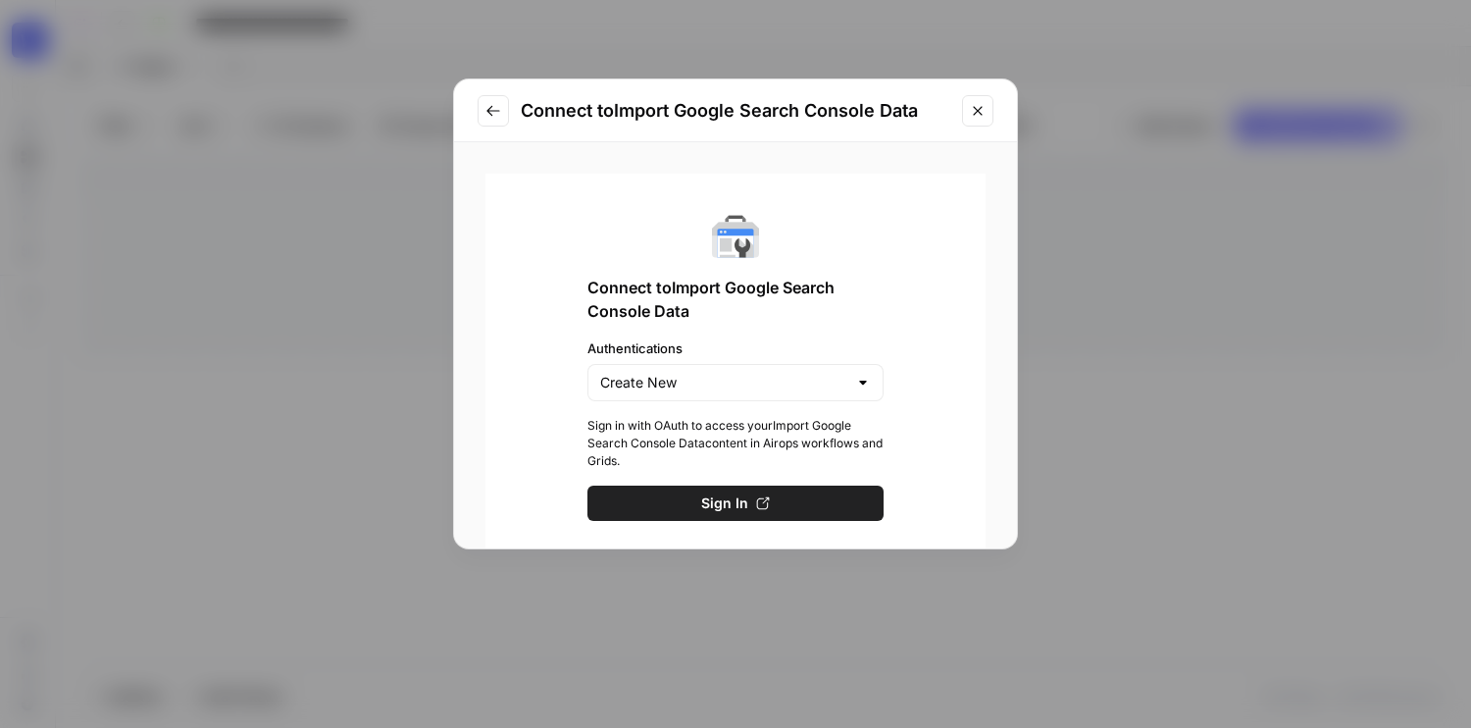
click at [735, 486] on button "Sign In" at bounding box center [735, 502] width 296 height 35
click at [327, 127] on div "Connect to Import Google Search Console Data Connect to Import Google Search Co…" at bounding box center [735, 364] width 1471 height 728
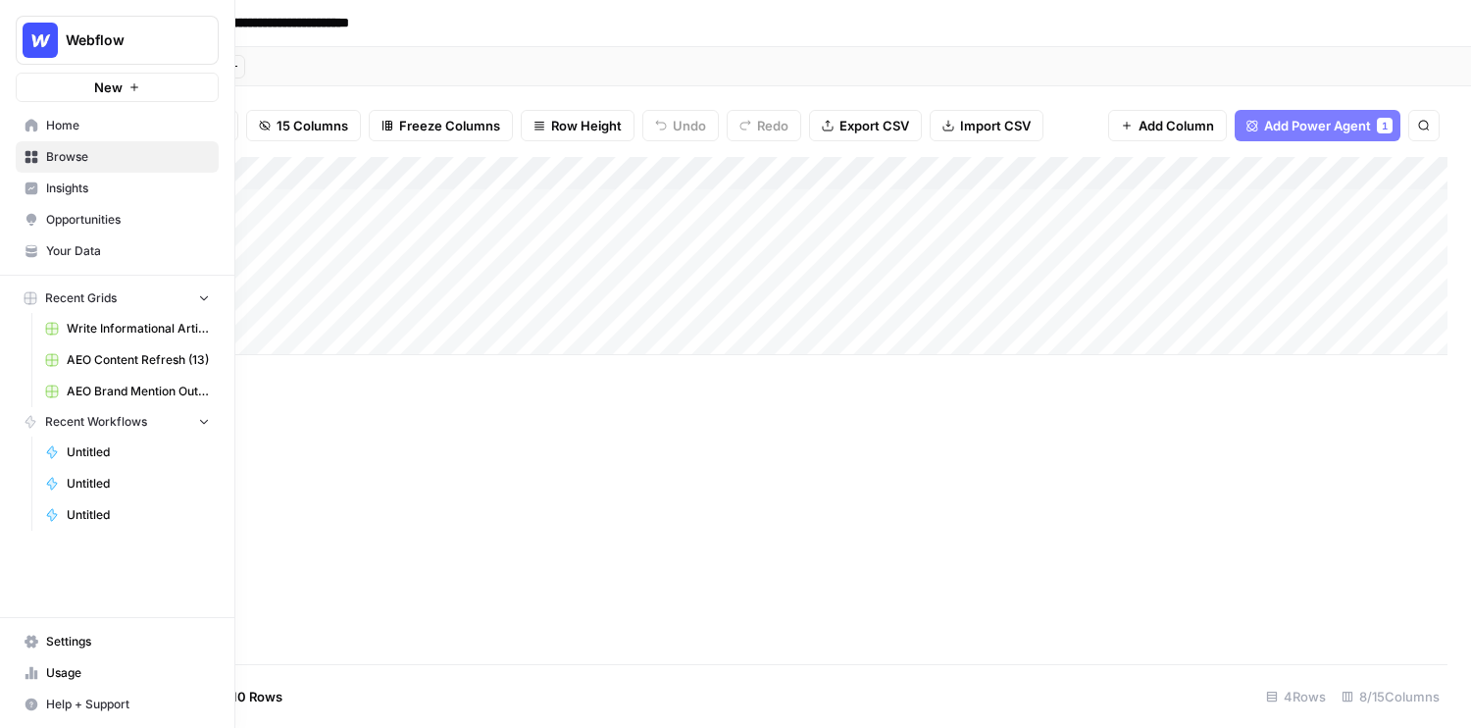
click at [80, 188] on span "Insights" at bounding box center [128, 188] width 164 height 18
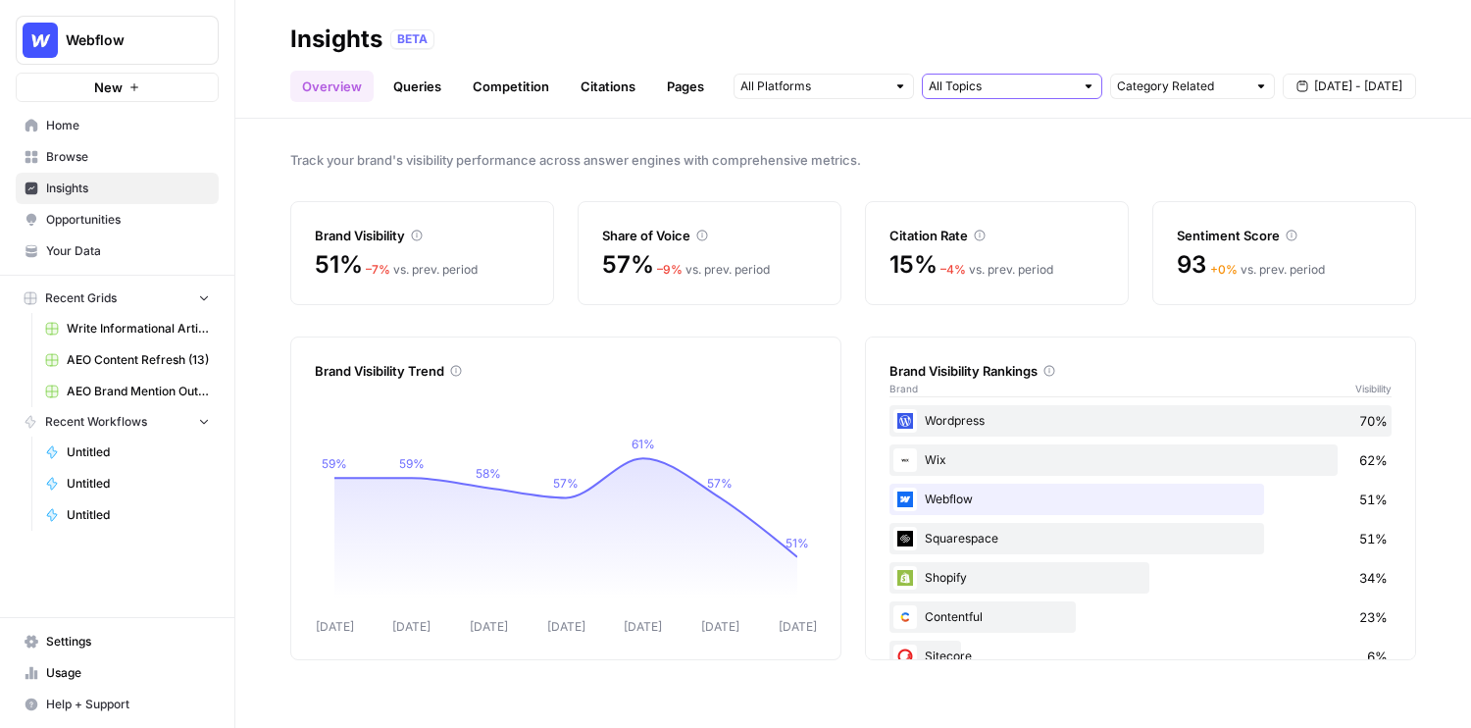
click at [941, 91] on input "text" at bounding box center [1001, 86] width 145 height 20
click at [859, 86] on input "text" at bounding box center [812, 86] width 145 height 20
click at [1002, 167] on span "Track your brand's visibility performance across answer engines with comprehens…" at bounding box center [853, 160] width 1126 height 20
click at [408, 90] on link "Queries" at bounding box center [417, 86] width 72 height 31
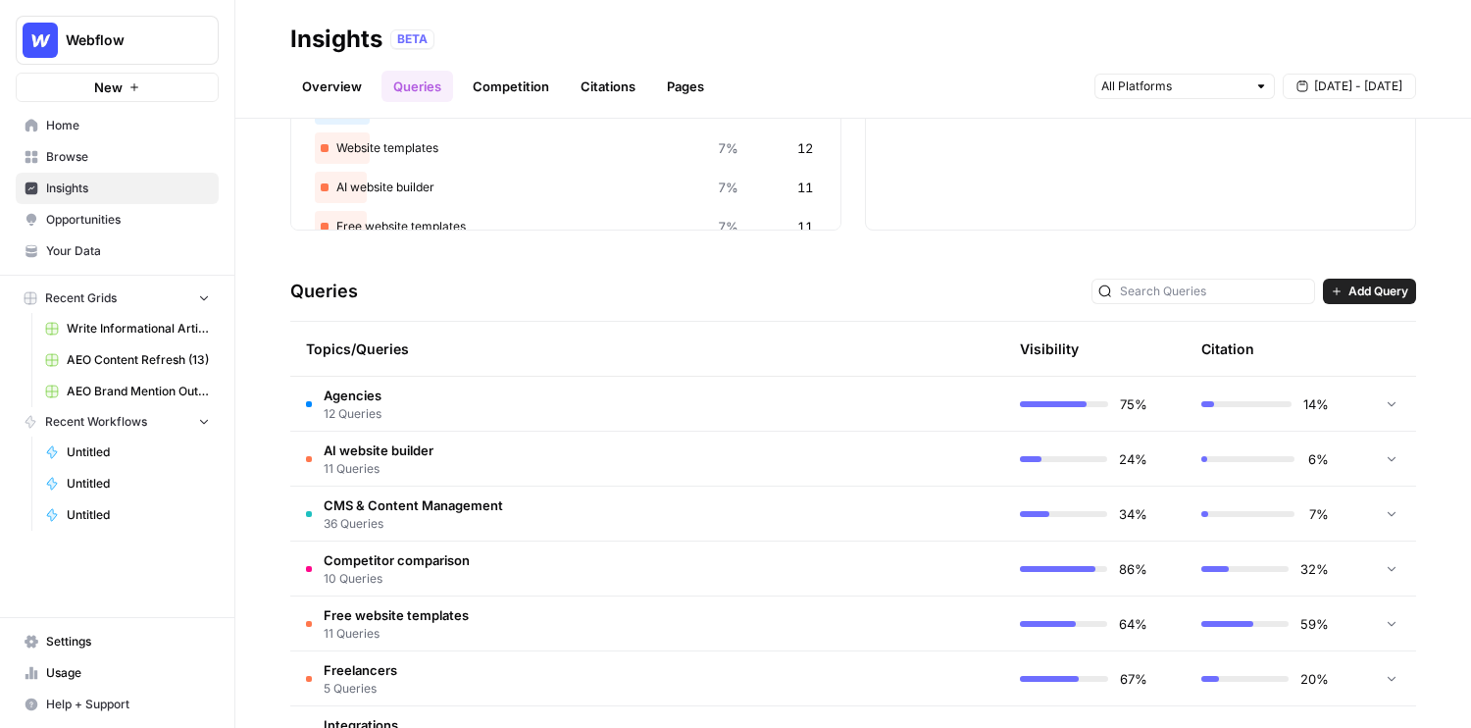
scroll to position [258, 0]
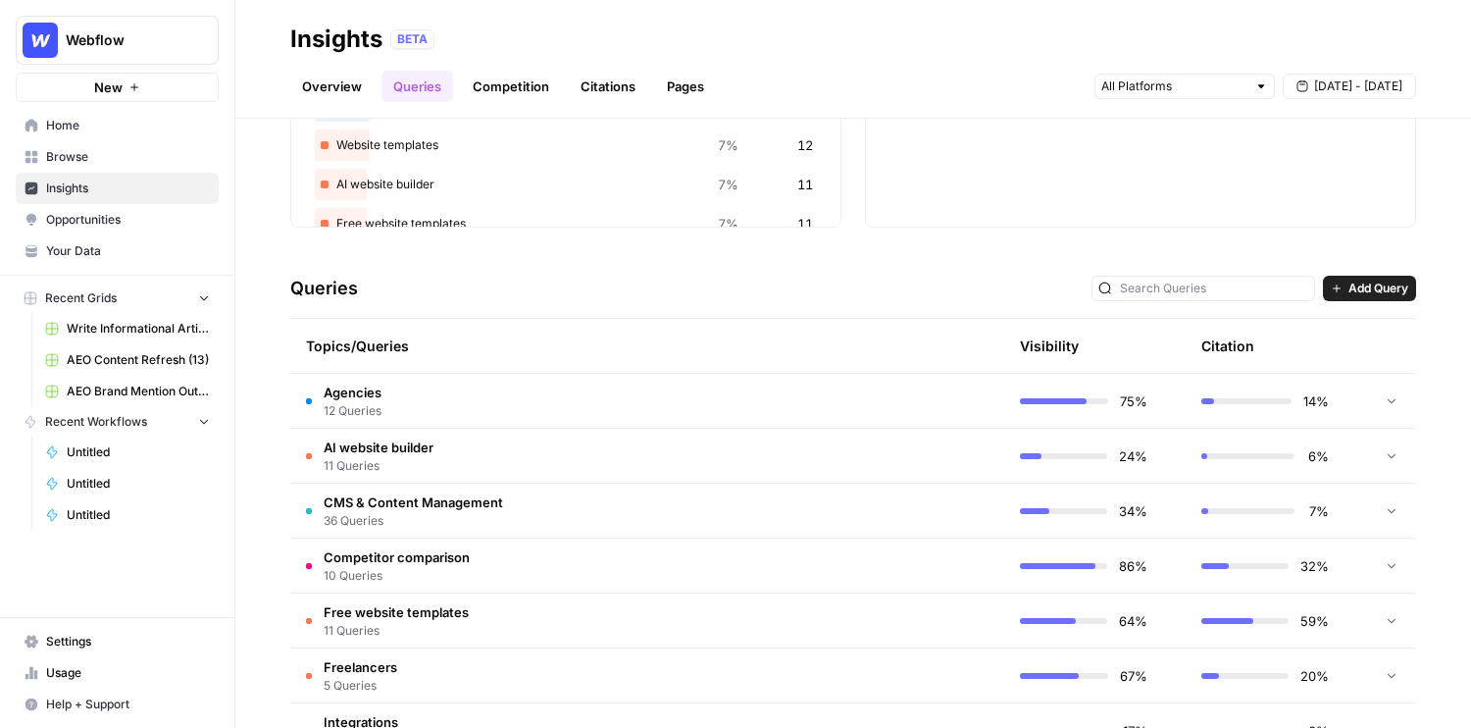
click at [1382, 287] on span "Add Query" at bounding box center [1378, 288] width 60 height 18
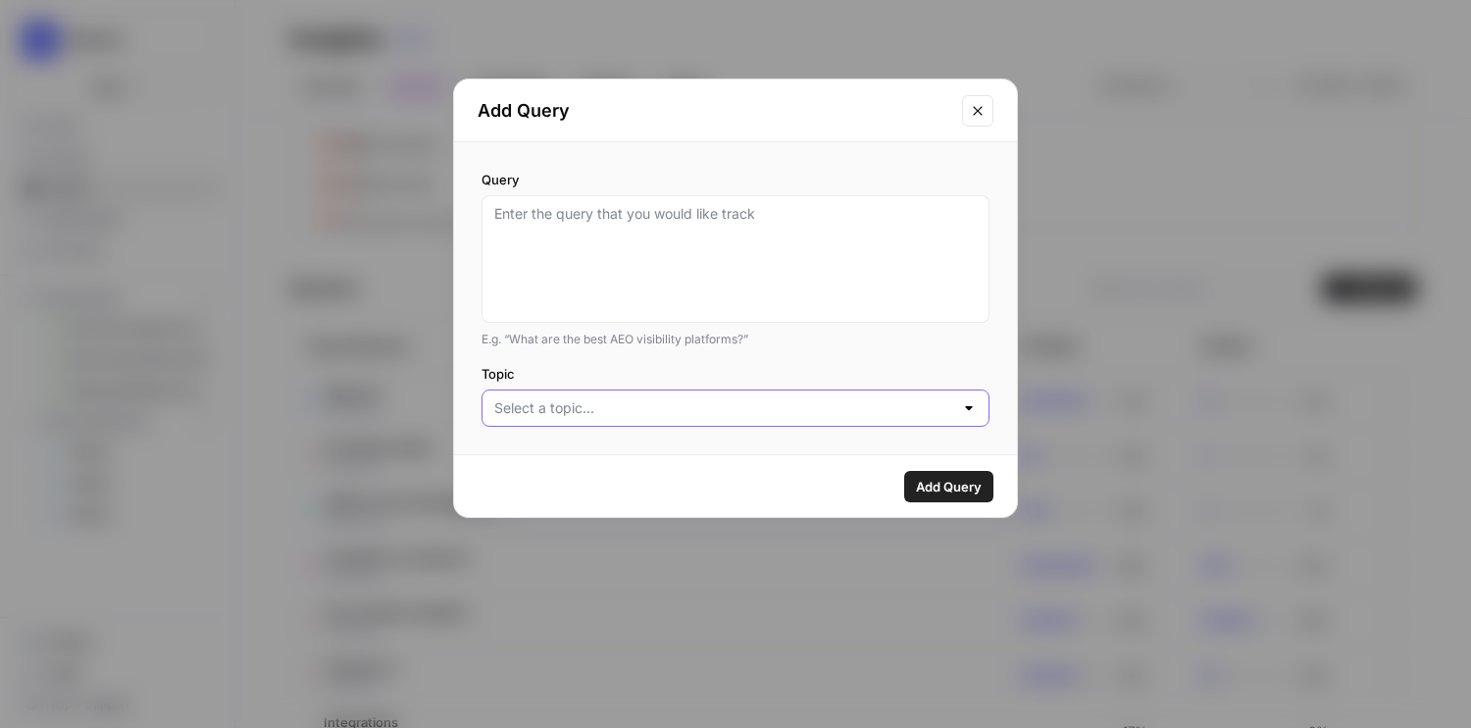
click at [638, 412] on input "Topic" at bounding box center [723, 408] width 459 height 20
click at [807, 494] on div "Add Query" at bounding box center [735, 486] width 563 height 62
click at [976, 109] on icon "Close modal" at bounding box center [977, 110] width 9 height 9
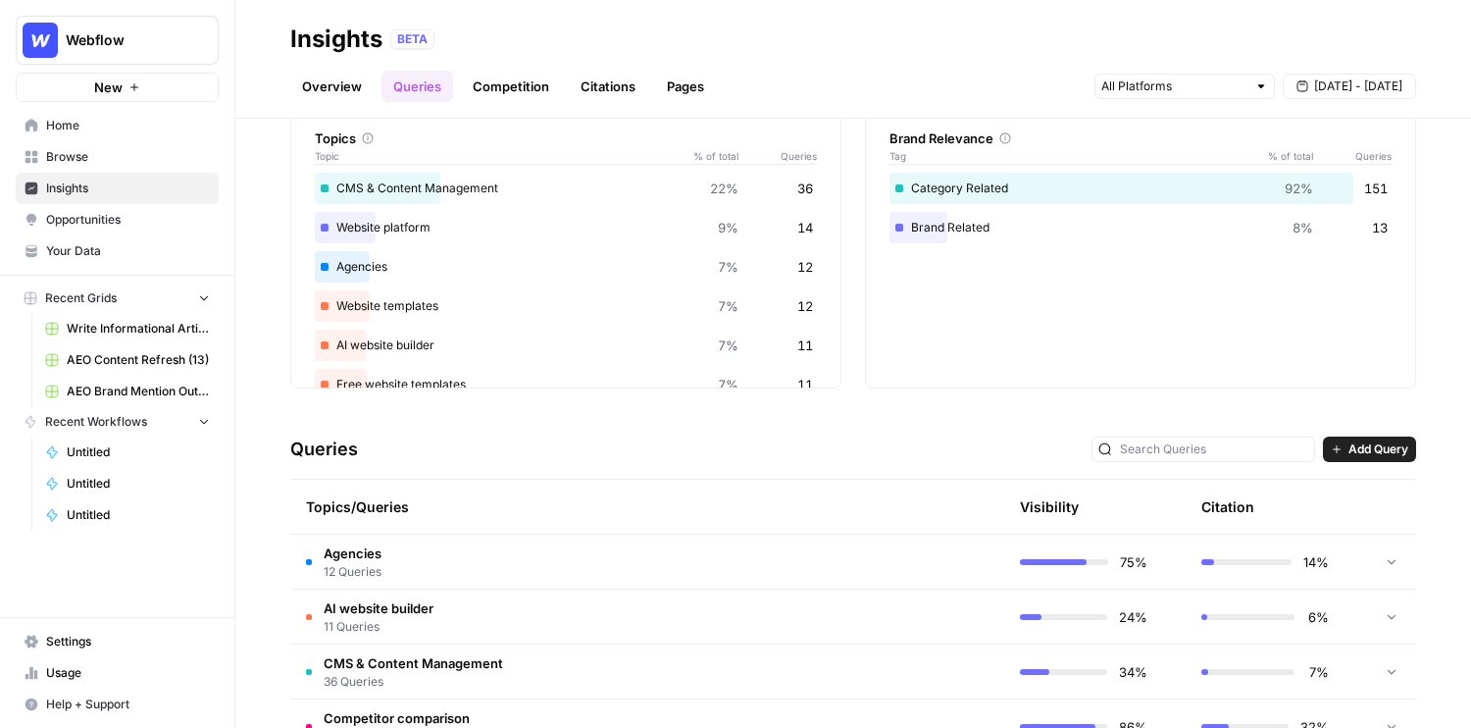
scroll to position [153, 0]
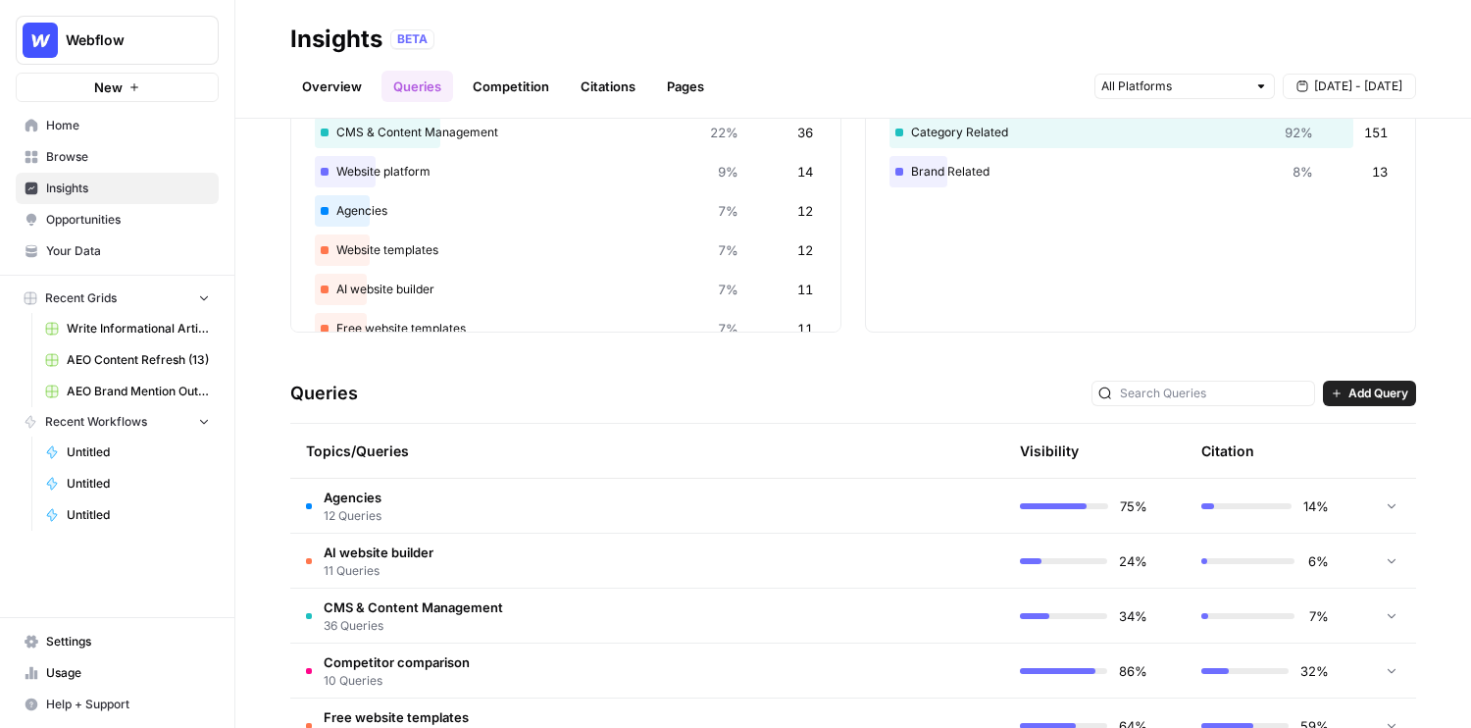
click at [464, 495] on td "Agencies 12 Queries" at bounding box center [554, 506] width 528 height 54
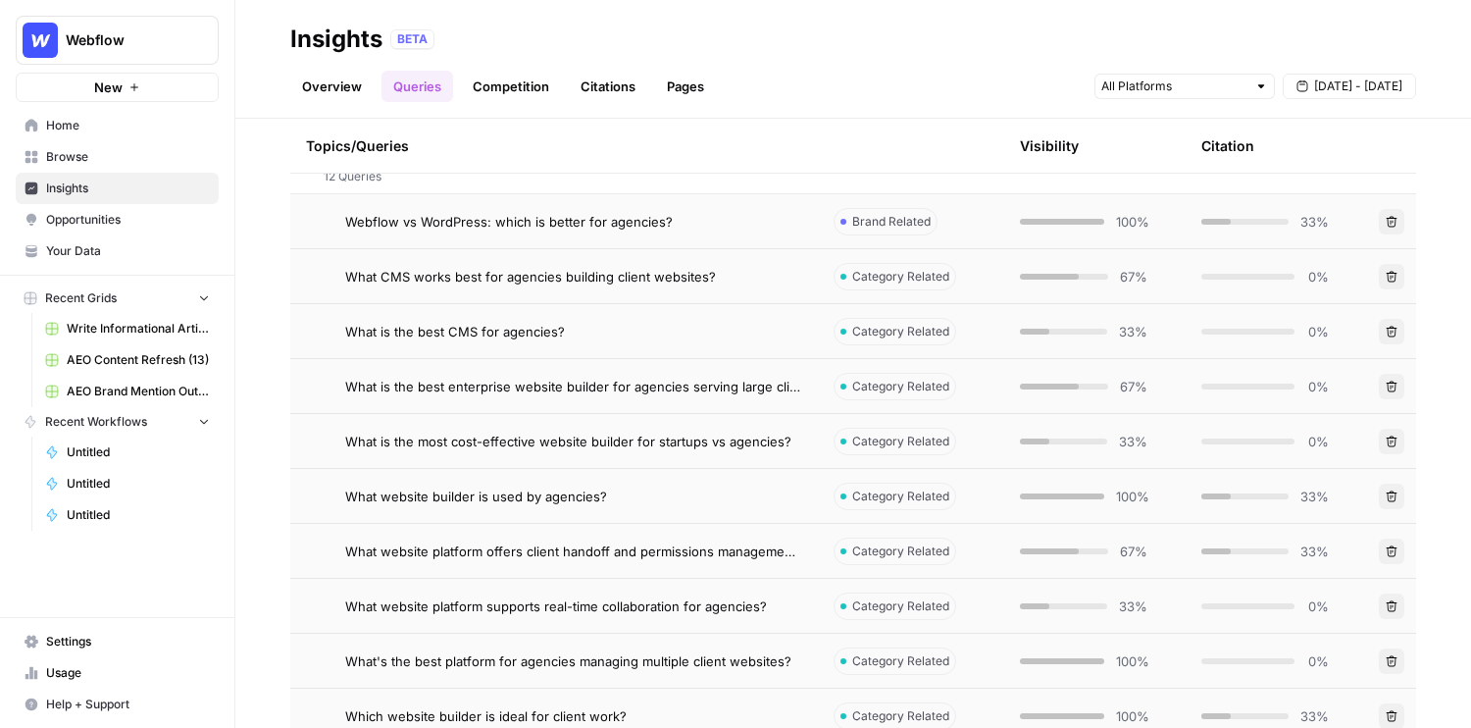
scroll to position [417, 0]
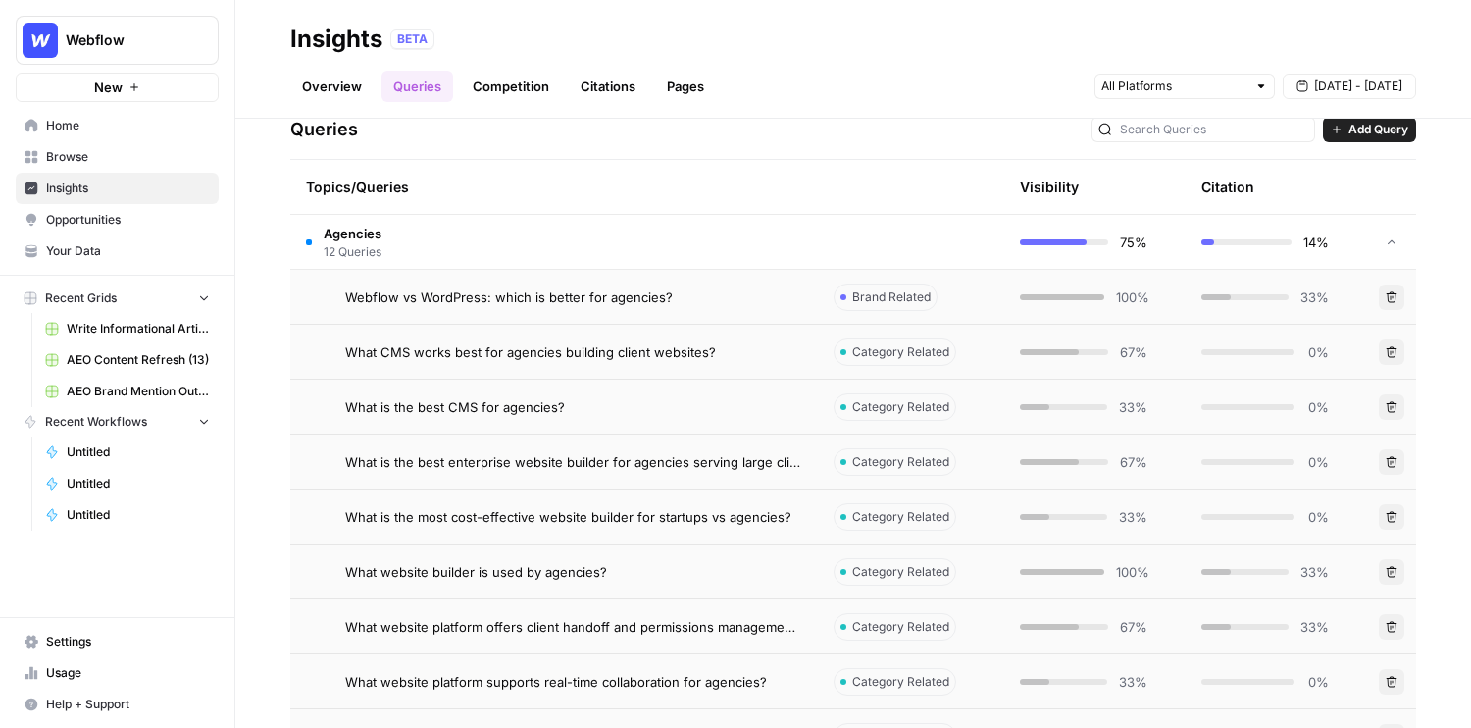
click at [617, 306] on td "Webflow vs WordPress: which is better for agencies?" at bounding box center [554, 297] width 528 height 54
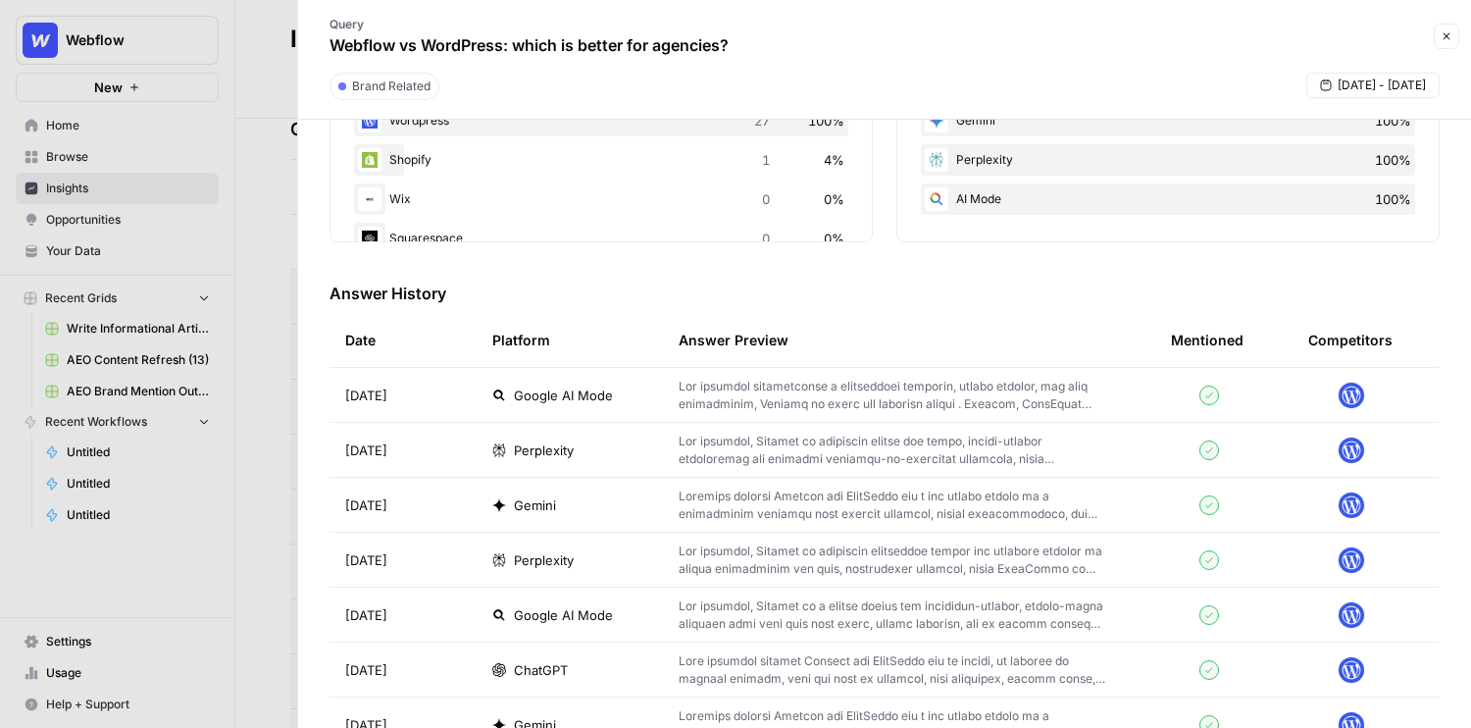
scroll to position [454, 0]
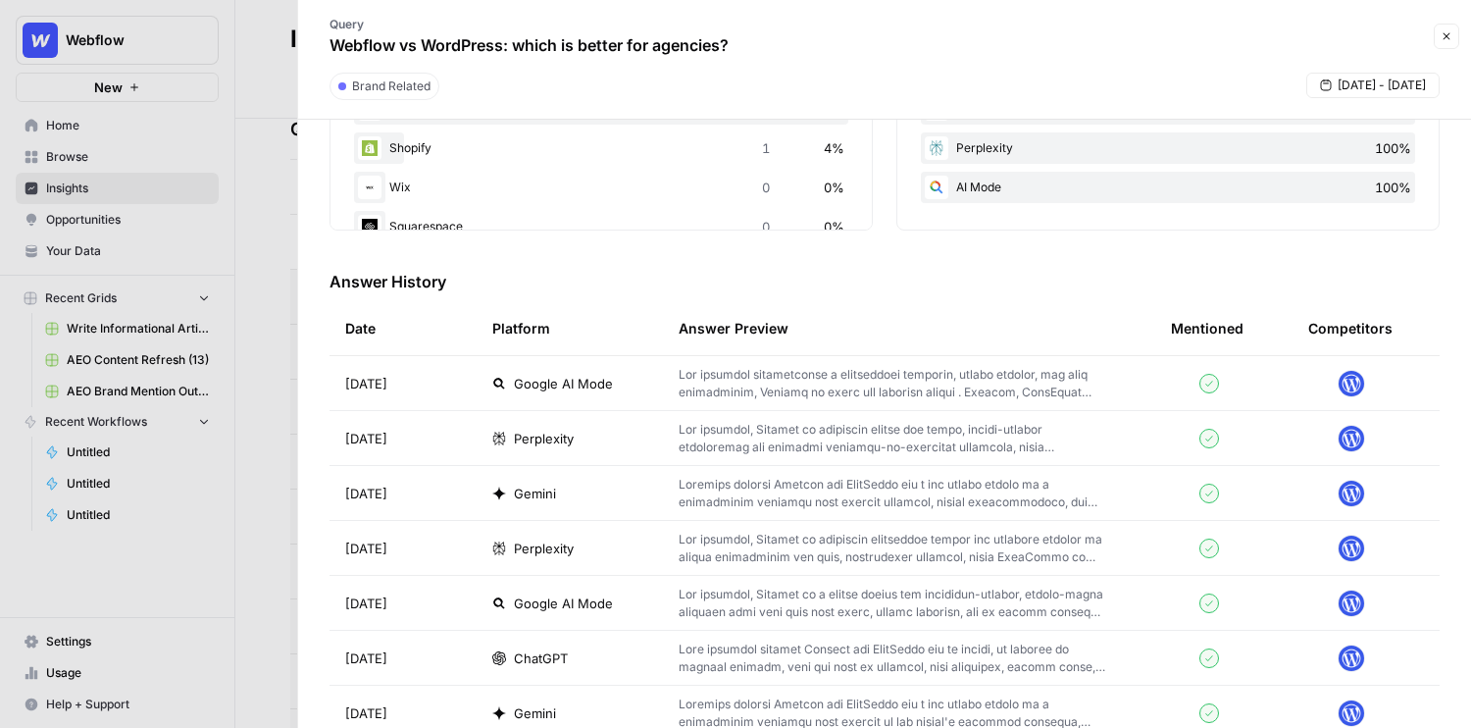
click at [658, 385] on td "Google AI Mode" at bounding box center [570, 383] width 186 height 54
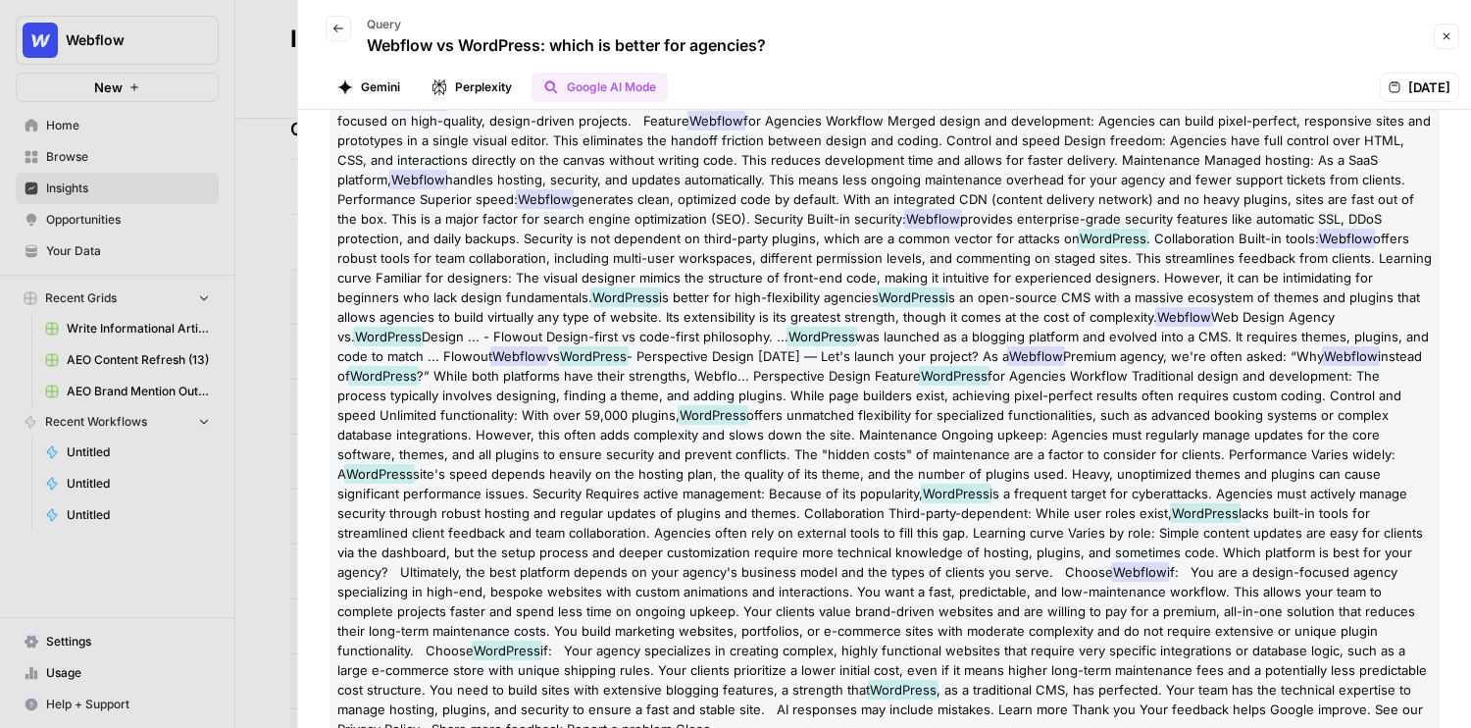
scroll to position [341, 0]
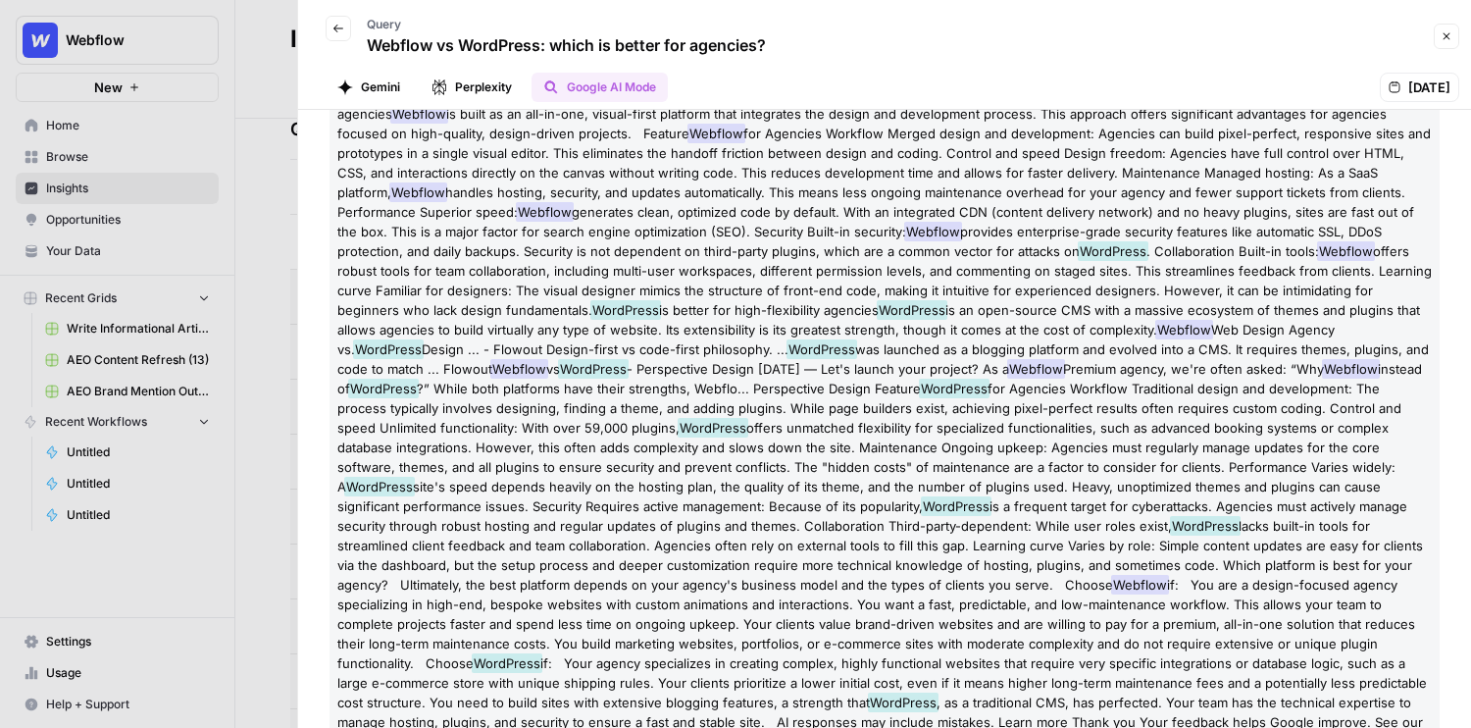
click at [366, 90] on button "Gemini" at bounding box center [369, 87] width 86 height 29
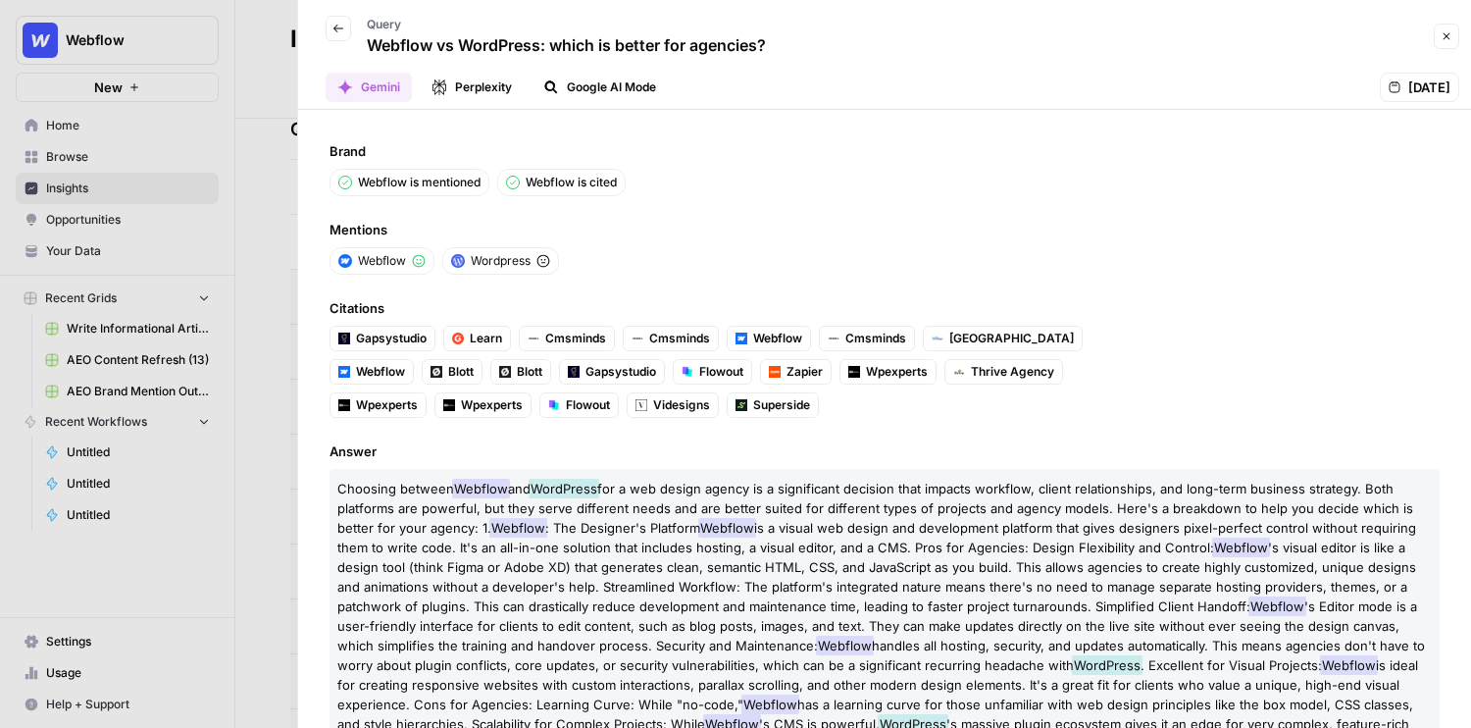
click at [1441, 38] on icon "button" at bounding box center [1446, 36] width 12 height 12
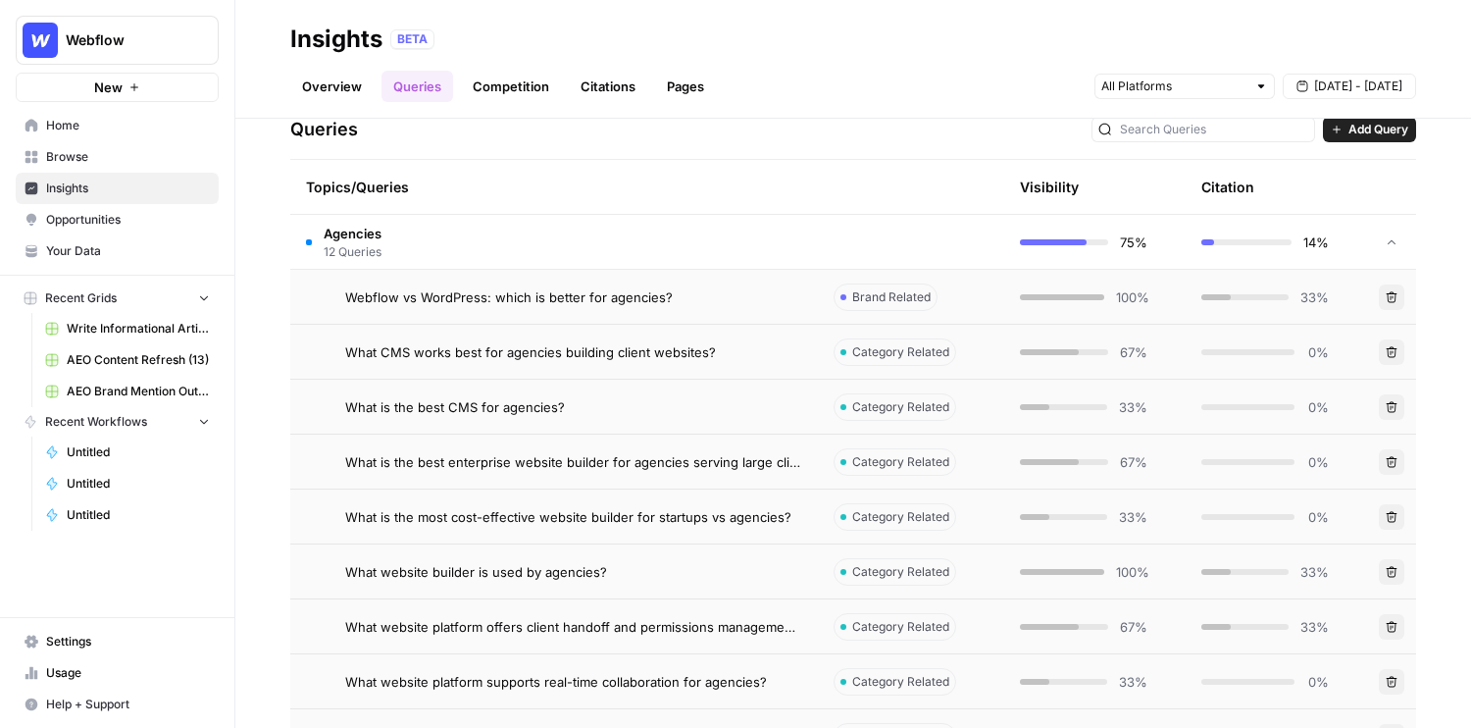
click at [509, 94] on link "Competition" at bounding box center [511, 86] width 100 height 31
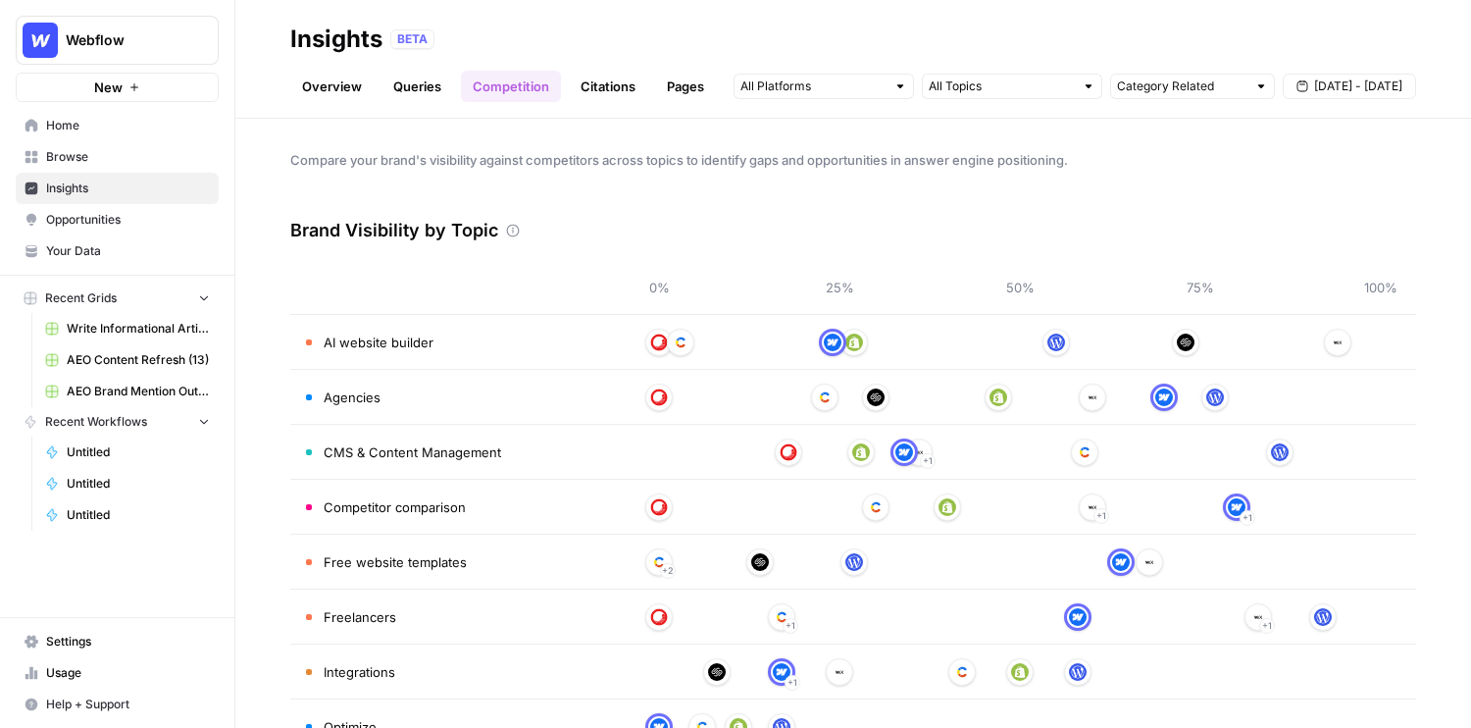
click at [105, 223] on span "Opportunities" at bounding box center [128, 220] width 164 height 18
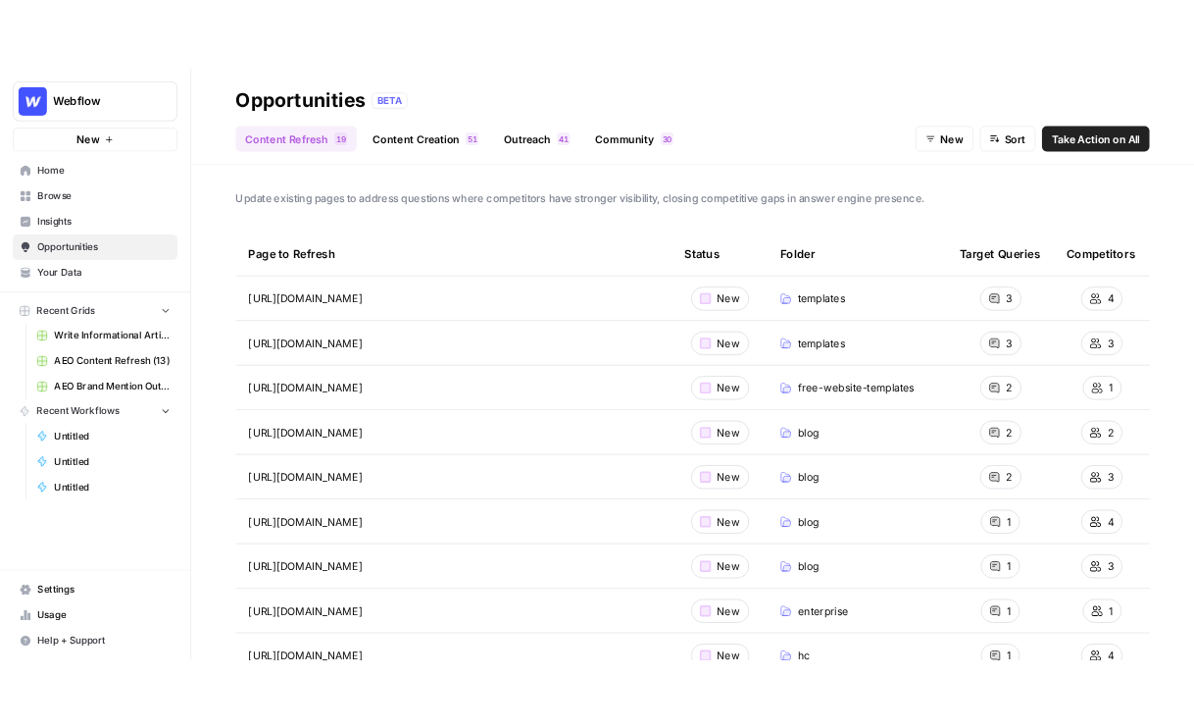
scroll to position [37, 0]
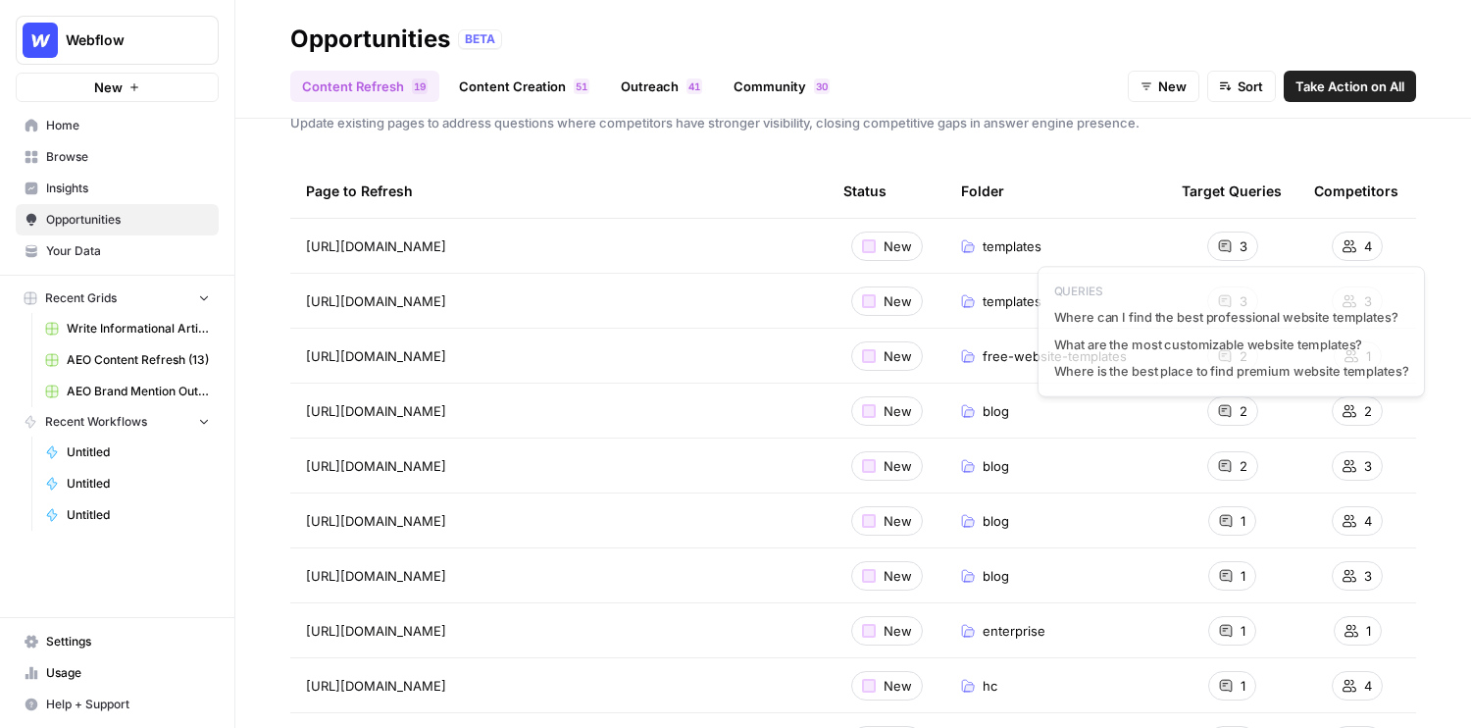
click at [1222, 254] on div "3" at bounding box center [1232, 245] width 51 height 29
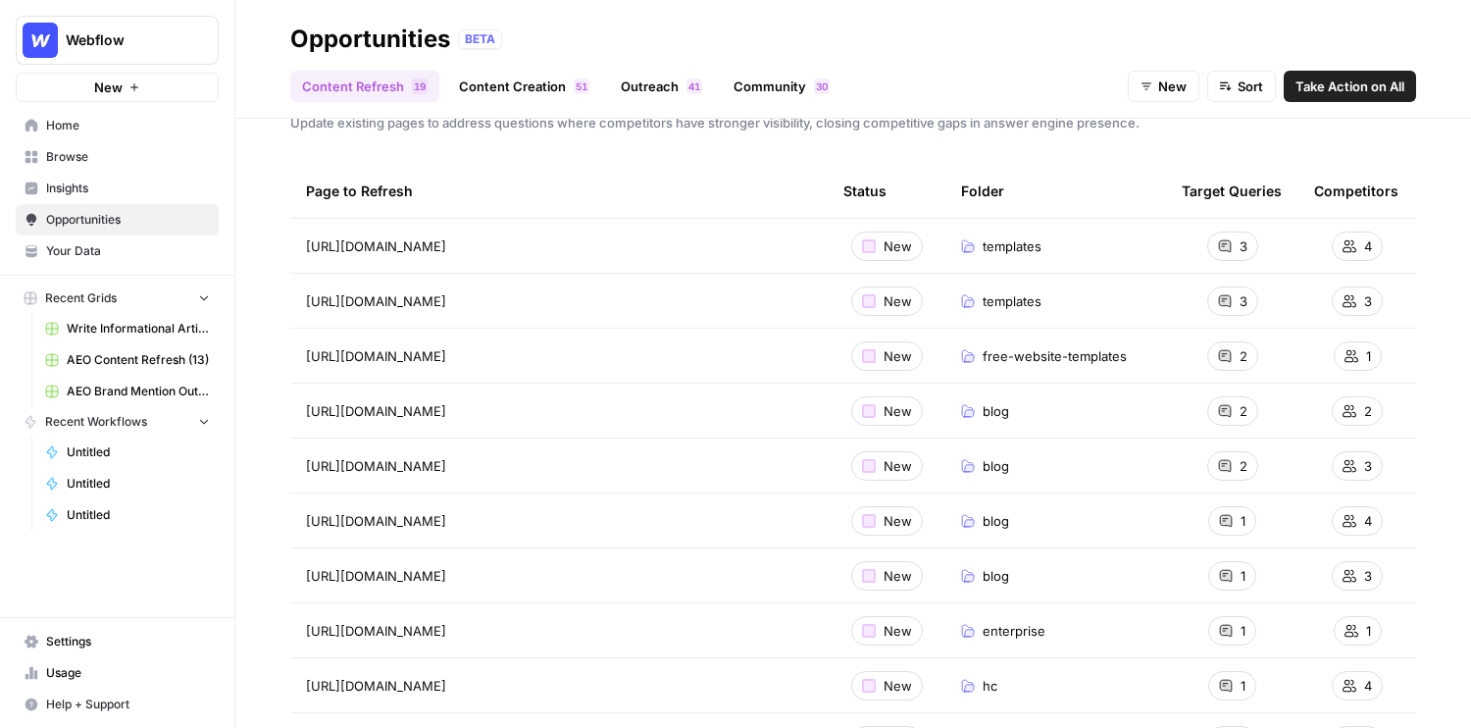
click at [1374, 90] on span "Take Action on All" at bounding box center [1349, 86] width 109 height 20
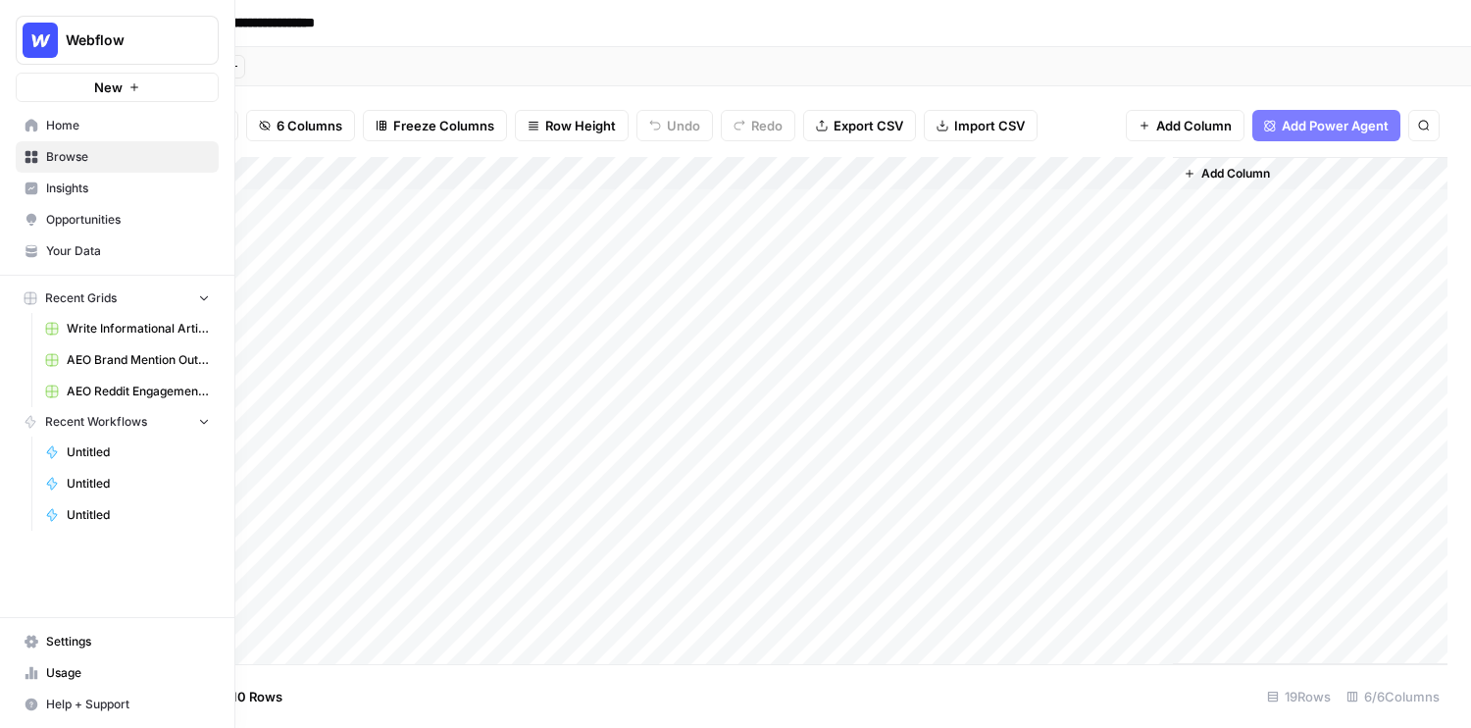
click at [44, 181] on link "Insights" at bounding box center [117, 188] width 203 height 31
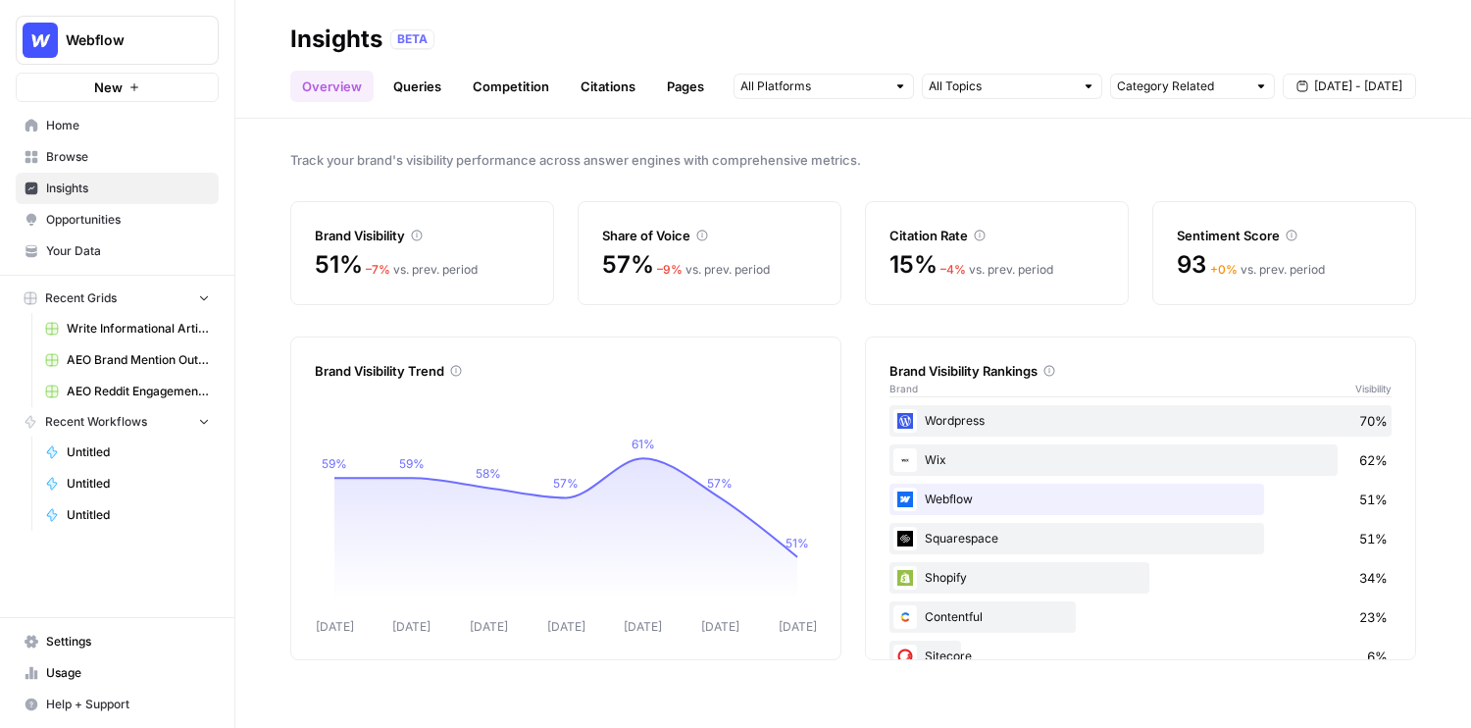
click at [61, 215] on span "Opportunities" at bounding box center [128, 220] width 164 height 18
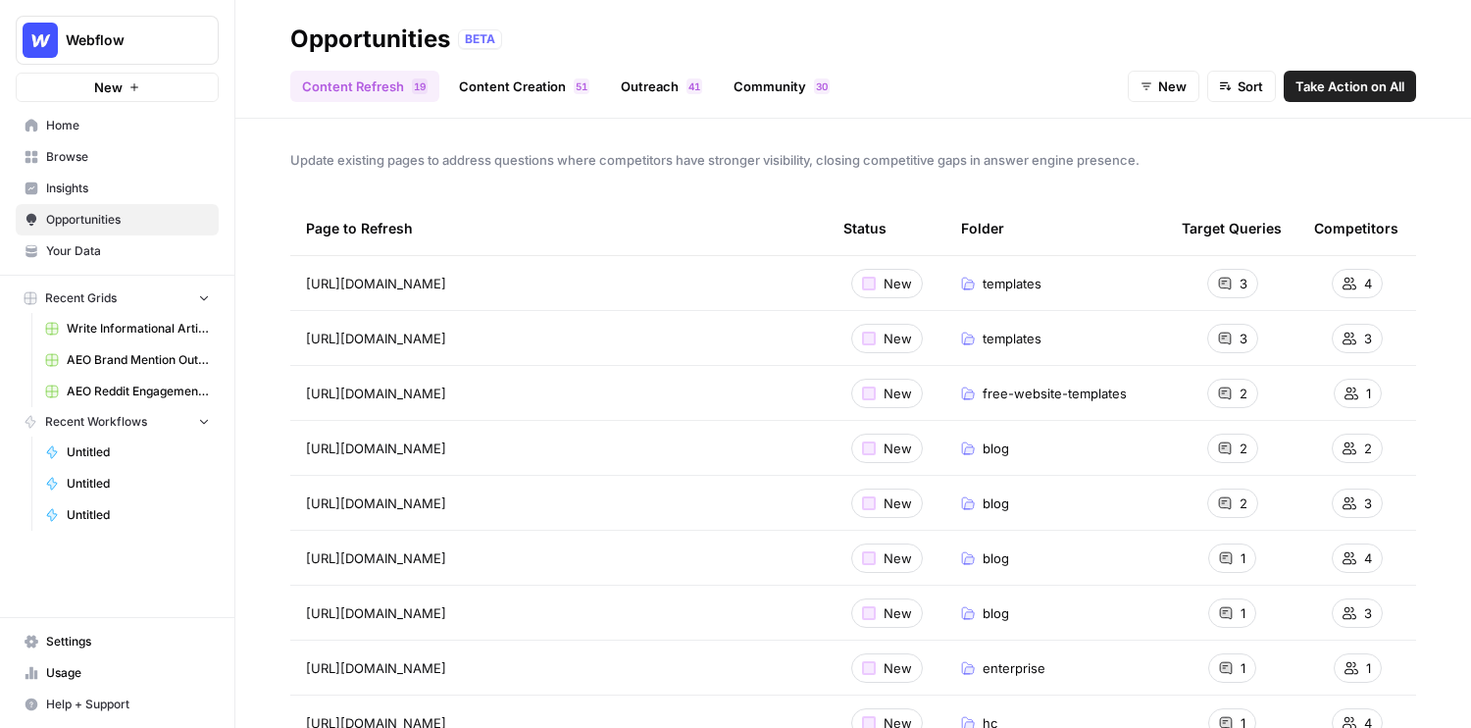
click at [529, 95] on link "Content Creation 1 5" at bounding box center [524, 86] width 154 height 31
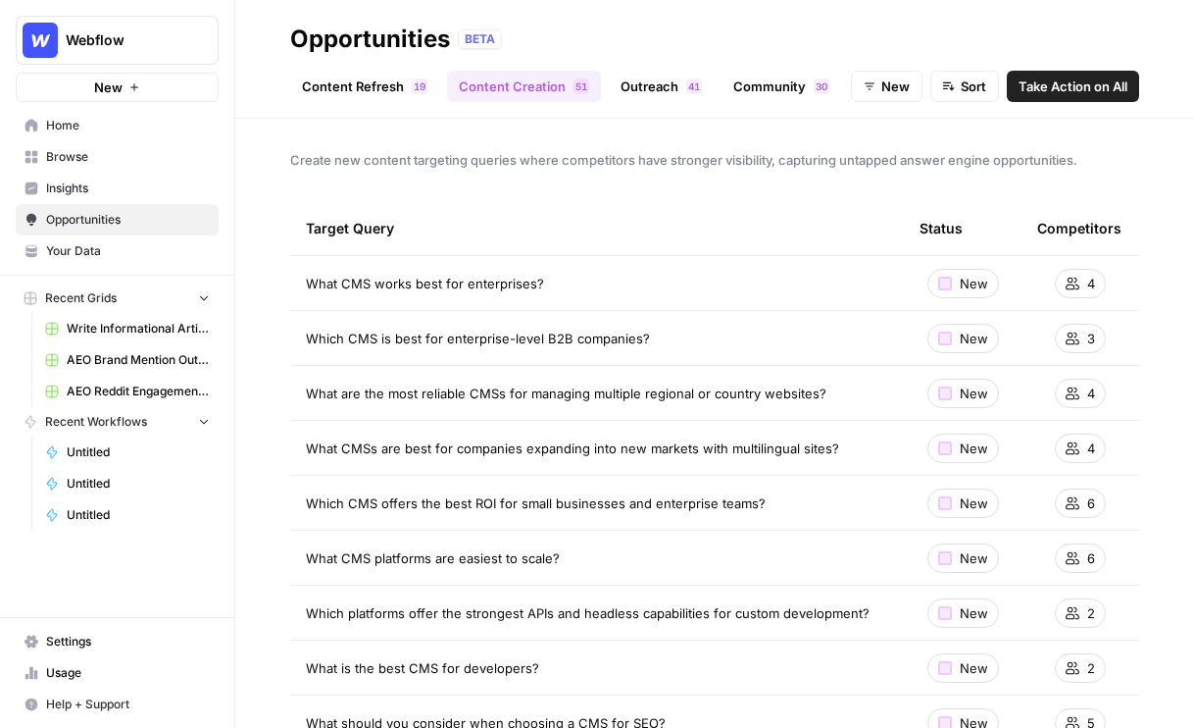
click at [179, 39] on span "Webflow" at bounding box center [125, 40] width 119 height 20
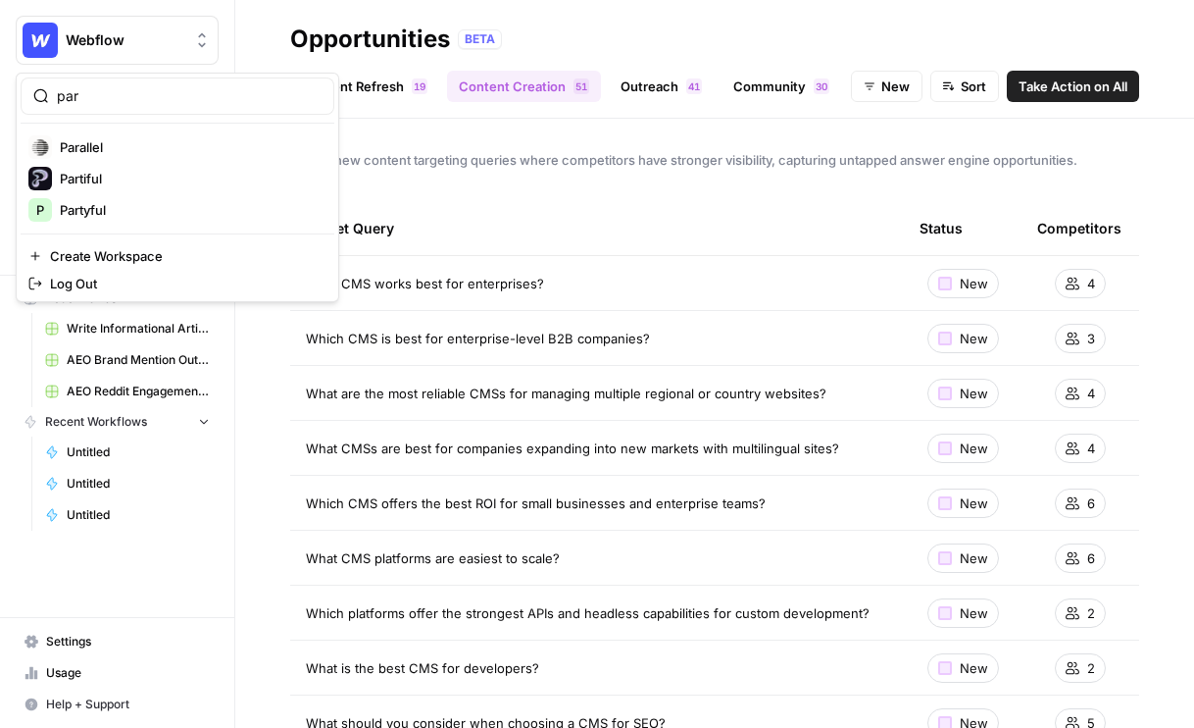
type input "par"
click at [153, 143] on span "Parallel" at bounding box center [189, 147] width 259 height 20
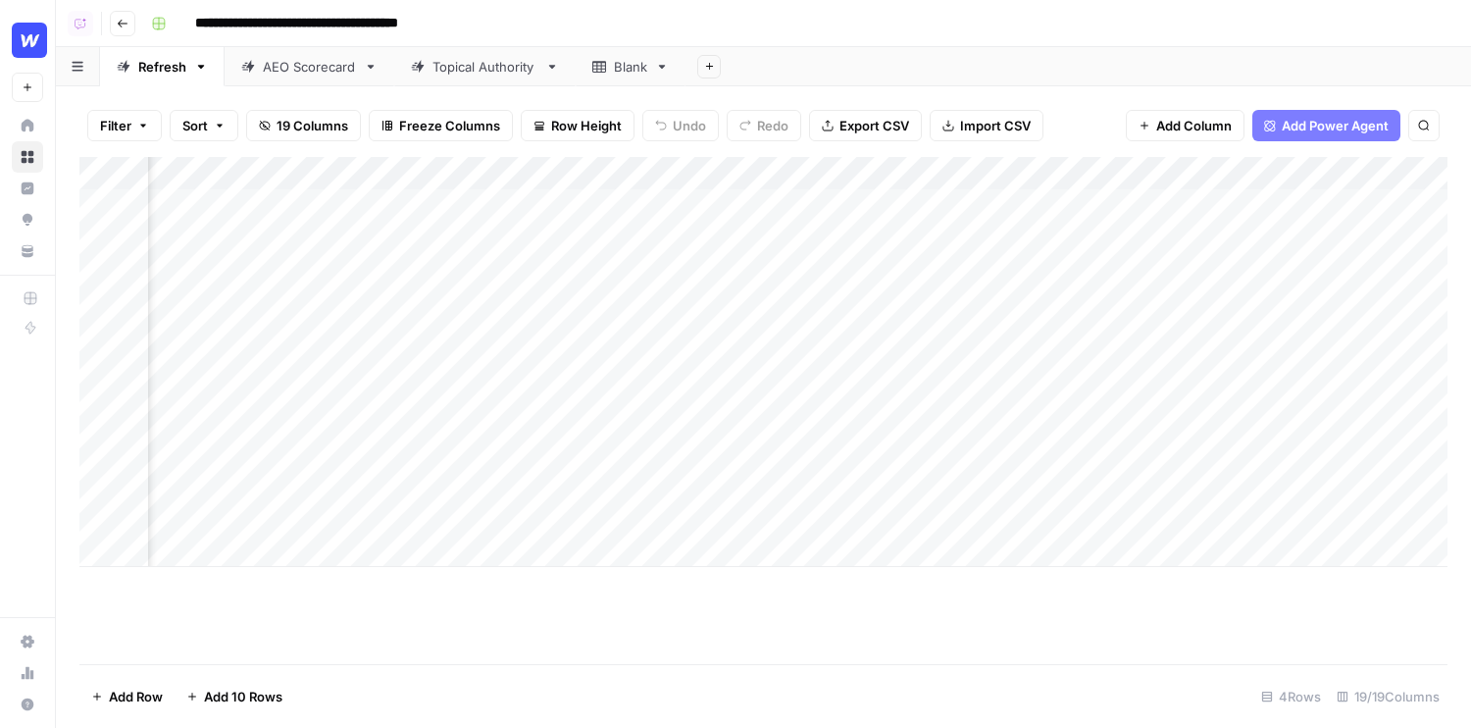
scroll to position [0, 1706]
click at [608, 200] on div "Add Column" at bounding box center [763, 362] width 1368 height 410
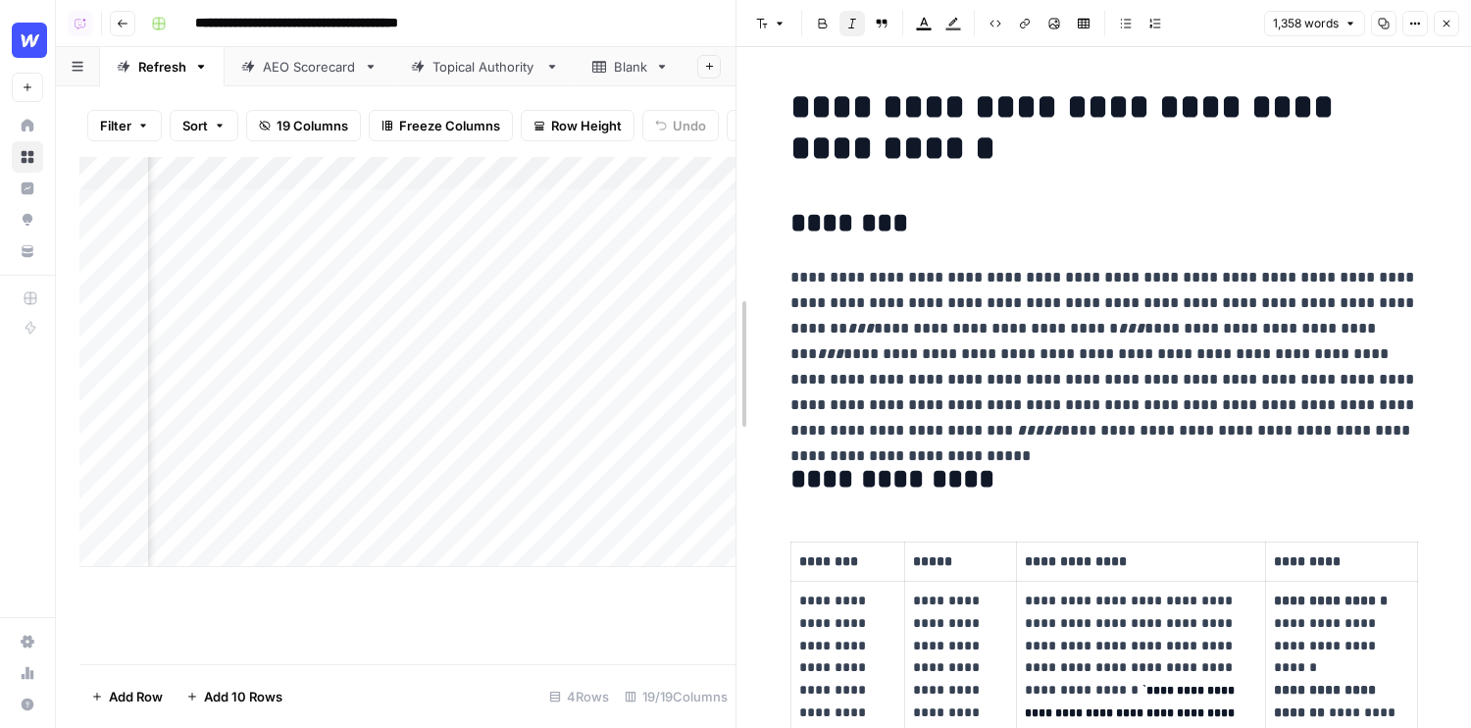
drag, startPoint x: 736, startPoint y: 292, endPoint x: 484, endPoint y: 292, distance: 252.0
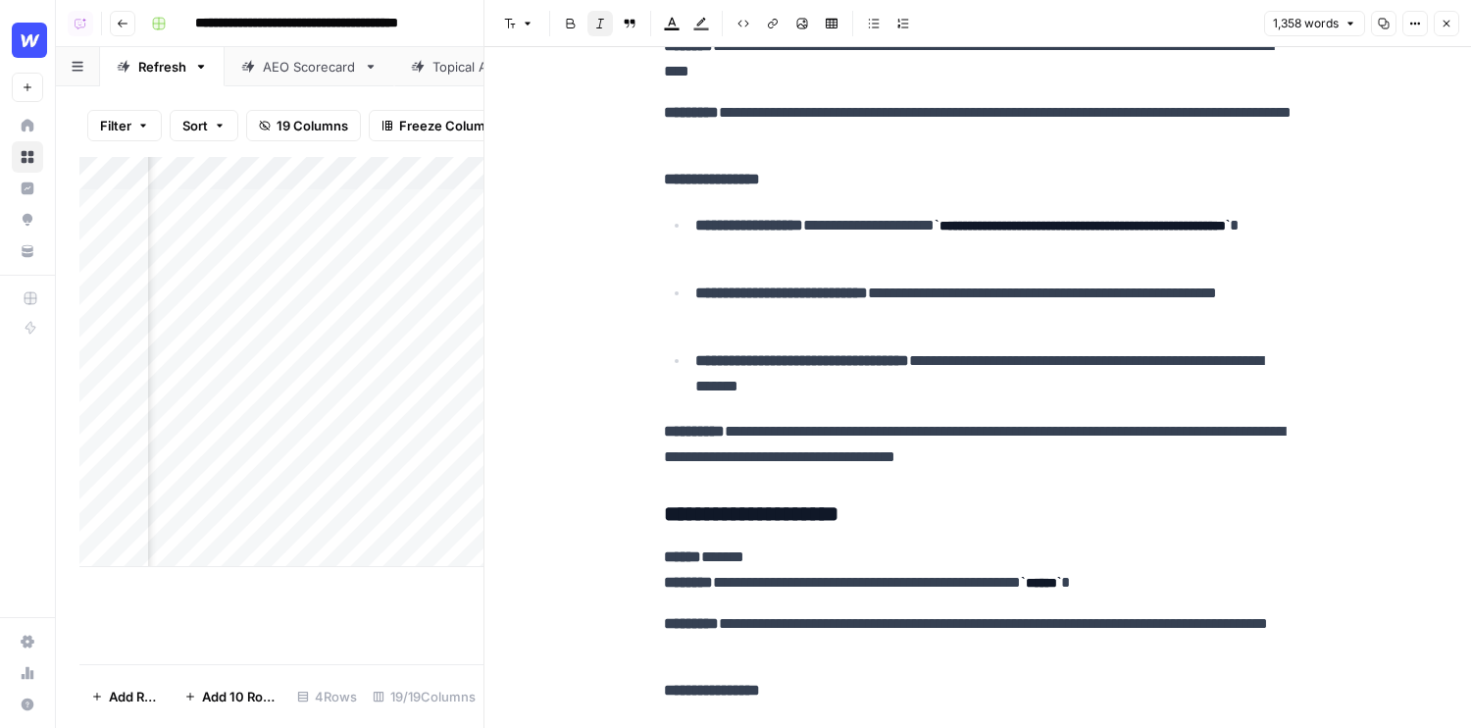
scroll to position [6150, 0]
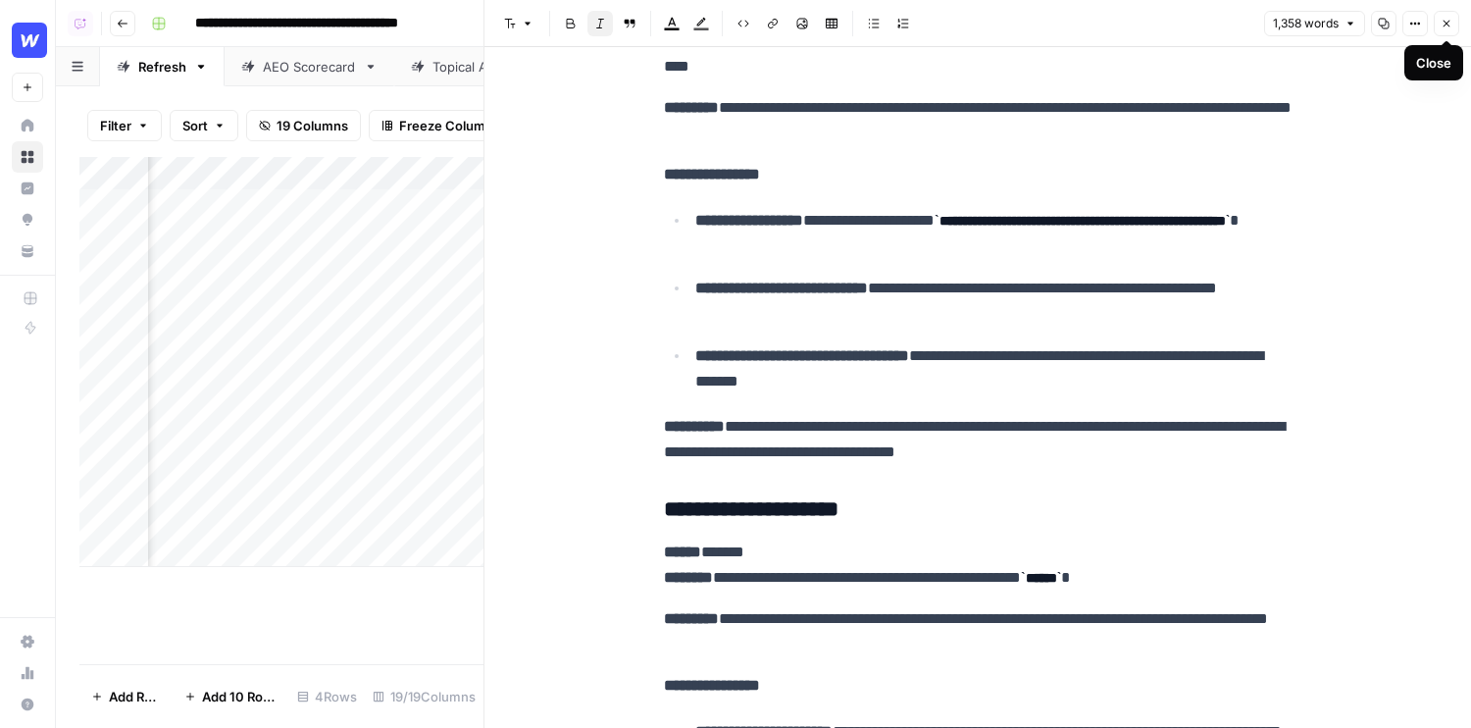
click at [1443, 22] on icon "button" at bounding box center [1446, 24] width 12 height 12
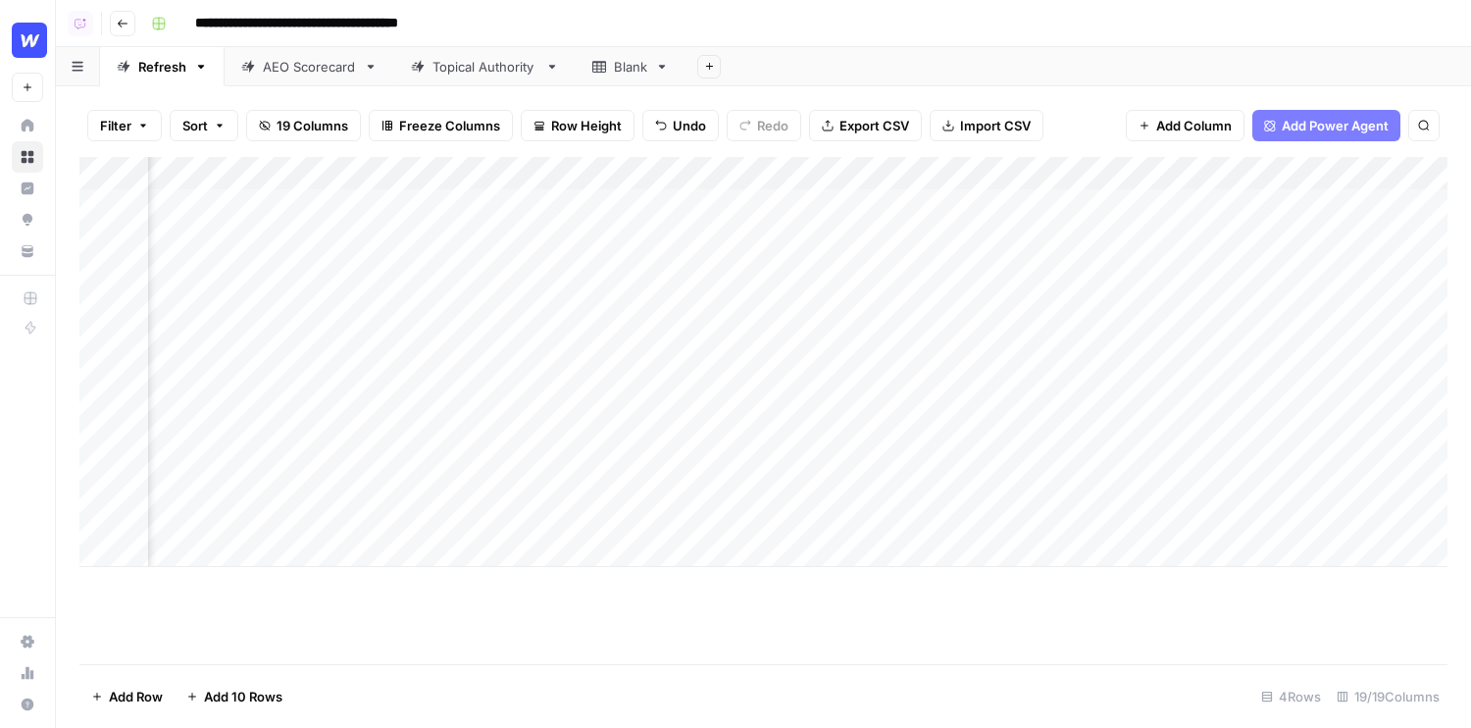
scroll to position [0, 1837]
click at [979, 206] on div "Add Column" at bounding box center [763, 362] width 1368 height 410
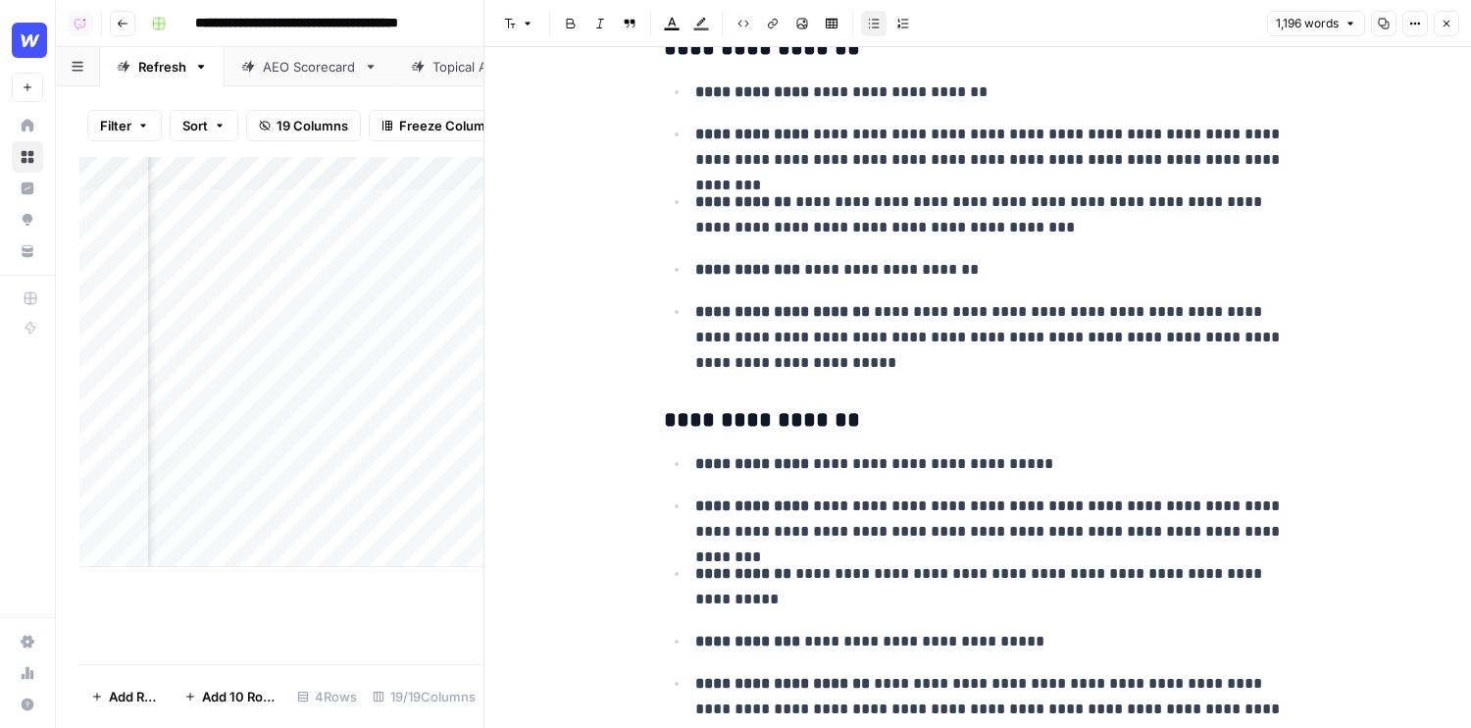
scroll to position [4073, 0]
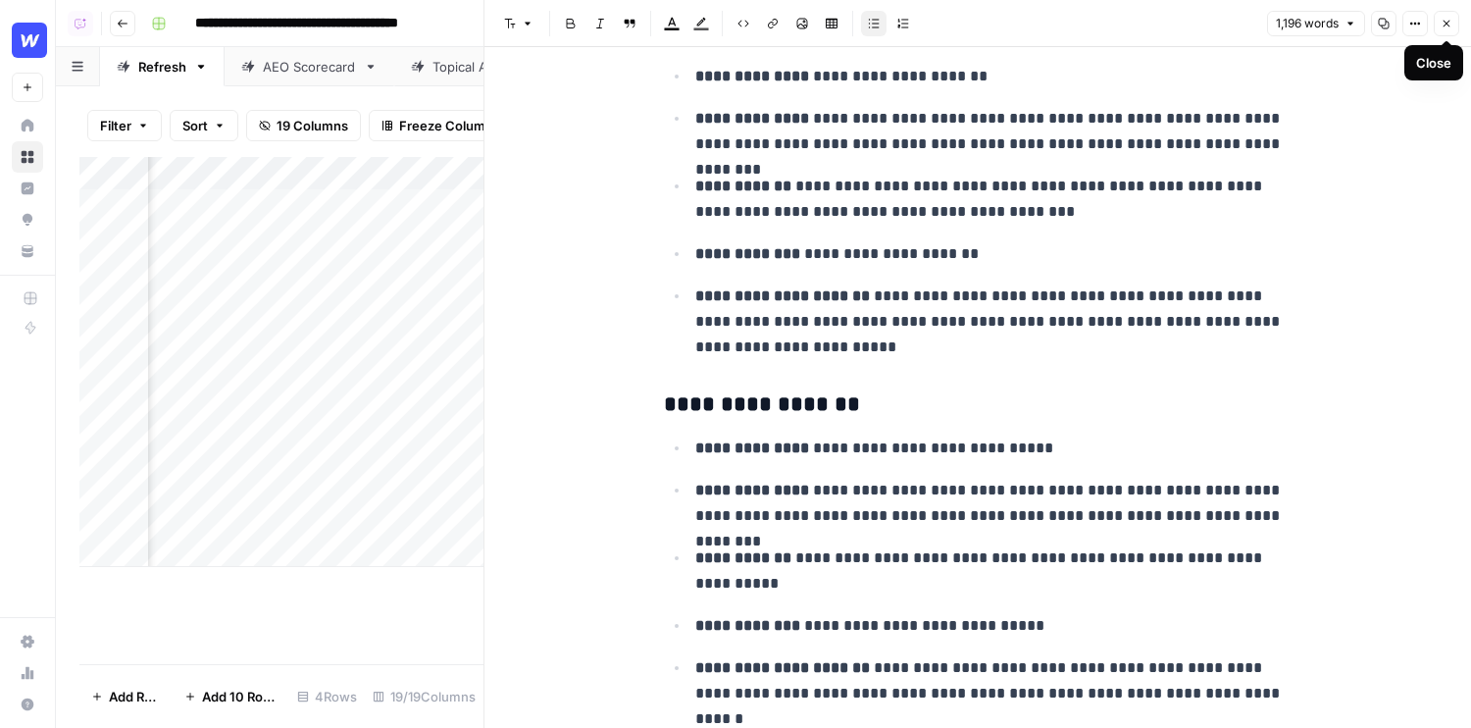
click at [1446, 23] on icon "button" at bounding box center [1446, 24] width 7 height 7
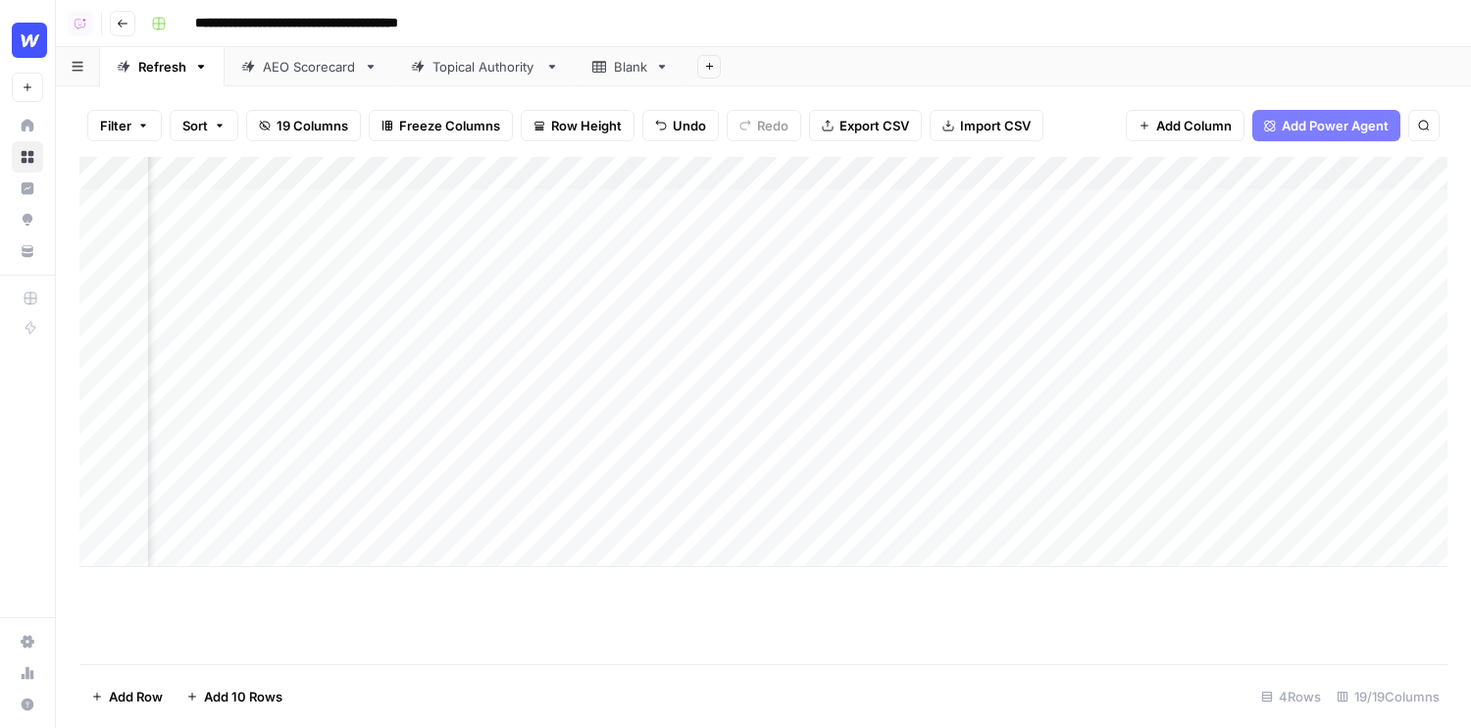
scroll to position [0, 2298]
click at [1047, 205] on div "Add Column" at bounding box center [763, 362] width 1368 height 410
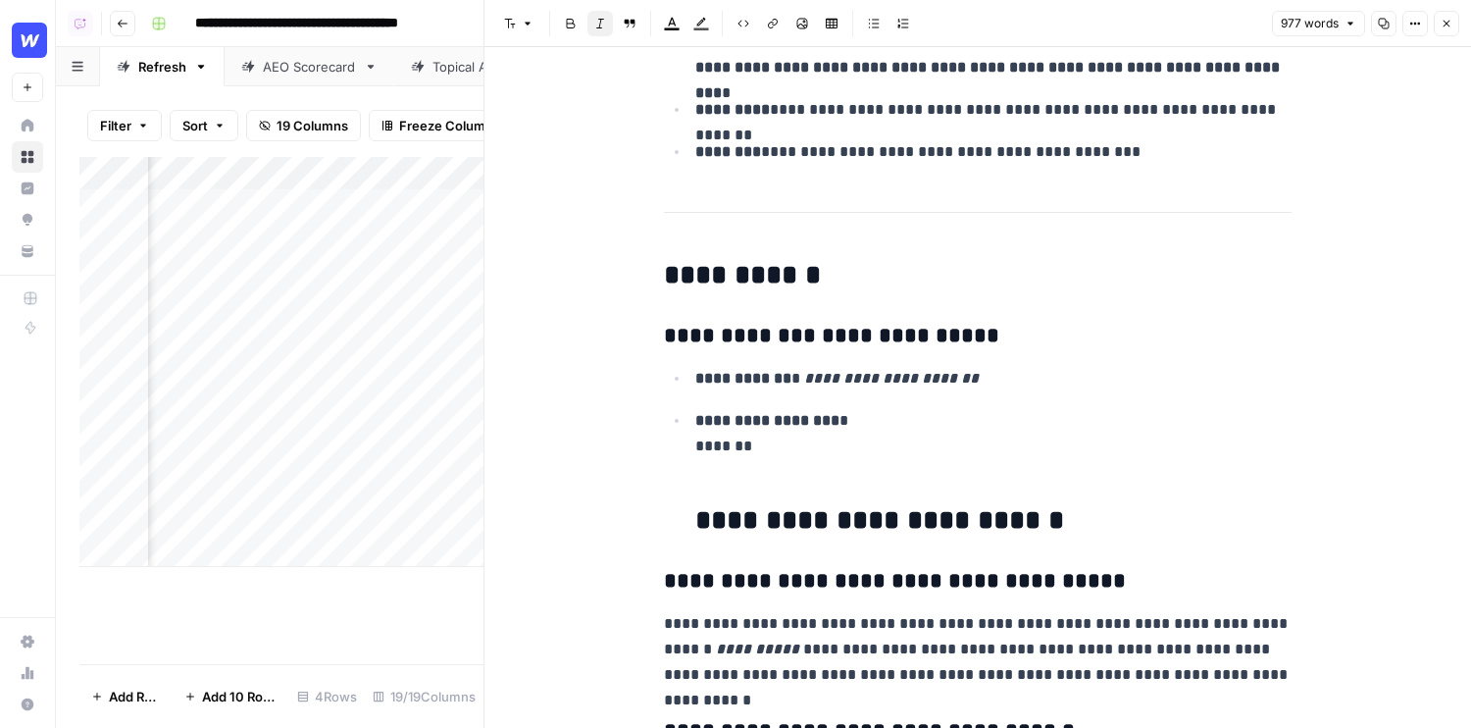
scroll to position [3915, 0]
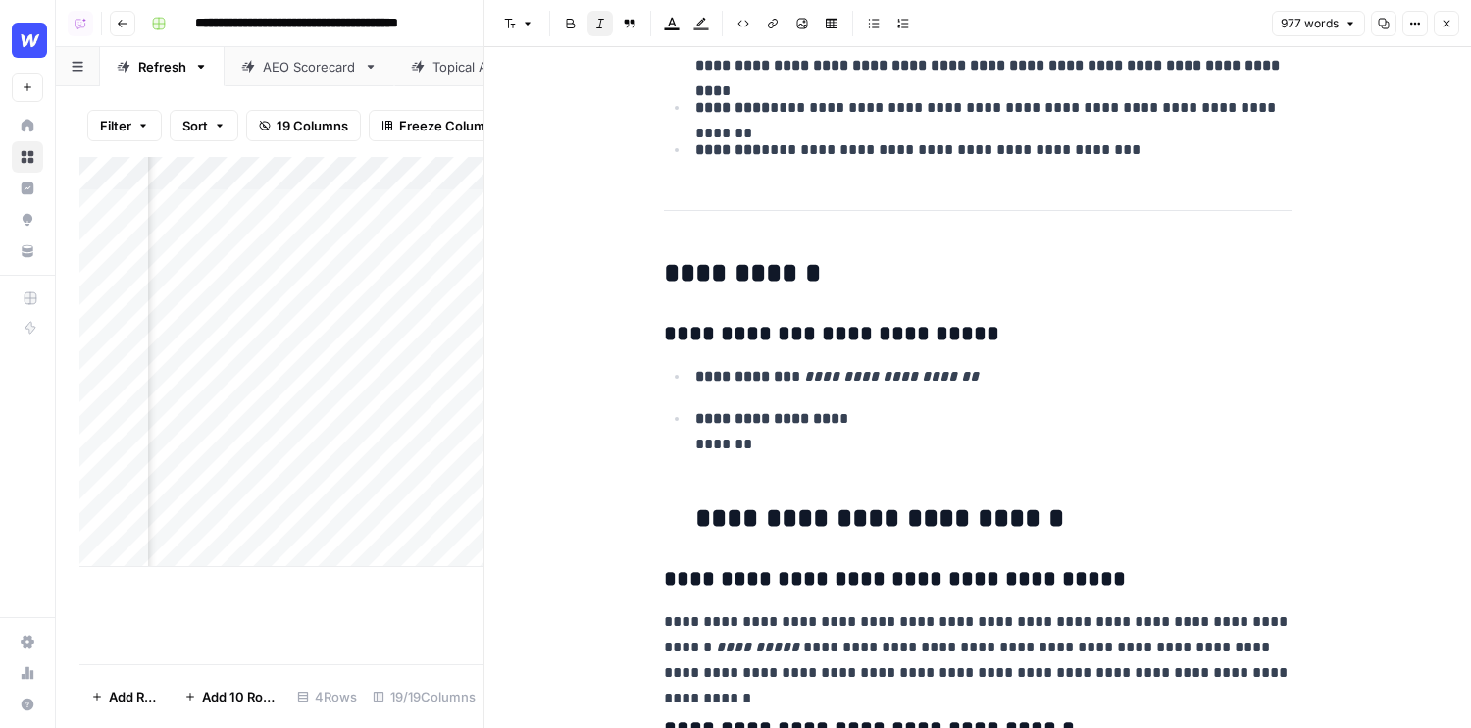
click at [1440, 27] on icon "button" at bounding box center [1446, 24] width 12 height 12
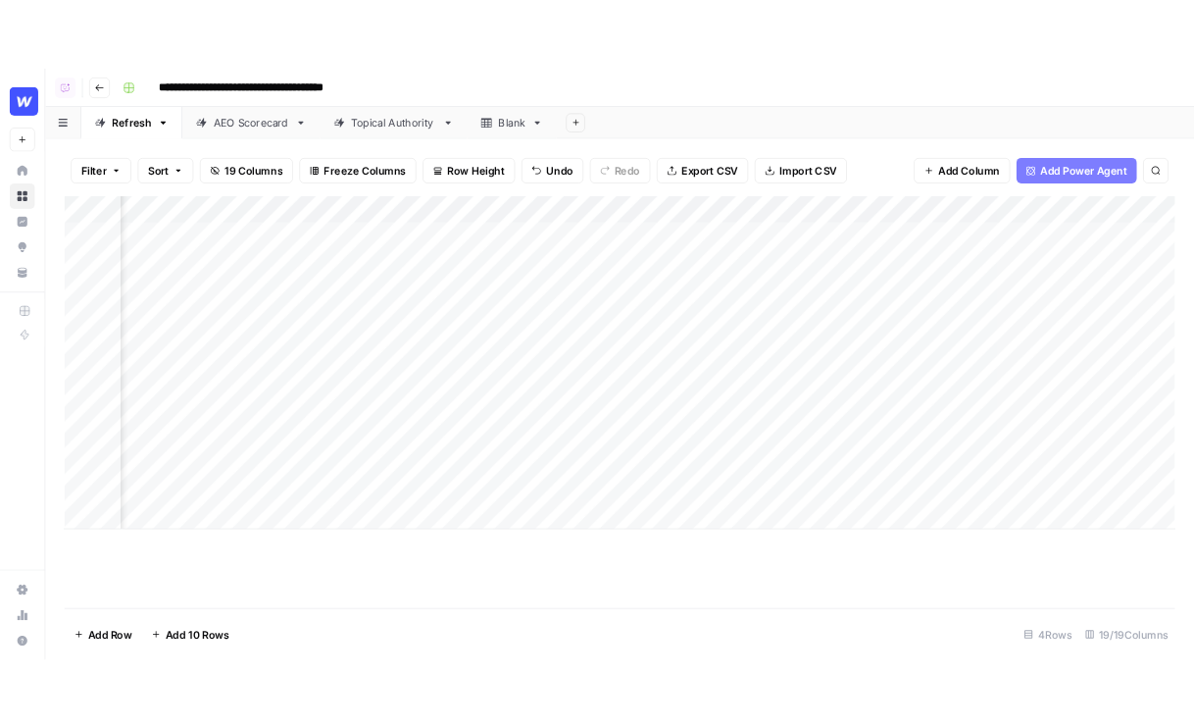
scroll to position [0, 2462]
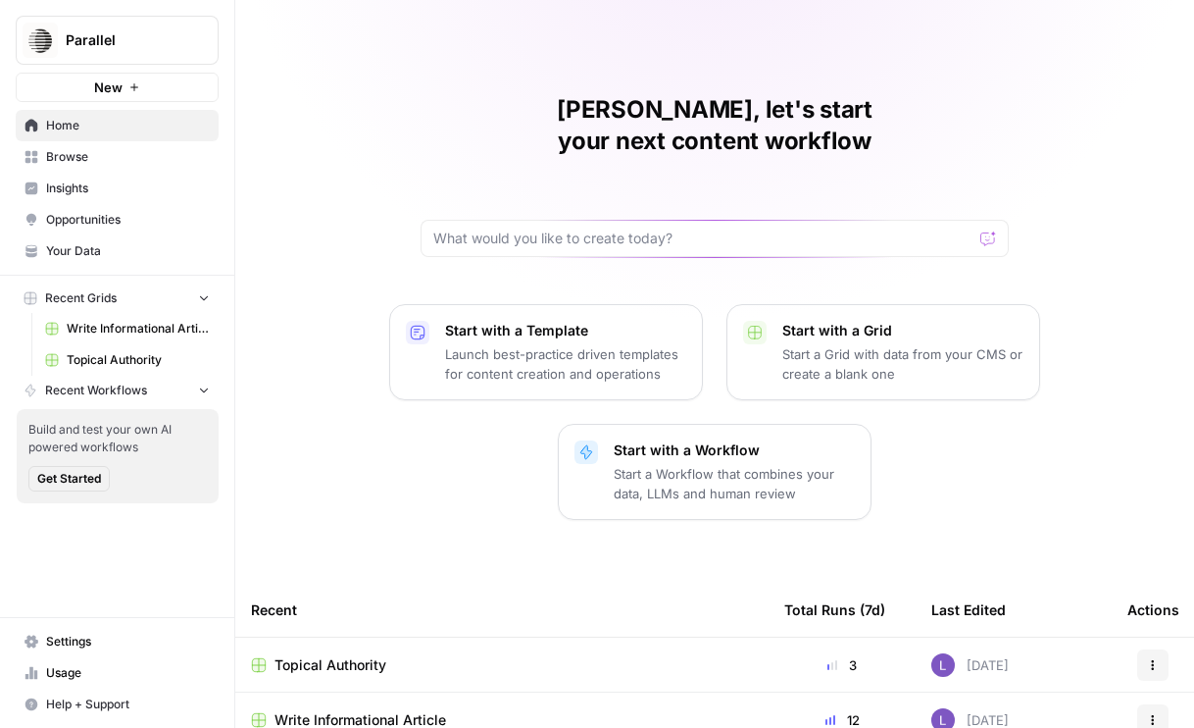
click at [79, 193] on span "Insights" at bounding box center [128, 188] width 164 height 18
